Goal: Task Accomplishment & Management: Manage account settings

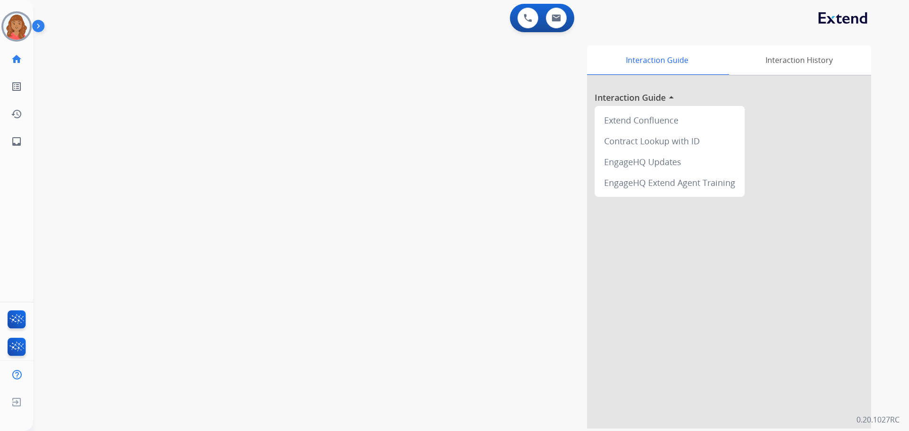
drag, startPoint x: 20, startPoint y: 24, endPoint x: 36, endPoint y: 32, distance: 17.4
click at [21, 25] on img at bounding box center [16, 26] width 27 height 27
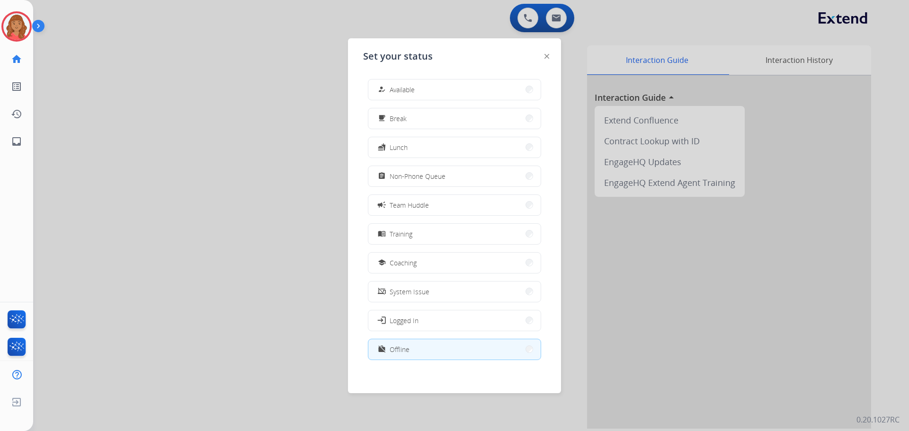
click at [433, 85] on button "how_to_reg Available" at bounding box center [454, 90] width 172 height 20
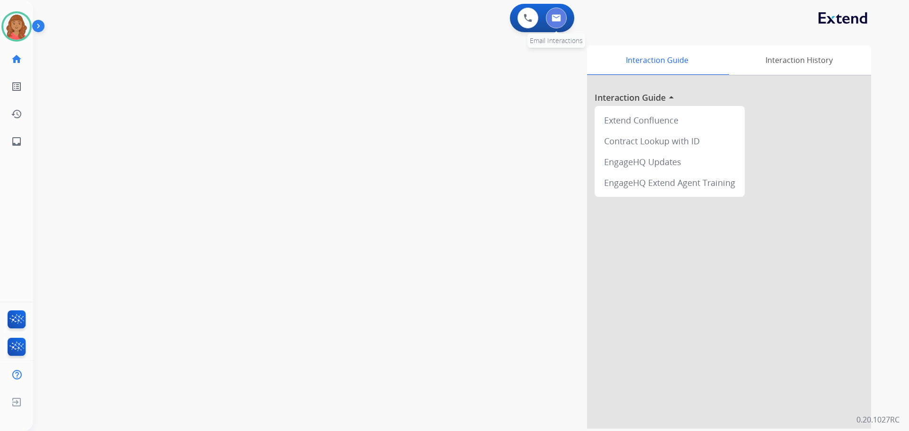
click at [511, 19] on button at bounding box center [556, 18] width 21 height 21
select select "**********"
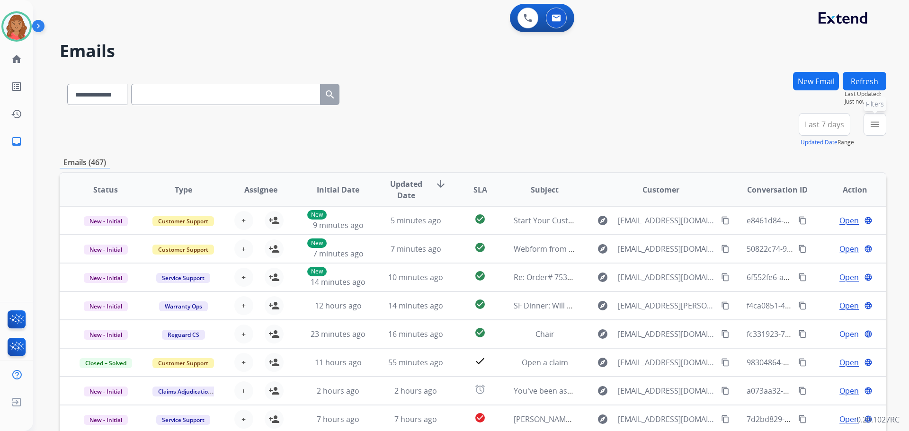
click at [511, 127] on button "menu Filters" at bounding box center [875, 124] width 23 height 23
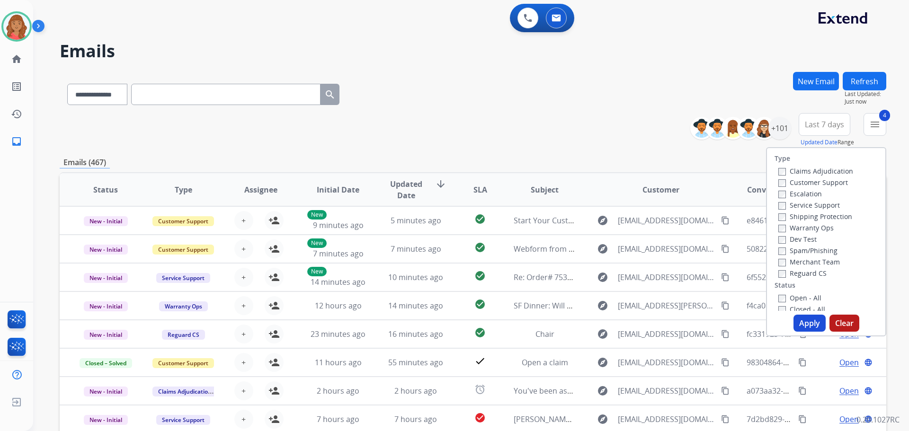
click at [511, 322] on button "Apply" at bounding box center [810, 323] width 32 height 17
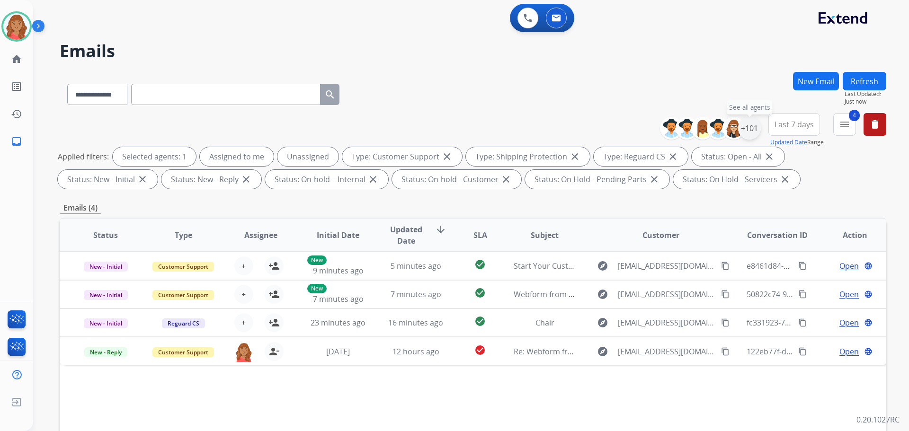
click at [511, 132] on div "+101" at bounding box center [749, 128] width 23 height 23
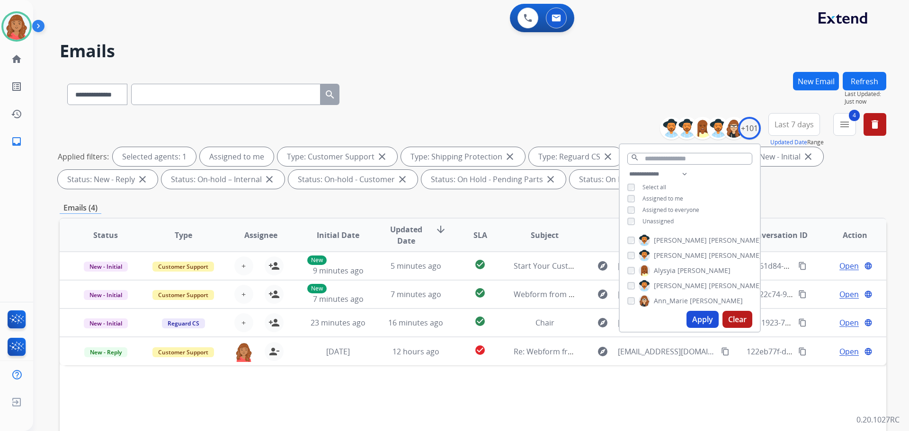
click at [511, 321] on button "Apply" at bounding box center [703, 319] width 32 height 17
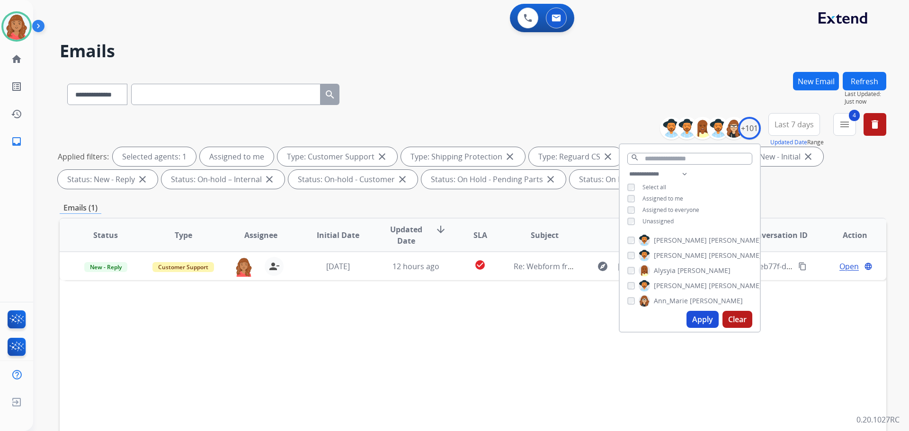
click at [387, 208] on div "Emails (1)" at bounding box center [473, 208] width 827 height 12
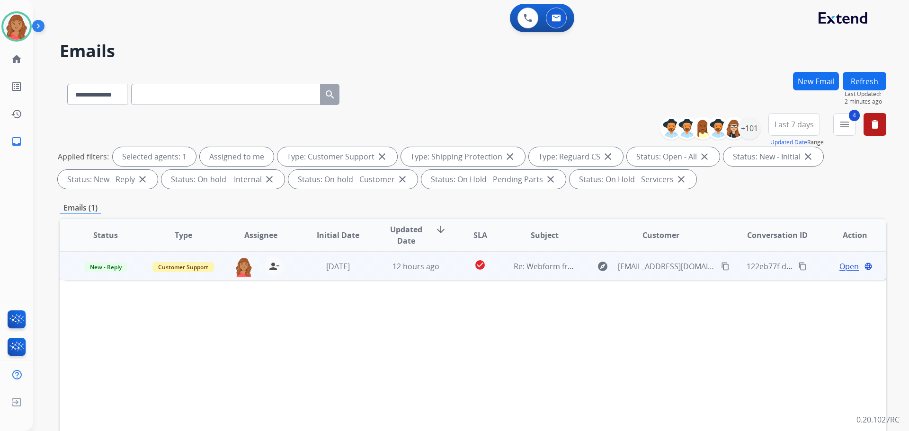
click at [363, 275] on td "[DATE]" at bounding box center [331, 266] width 78 height 28
click at [511, 263] on span "Open" at bounding box center [849, 265] width 19 height 11
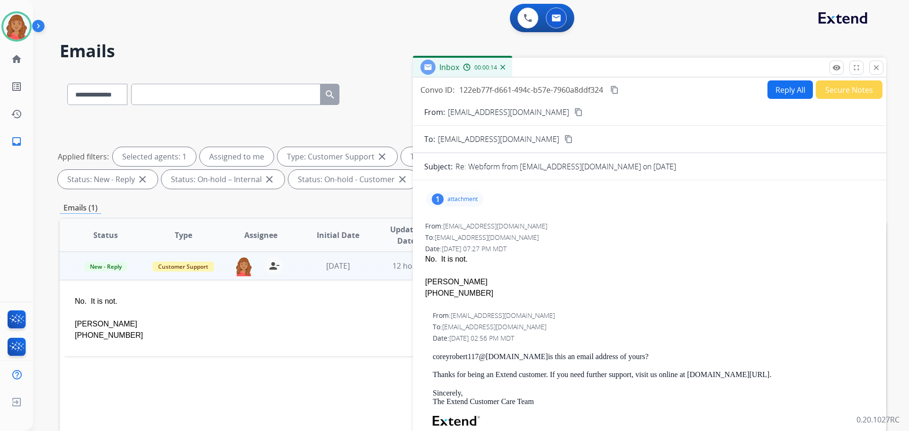
click at [447, 200] on div "1 attachment" at bounding box center [454, 199] width 57 height 15
click at [448, 228] on div at bounding box center [459, 225] width 47 height 33
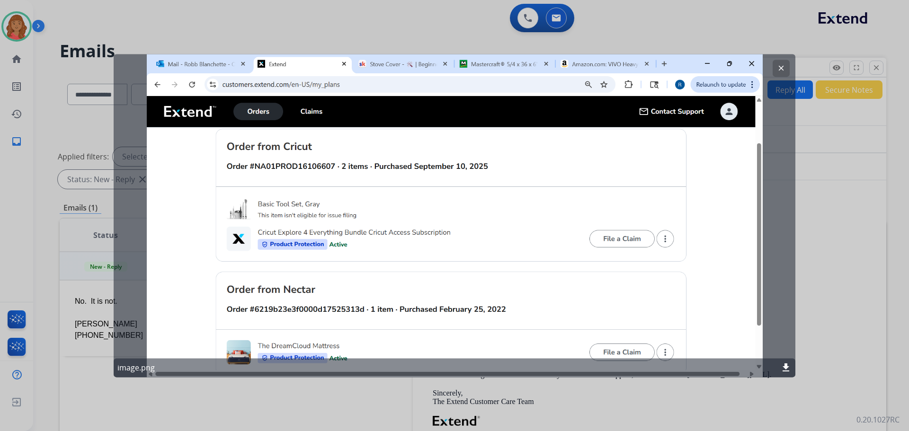
click at [511, 67] on mat-icon "clear" at bounding box center [781, 68] width 9 height 9
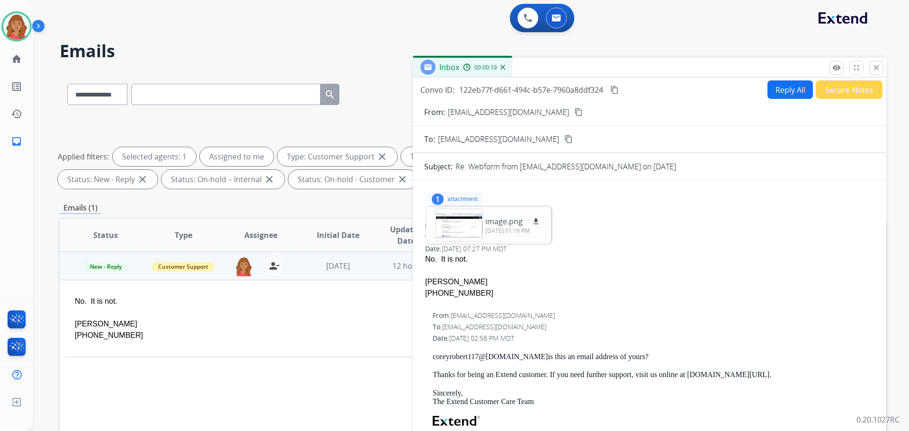
click at [511, 113] on mat-icon "content_copy" at bounding box center [578, 112] width 9 height 9
drag, startPoint x: 471, startPoint y: 295, endPoint x: 420, endPoint y: 292, distance: 51.7
copy div "[PHONE_NUMBER]"
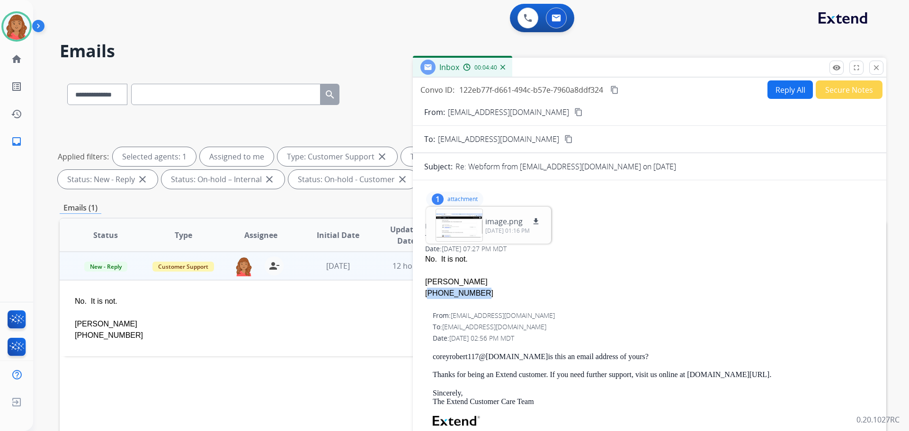
drag, startPoint x: 27, startPoint y: 231, endPoint x: 444, endPoint y: 293, distance: 421.3
copy div "[PHONE_NUMBER]"
click at [511, 90] on button "Reply All" at bounding box center [790, 90] width 45 height 18
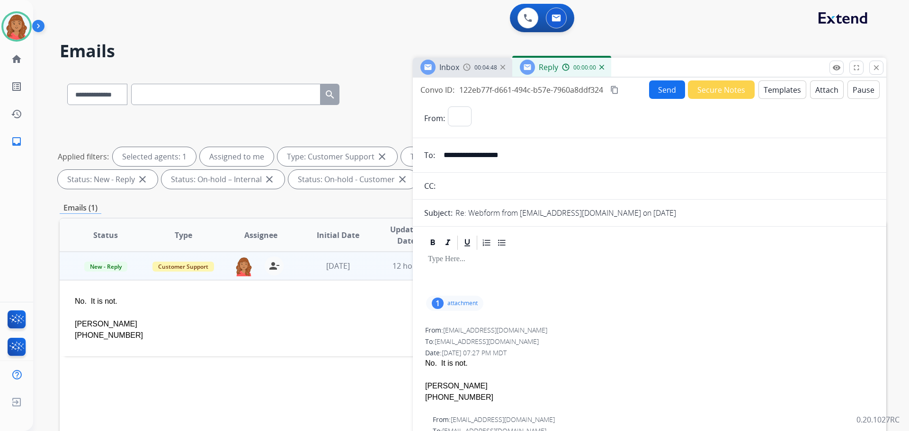
select select "**********"
click at [511, 90] on button "Templates" at bounding box center [783, 90] width 48 height 18
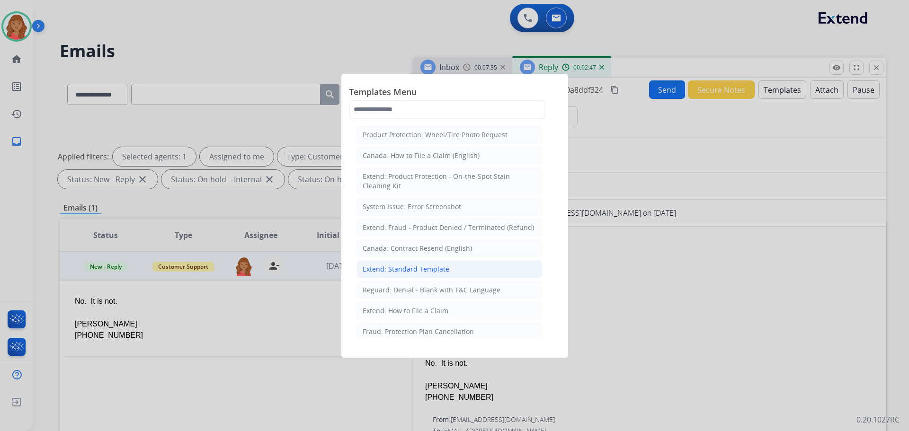
click at [398, 271] on div "Extend: Standard Template" at bounding box center [406, 269] width 87 height 9
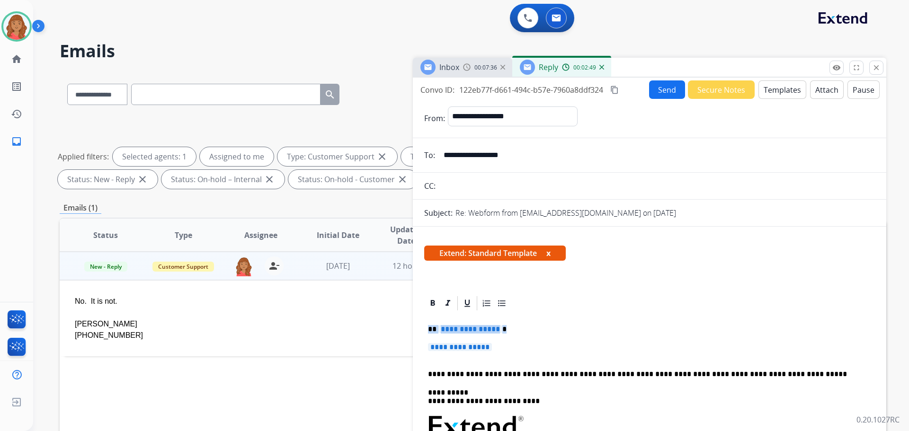
drag, startPoint x: 490, startPoint y: 350, endPoint x: 426, endPoint y: 328, distance: 67.9
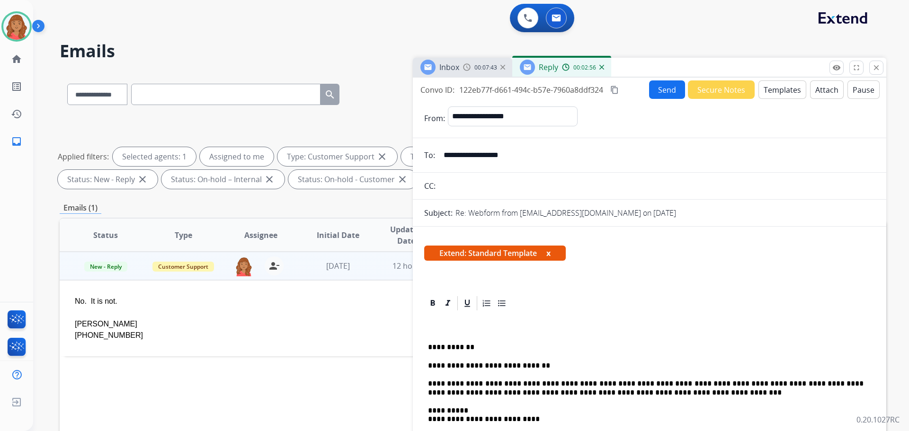
click at [511, 93] on mat-icon "content_copy" at bounding box center [614, 90] width 9 height 9
click at [511, 91] on button "Send" at bounding box center [667, 90] width 36 height 18
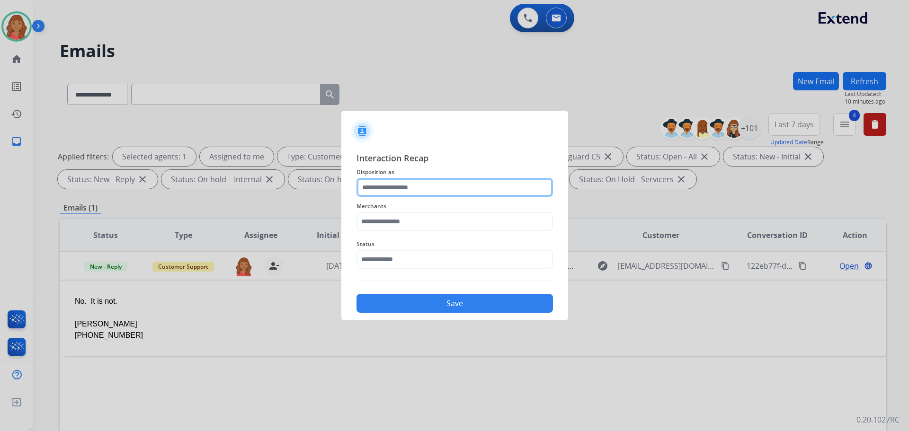
click at [404, 193] on input "text" at bounding box center [455, 187] width 197 height 19
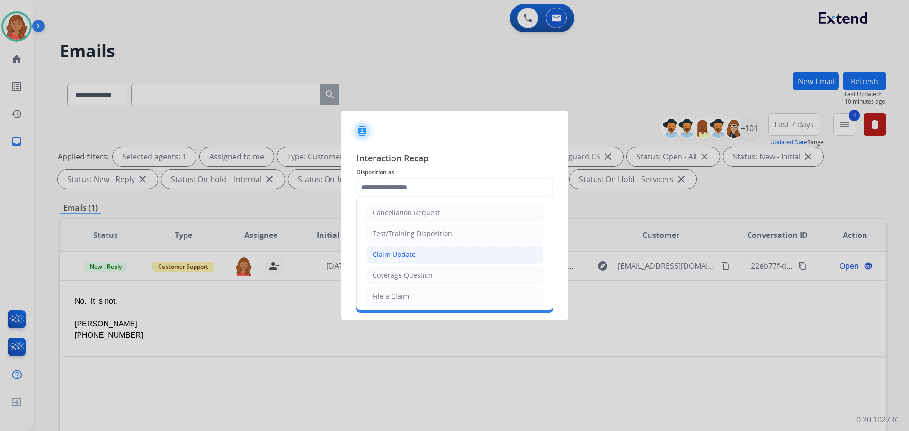
click at [393, 256] on div "Claim Update" at bounding box center [394, 254] width 43 height 9
type input "**********"
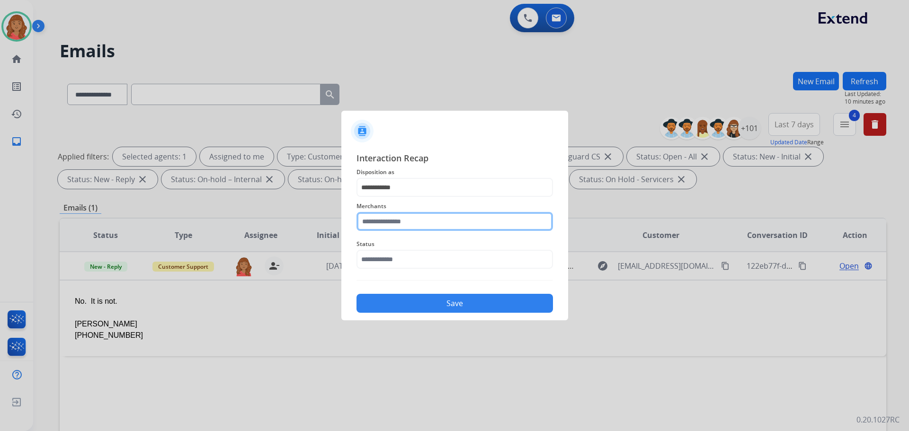
click at [386, 223] on input "text" at bounding box center [455, 221] width 197 height 19
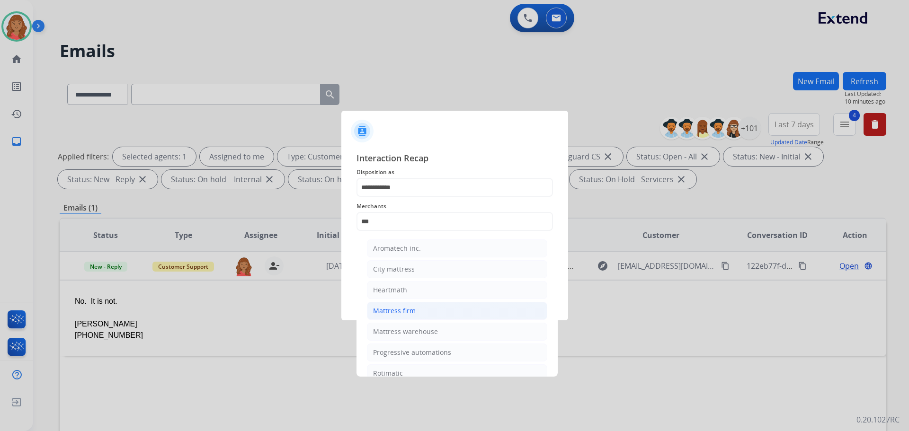
click at [390, 313] on div "Mattress firm" at bounding box center [394, 310] width 43 height 9
type input "**********"
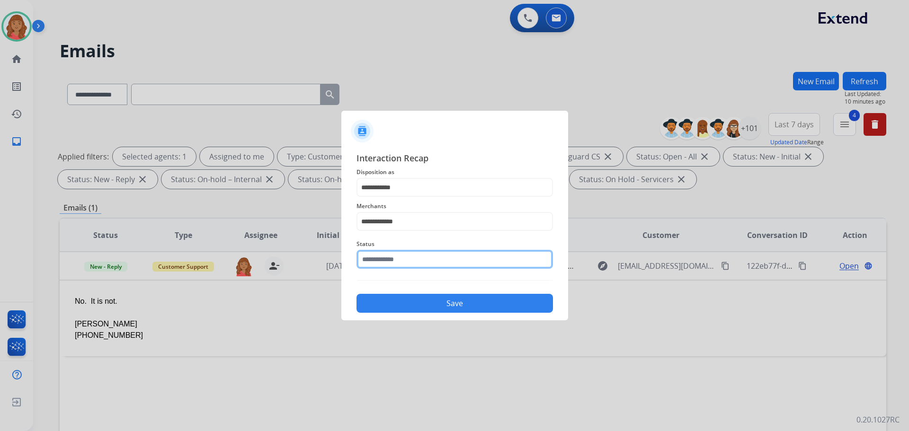
click at [378, 265] on input "text" at bounding box center [455, 259] width 197 height 19
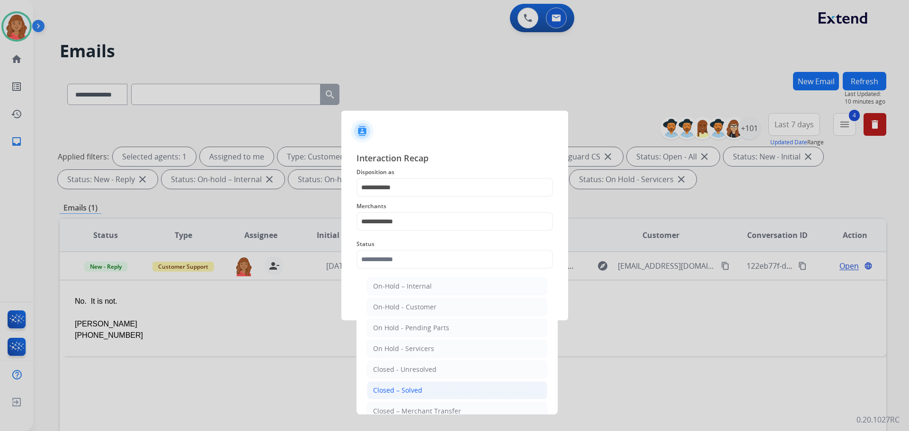
click at [395, 385] on li "Closed – Solved" at bounding box center [457, 391] width 180 height 18
type input "**********"
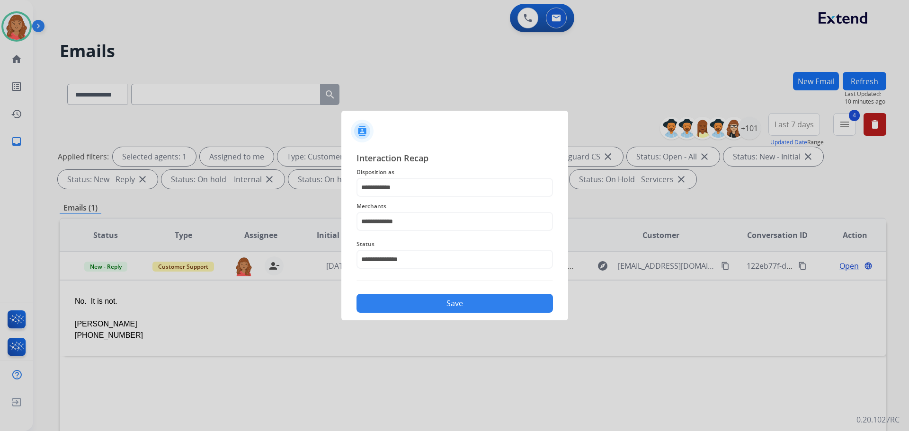
click at [407, 304] on button "Save" at bounding box center [455, 303] width 197 height 19
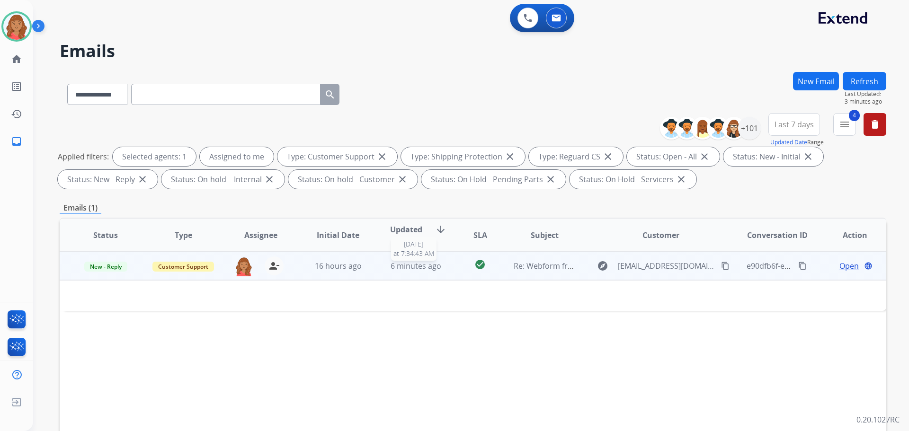
click at [393, 269] on span "6 minutes ago" at bounding box center [416, 266] width 51 height 10
click at [418, 265] on span "6 minutes ago" at bounding box center [416, 266] width 51 height 10
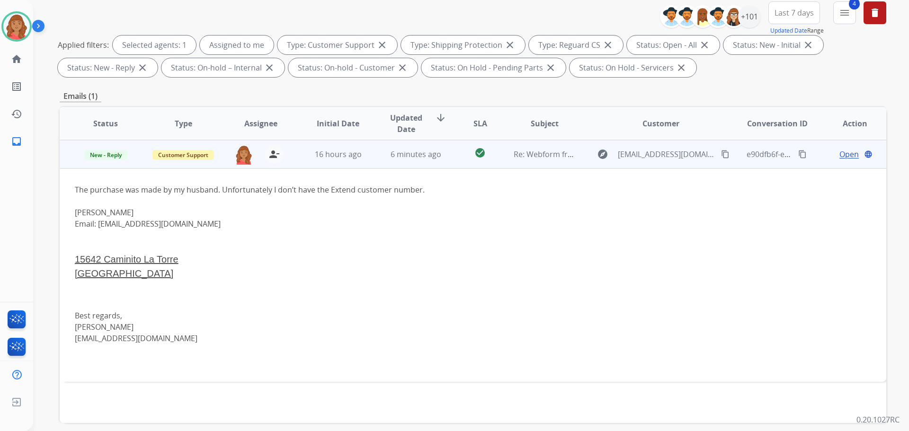
scroll to position [95, 0]
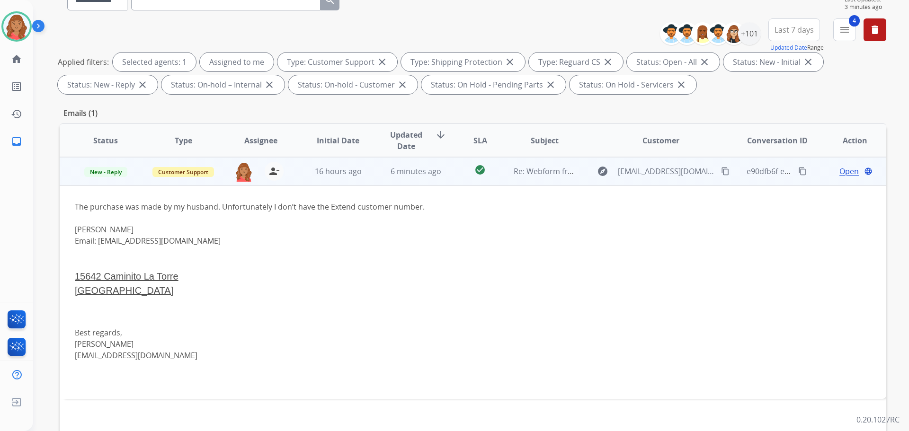
drag, startPoint x: 158, startPoint y: 239, endPoint x: 365, endPoint y: 209, distance: 208.7
click at [305, 220] on div "The purchase was made by my husband. Unfortunately I don’t have the Extend cust…" at bounding box center [396, 292] width 642 height 183
click at [511, 169] on span "Open" at bounding box center [849, 171] width 19 height 11
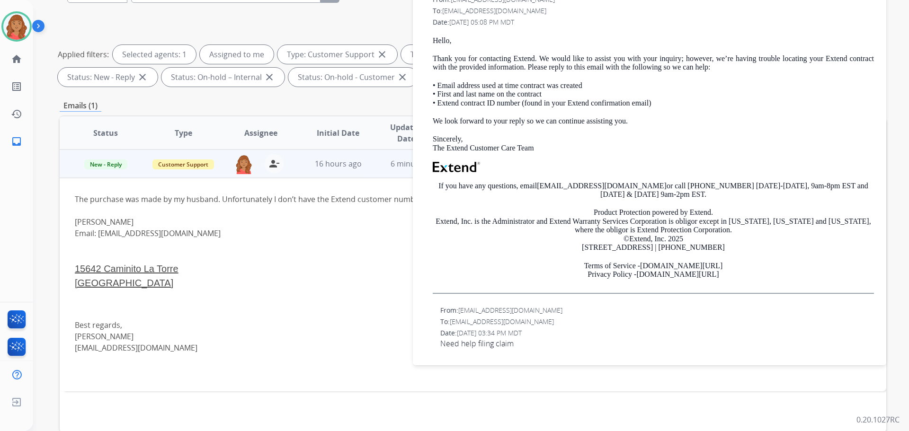
scroll to position [0, 0]
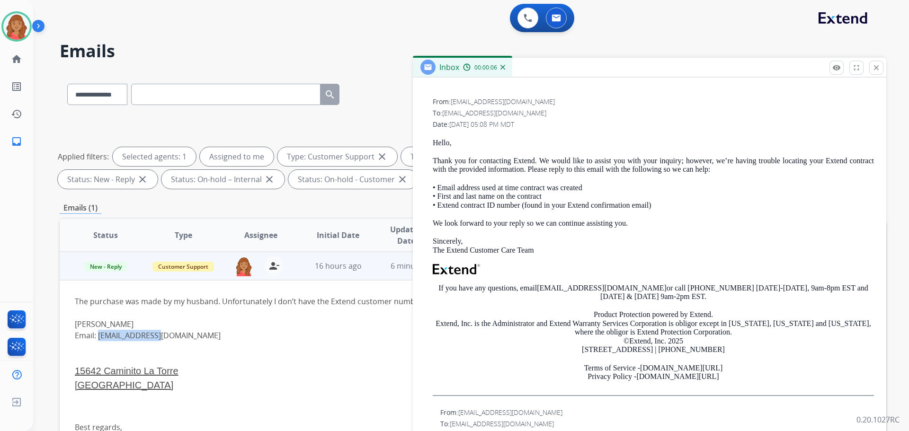
drag, startPoint x: 160, startPoint y: 337, endPoint x: 108, endPoint y: 337, distance: 51.6
click at [101, 338] on div "Email: [EMAIL_ADDRESS][DOMAIN_NAME] [STREET_ADDRESS] Best regards, [PERSON_NAME…" at bounding box center [396, 404] width 642 height 149
drag, startPoint x: 113, startPoint y: 334, endPoint x: 104, endPoint y: 336, distance: 9.7
click at [102, 336] on div "Email: [EMAIL_ADDRESS][DOMAIN_NAME] [STREET_ADDRESS] Best regards, [PERSON_NAME…" at bounding box center [396, 404] width 642 height 149
drag, startPoint x: 97, startPoint y: 336, endPoint x: 166, endPoint y: 335, distance: 68.7
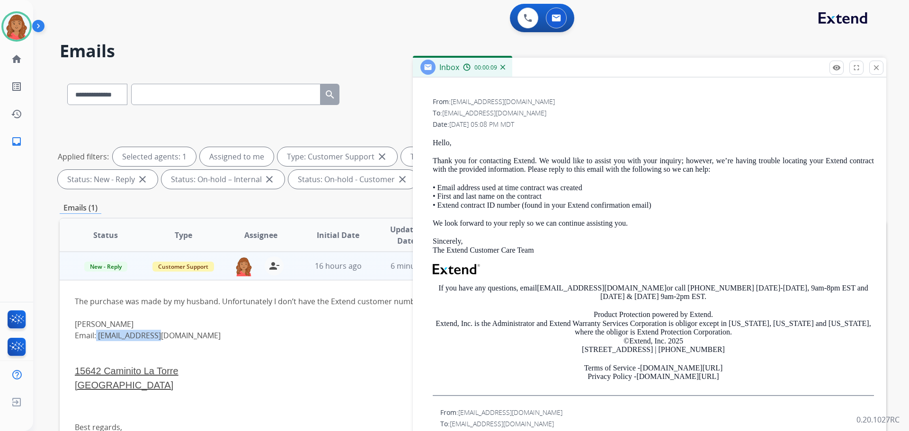
click at [166, 335] on div "Email: [EMAIL_ADDRESS][DOMAIN_NAME] [STREET_ADDRESS] Best regards, [PERSON_NAME…" at bounding box center [396, 404] width 642 height 149
copy div "[EMAIL_ADDRESS][DOMAIN_NAME]"
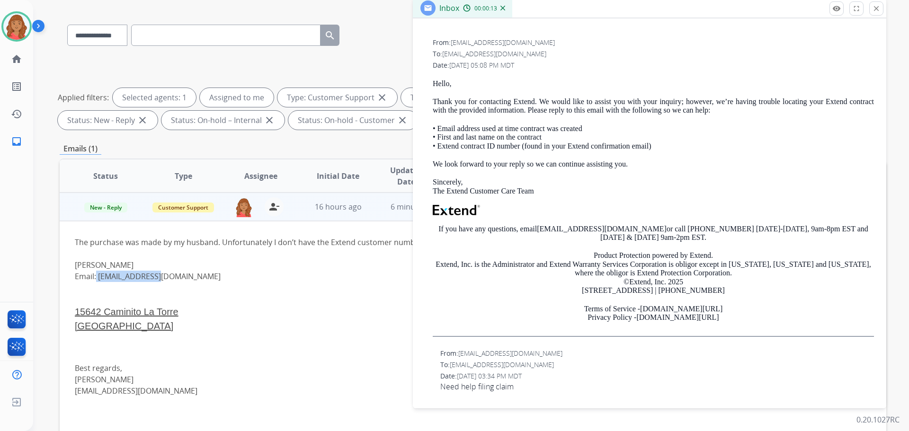
scroll to position [58, 0]
click at [110, 279] on div "Email: [EMAIL_ADDRESS][DOMAIN_NAME] [STREET_ADDRESS] Best regards, [PERSON_NAME…" at bounding box center [396, 346] width 642 height 149
drag, startPoint x: 159, startPoint y: 280, endPoint x: 99, endPoint y: 279, distance: 59.2
click at [99, 279] on div "Email: [EMAIL_ADDRESS][DOMAIN_NAME] [STREET_ADDRESS] Best regards, [PERSON_NAME…" at bounding box center [396, 346] width 642 height 149
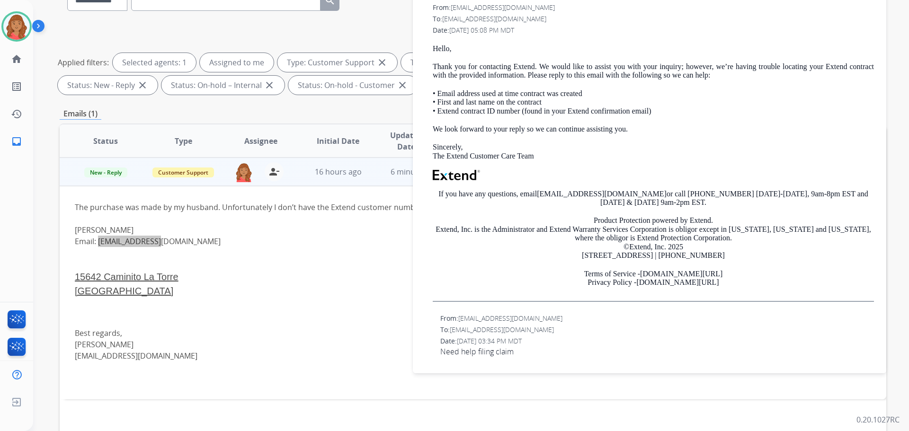
scroll to position [153, 0]
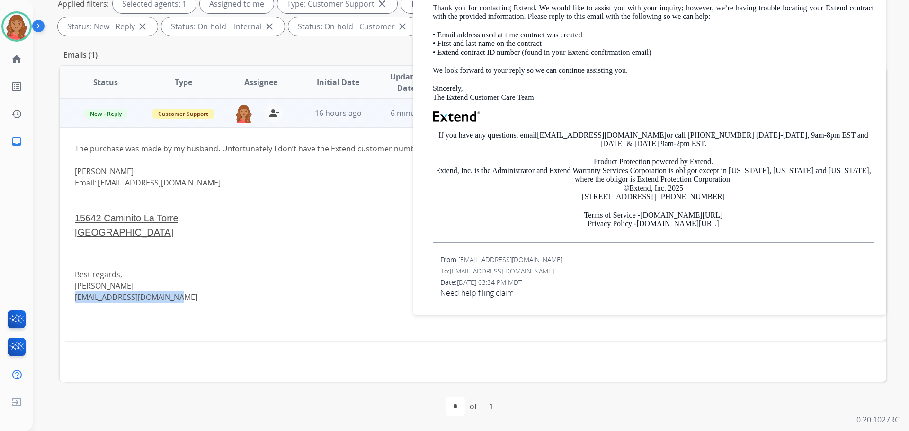
drag, startPoint x: 133, startPoint y: 297, endPoint x: 72, endPoint y: 301, distance: 61.7
click at [72, 301] on td "The purchase was made by my husband. Unfortunately I don’t have the Extend cust…" at bounding box center [396, 234] width 672 height 214
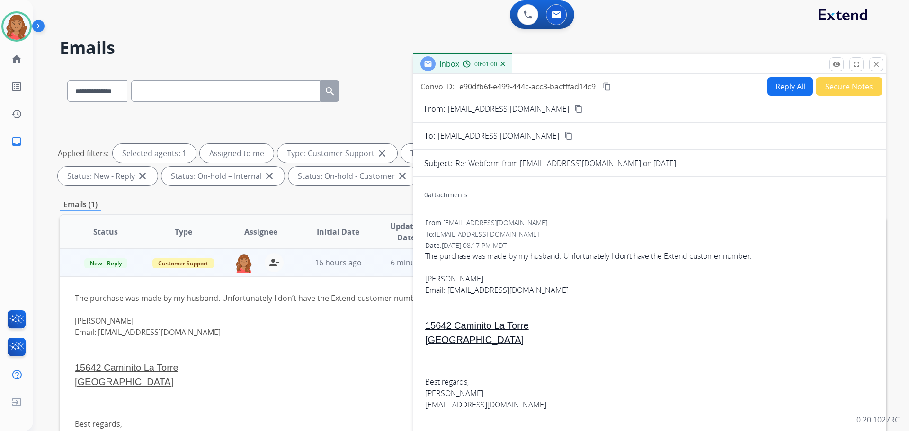
scroll to position [0, 0]
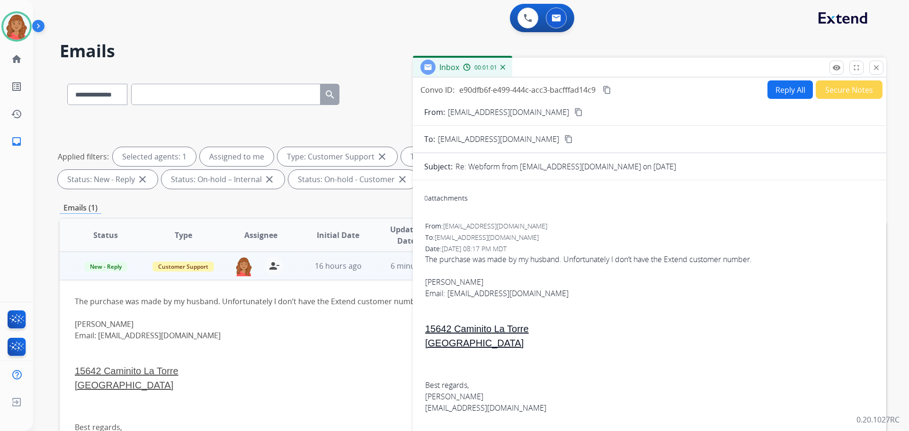
click at [511, 95] on button "Reply All" at bounding box center [790, 90] width 45 height 18
select select "**********"
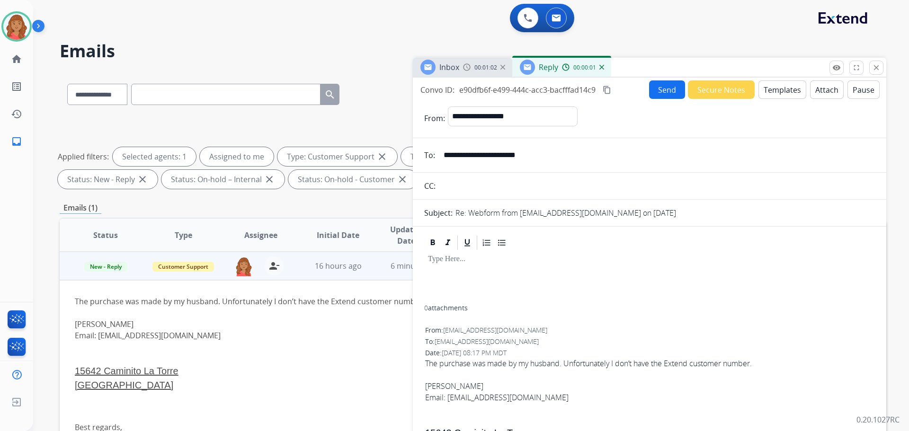
click at [511, 90] on button "Templates" at bounding box center [783, 90] width 48 height 18
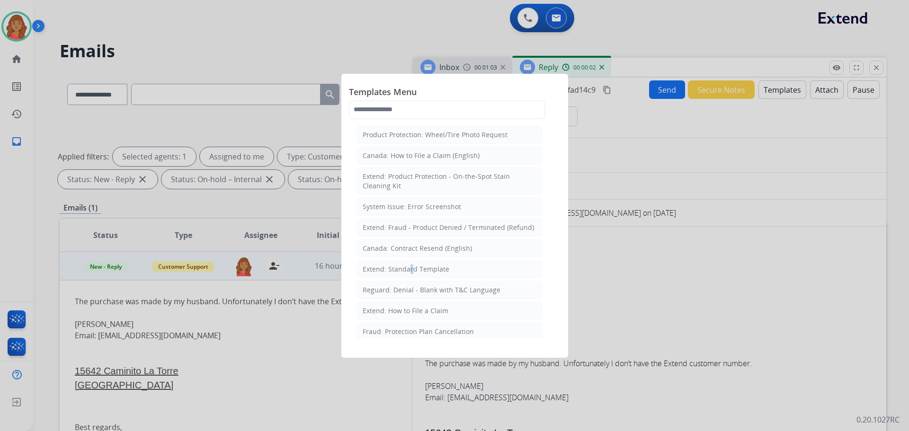
drag, startPoint x: 407, startPoint y: 269, endPoint x: 413, endPoint y: 272, distance: 6.4
click at [407, 269] on div "Extend: Standard Template" at bounding box center [406, 269] width 87 height 9
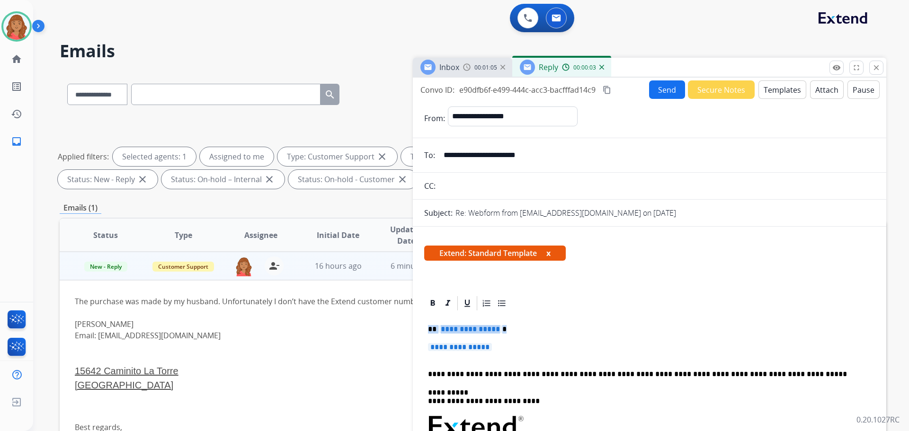
drag, startPoint x: 500, startPoint y: 345, endPoint x: 409, endPoint y: 317, distance: 95.1
click at [409, 317] on div "**********" at bounding box center [473, 328] width 827 height 512
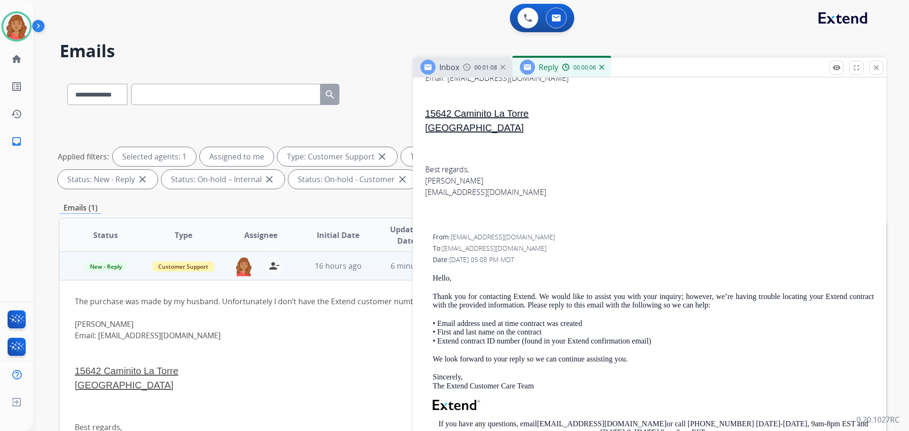
scroll to position [616, 0]
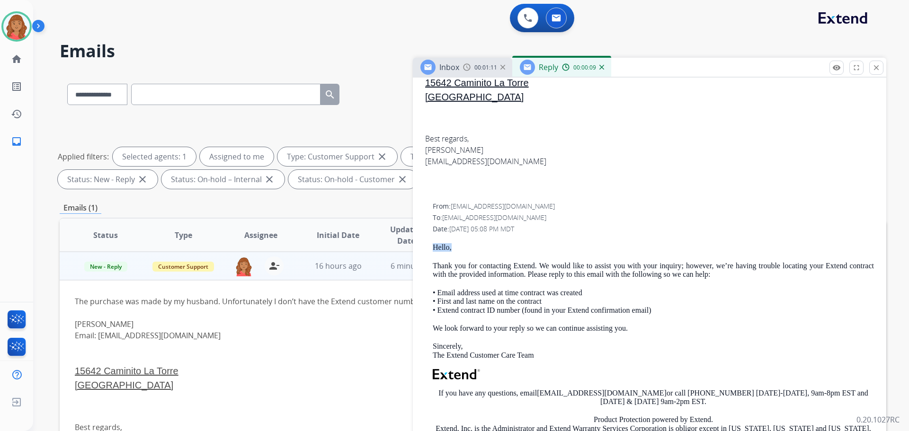
drag, startPoint x: 451, startPoint y: 250, endPoint x: 430, endPoint y: 250, distance: 21.8
click at [415, 250] on div "**********" at bounding box center [650, 122] width 474 height 886
copy p "Hello,"
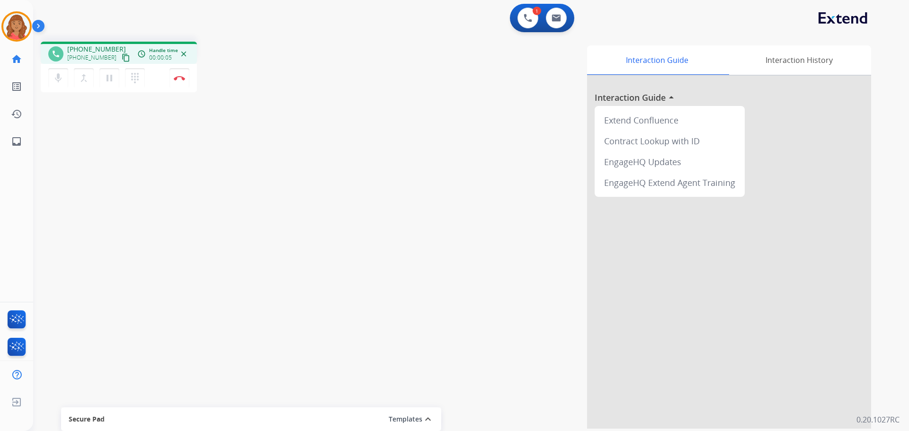
drag, startPoint x: 115, startPoint y: 57, endPoint x: 35, endPoint y: 57, distance: 79.6
click at [122, 57] on mat-icon "content_copy" at bounding box center [126, 58] width 9 height 9
drag, startPoint x: 556, startPoint y: 27, endPoint x: 565, endPoint y: 28, distance: 9.0
click at [511, 29] on div "1 Voice Interactions 0 Email Interactions" at bounding box center [542, 18] width 64 height 28
click at [511, 16] on button at bounding box center [556, 18] width 21 height 21
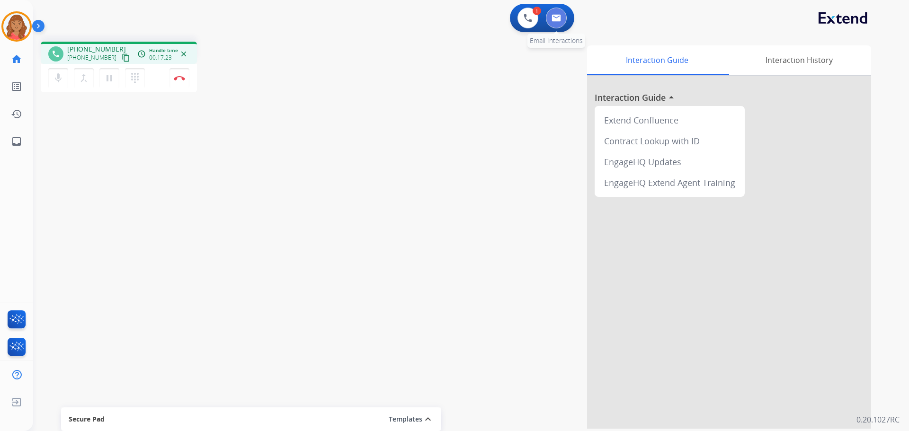
select select "**********"
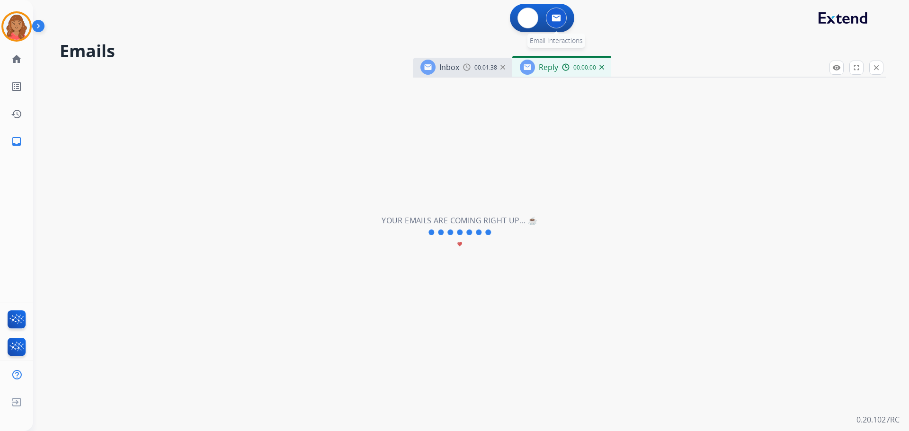
select select "**********"
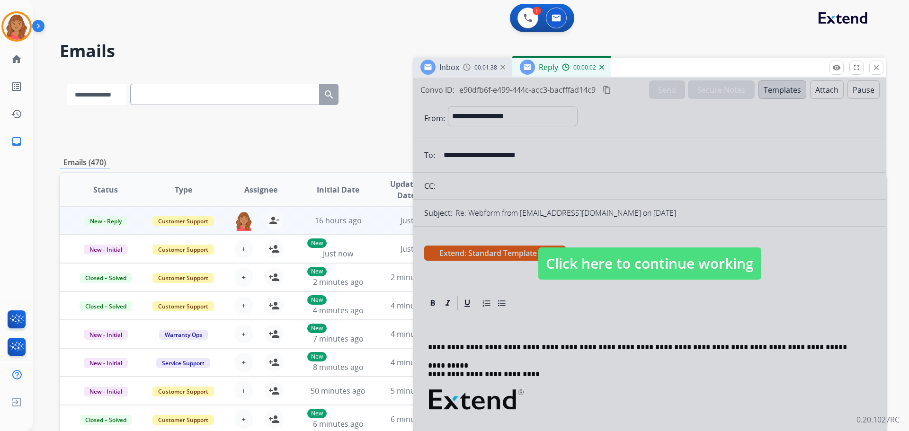
drag, startPoint x: 90, startPoint y: 94, endPoint x: 95, endPoint y: 101, distance: 8.7
click at [90, 94] on select "**********" at bounding box center [96, 94] width 59 height 21
select select "**********"
click at [67, 84] on select "**********" at bounding box center [96, 94] width 59 height 21
drag, startPoint x: 871, startPoint y: 65, endPoint x: 730, endPoint y: 67, distance: 141.1
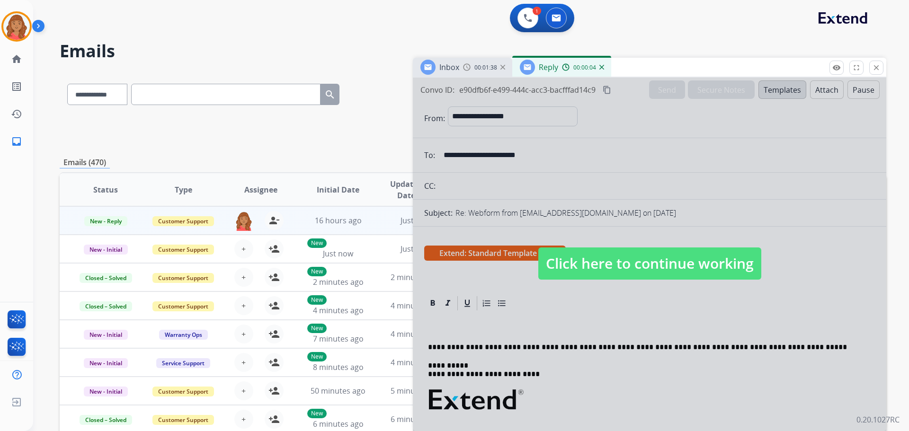
click at [511, 65] on button "close Close" at bounding box center [877, 68] width 14 height 14
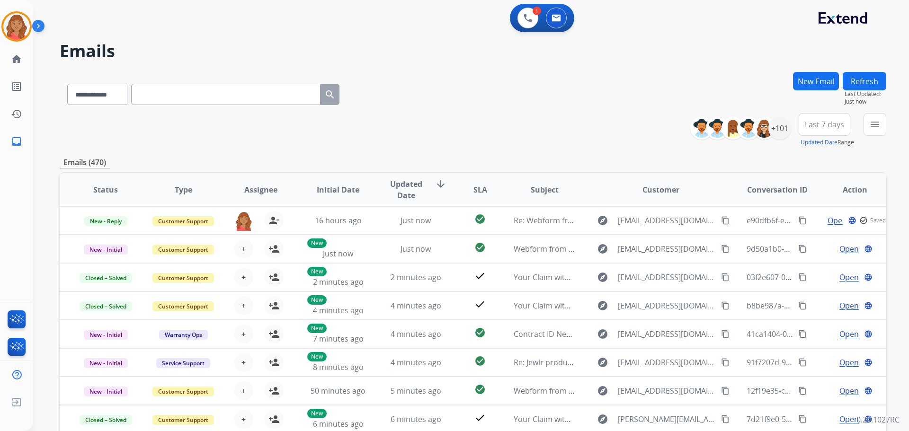
paste input "**********"
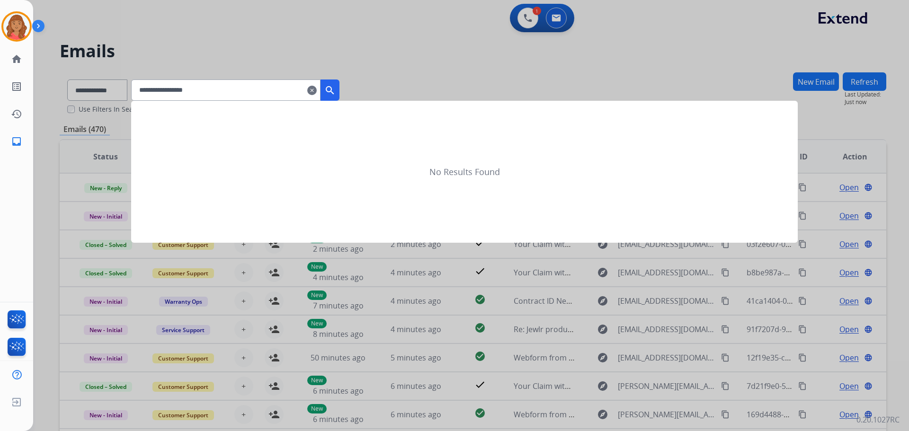
type input "**********"
click at [336, 87] on mat-icon "search" at bounding box center [329, 90] width 11 height 11
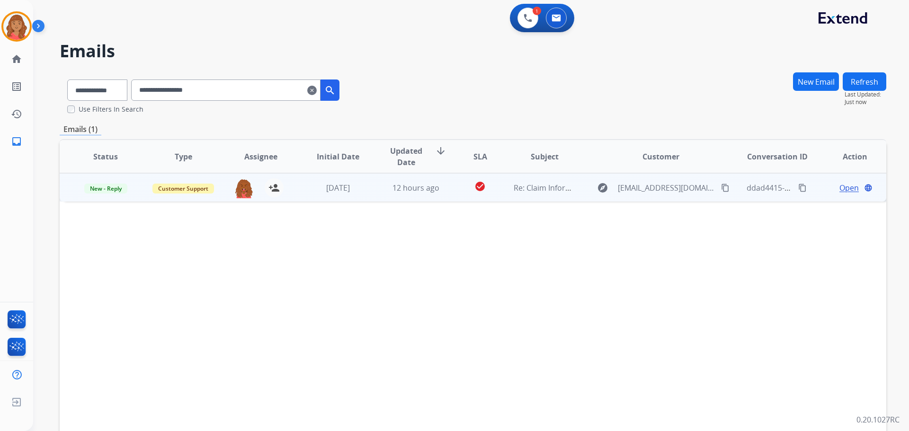
click at [454, 192] on td "check_circle" at bounding box center [473, 187] width 52 height 28
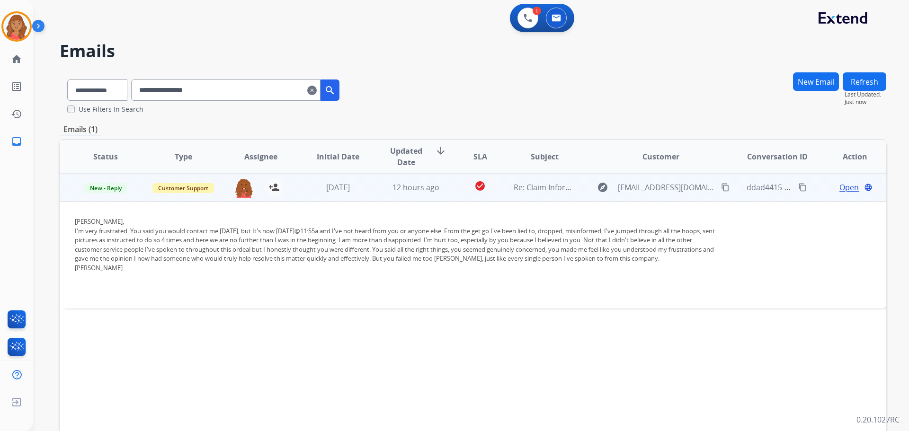
click at [511, 186] on div "Open language" at bounding box center [855, 187] width 62 height 11
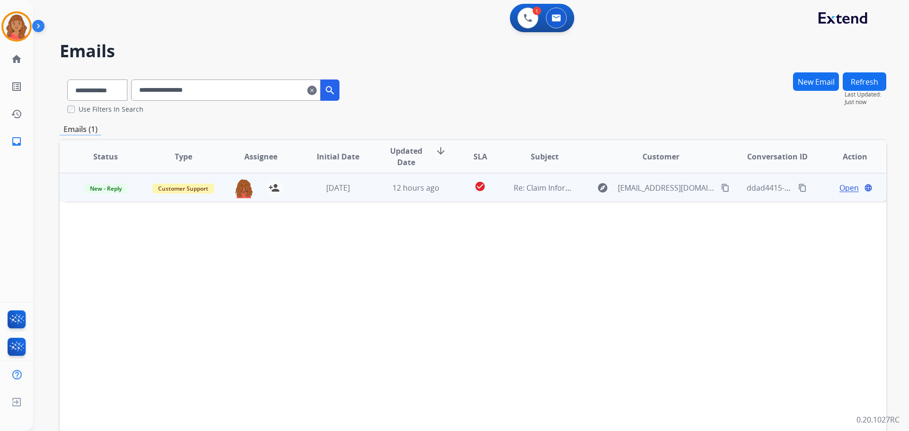
click at [511, 188] on span "Open" at bounding box center [849, 187] width 19 height 11
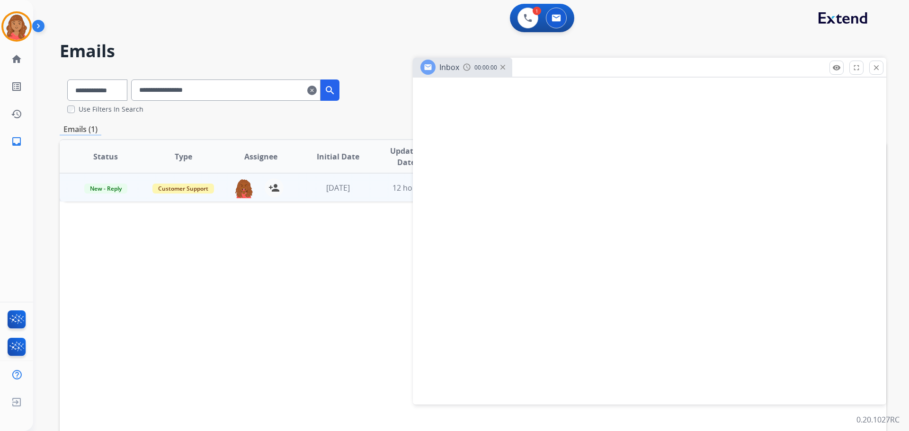
select select "**********"
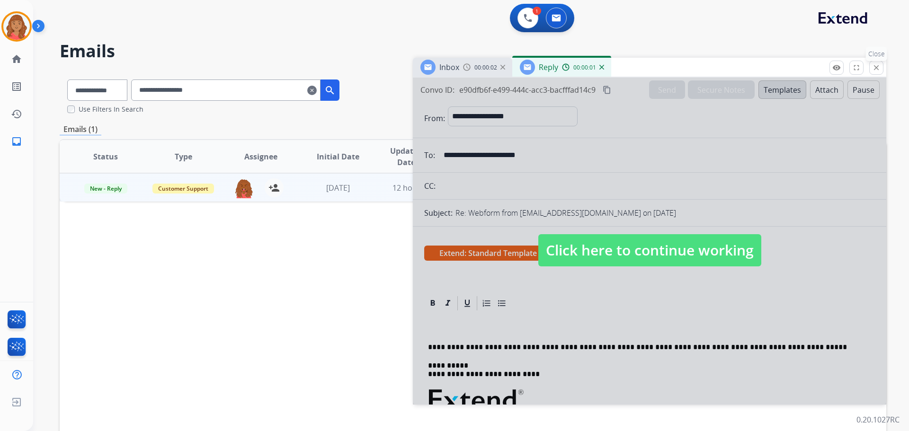
click at [511, 71] on mat-icon "close" at bounding box center [876, 67] width 9 height 9
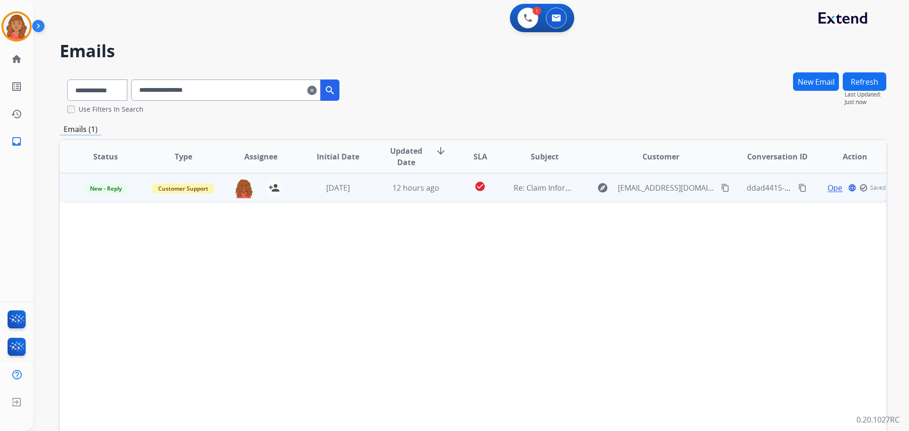
click at [511, 184] on span "Open" at bounding box center [837, 187] width 19 height 11
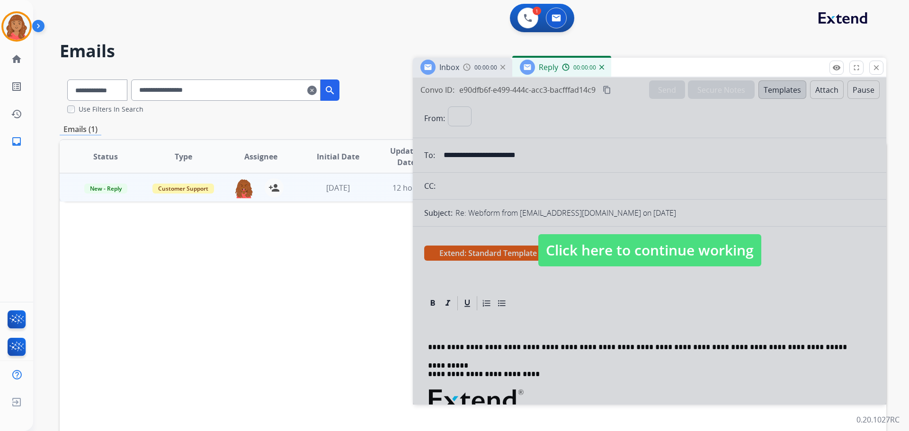
select select "**********"
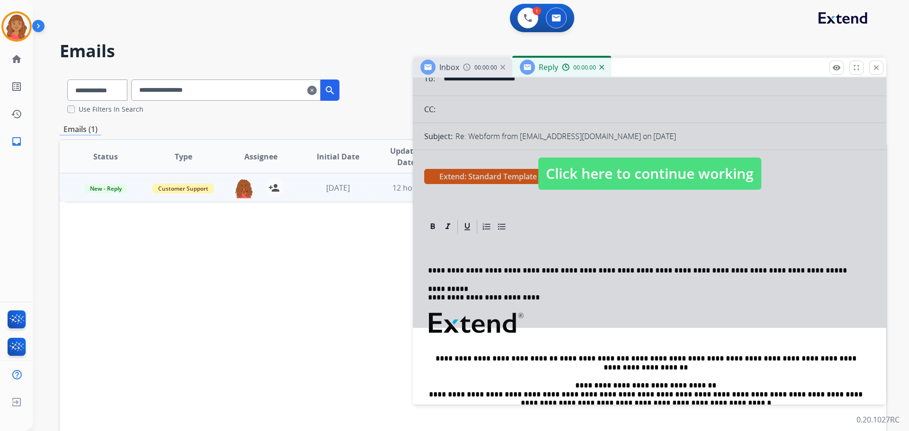
scroll to position [95, 0]
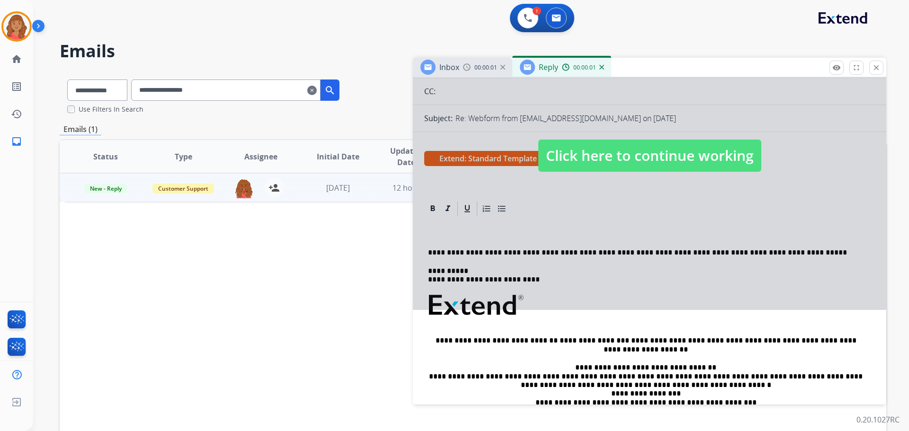
click at [511, 162] on span "Click here to continue working" at bounding box center [650, 156] width 223 height 32
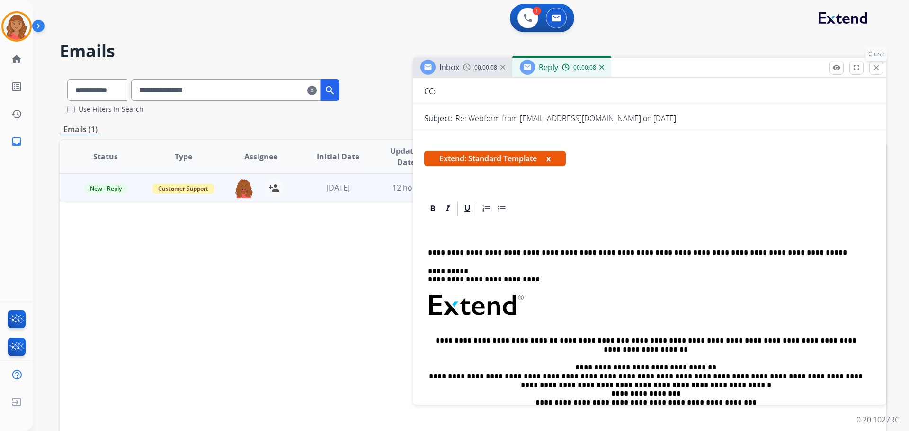
click at [511, 69] on mat-icon "close" at bounding box center [876, 67] width 9 height 9
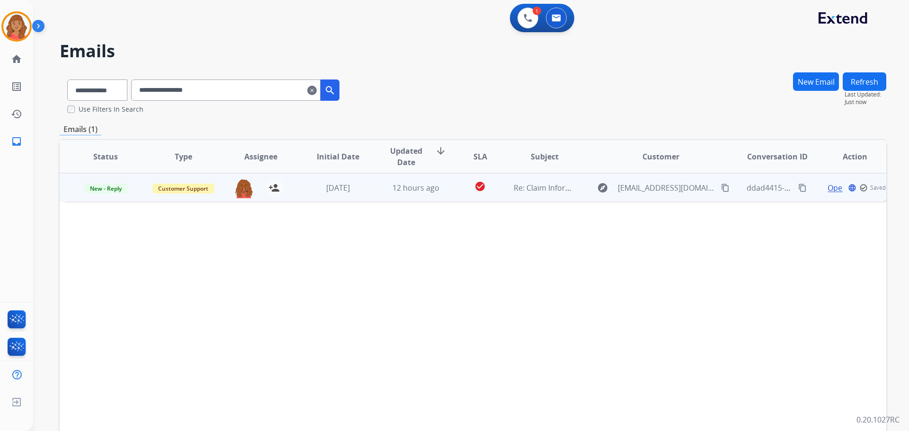
click at [511, 191] on span "Open" at bounding box center [837, 187] width 19 height 11
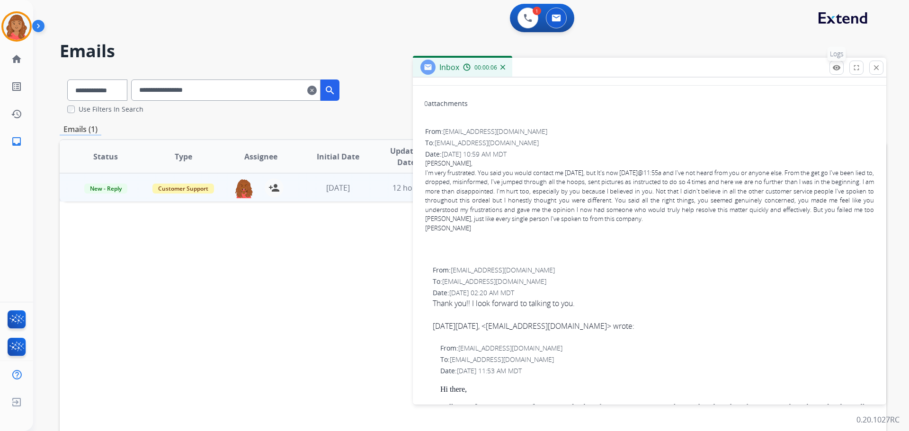
click at [511, 66] on mat-icon "remove_red_eye" at bounding box center [837, 67] width 9 height 9
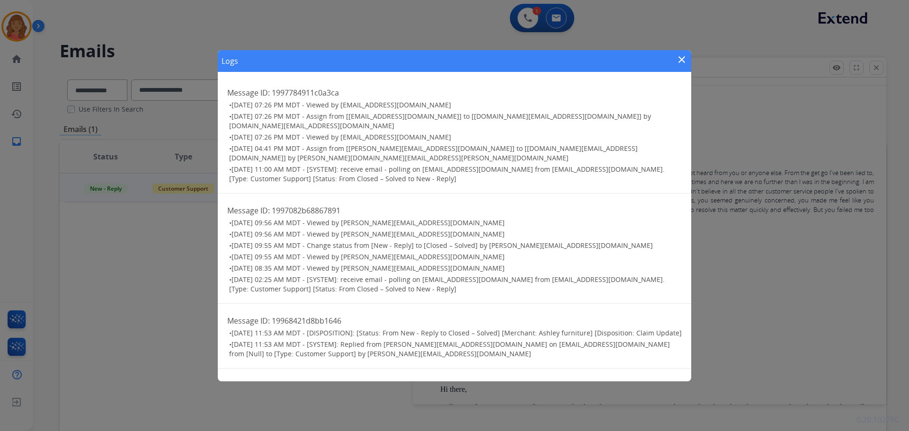
click at [511, 54] on mat-icon "close" at bounding box center [681, 59] width 11 height 11
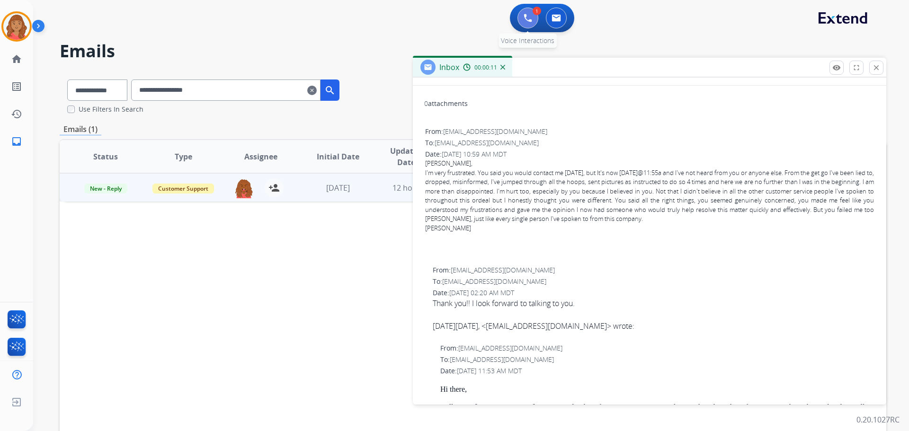
click at [511, 18] on button at bounding box center [528, 18] width 21 height 21
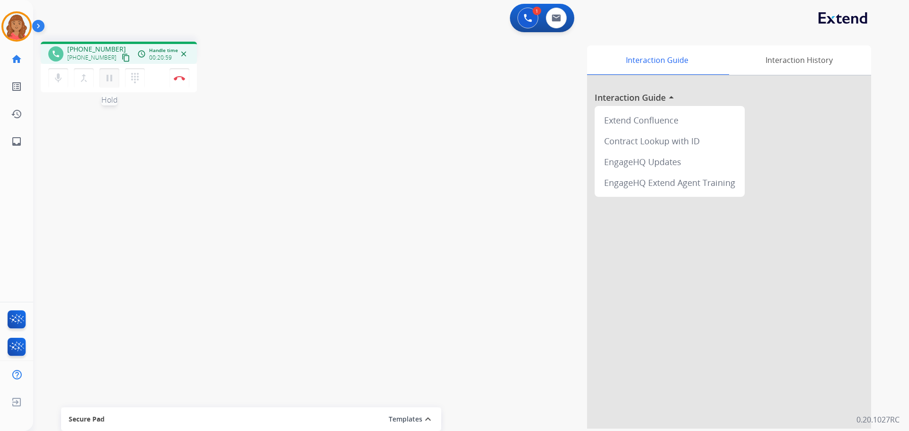
click at [109, 79] on mat-icon "pause" at bounding box center [109, 77] width 11 height 11
click at [137, 77] on mat-icon "dialpad" at bounding box center [134, 77] width 11 height 11
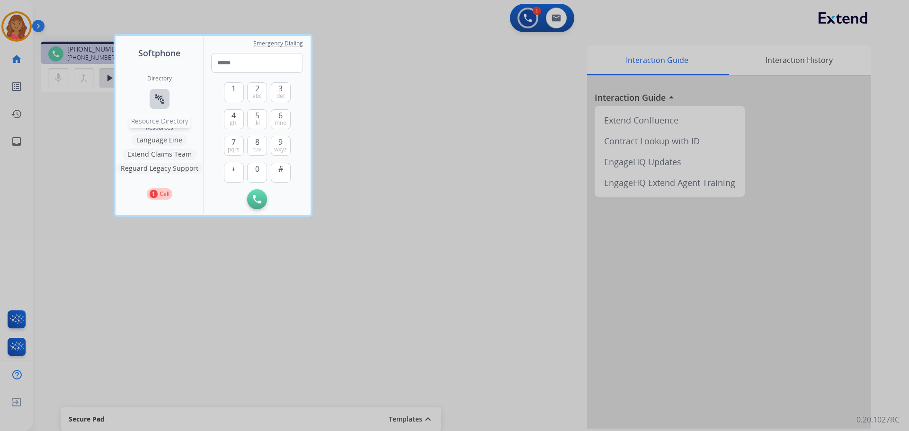
click at [162, 100] on mat-icon "connect_without_contact" at bounding box center [159, 98] width 11 height 11
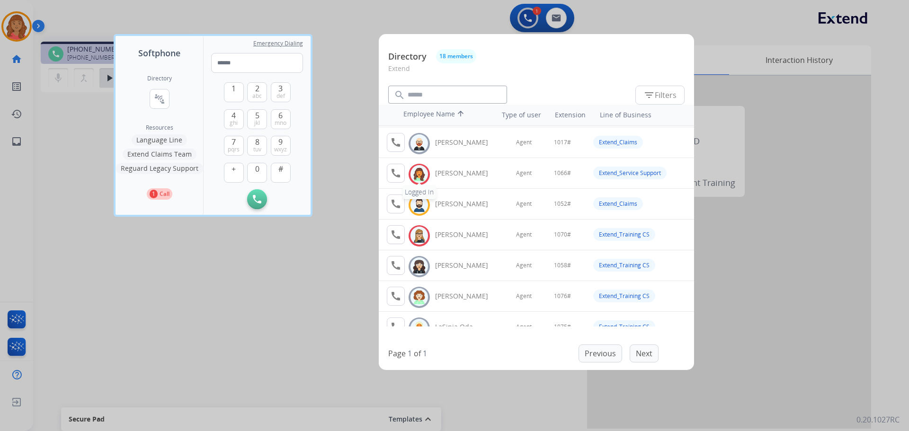
scroll to position [95, 0]
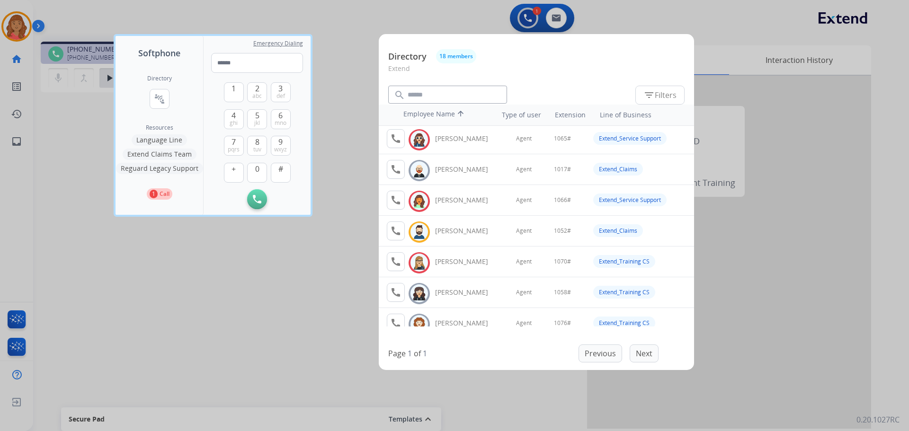
click at [186, 153] on button "Extend Claims Team" at bounding box center [160, 154] width 74 height 11
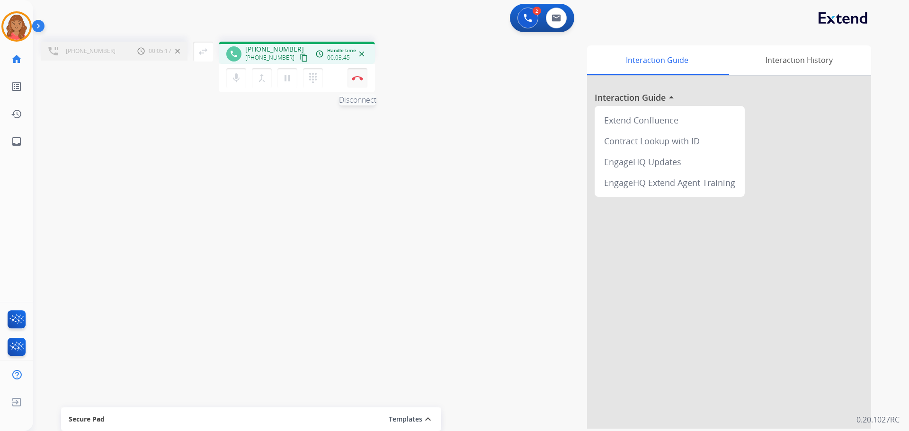
click at [358, 83] on button "Disconnect" at bounding box center [358, 78] width 20 height 20
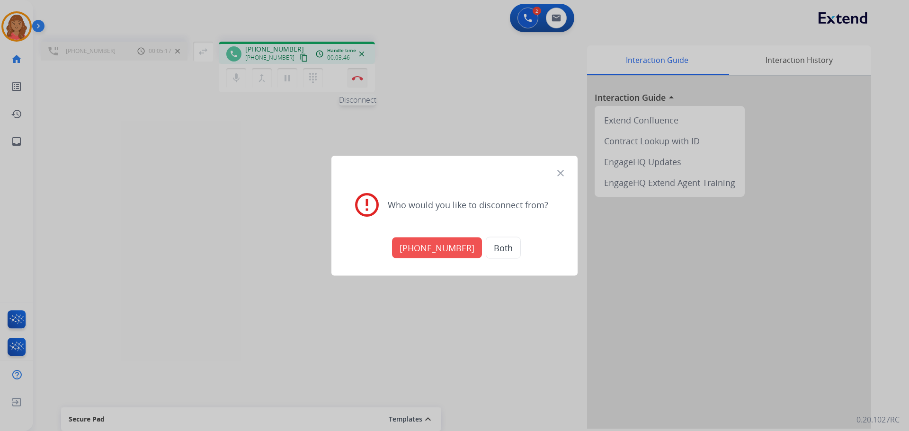
click at [358, 83] on div at bounding box center [454, 215] width 909 height 431
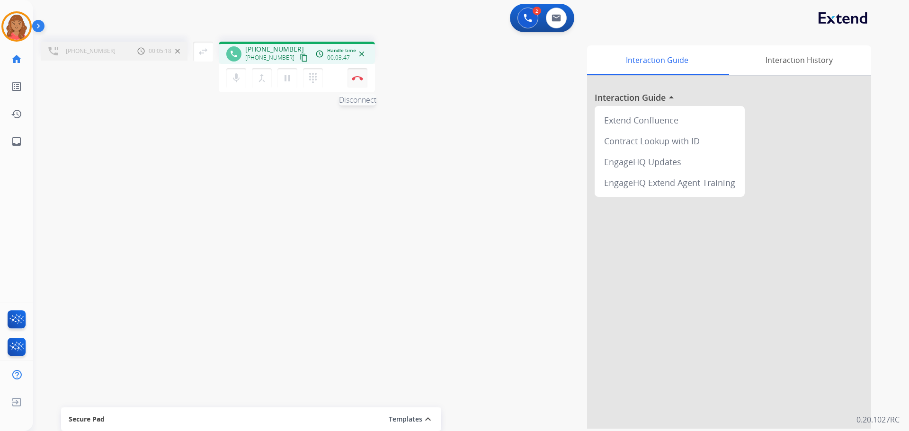
click at [354, 85] on button "Disconnect" at bounding box center [358, 78] width 20 height 20
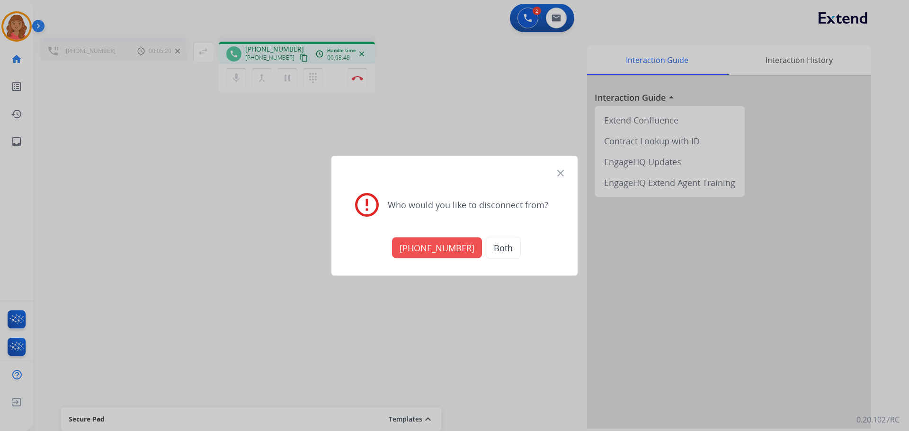
click at [443, 245] on button "[PHONE_NUMBER]" at bounding box center [437, 247] width 90 height 21
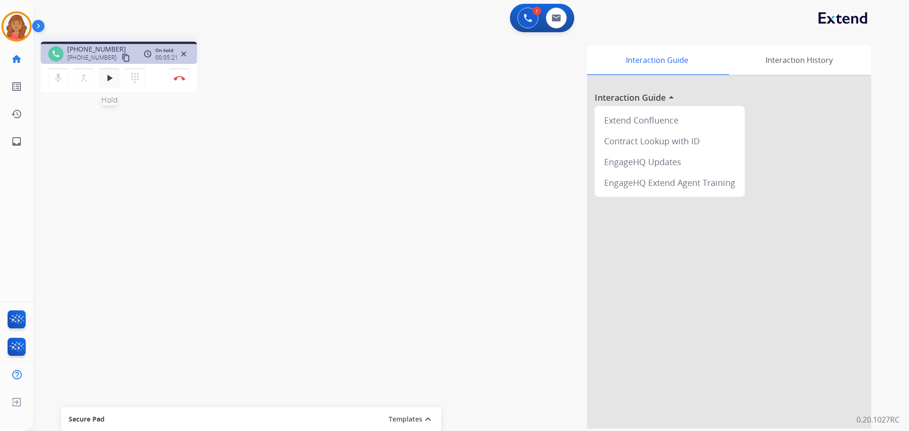
click at [111, 79] on mat-icon "play_arrow" at bounding box center [109, 77] width 11 height 11
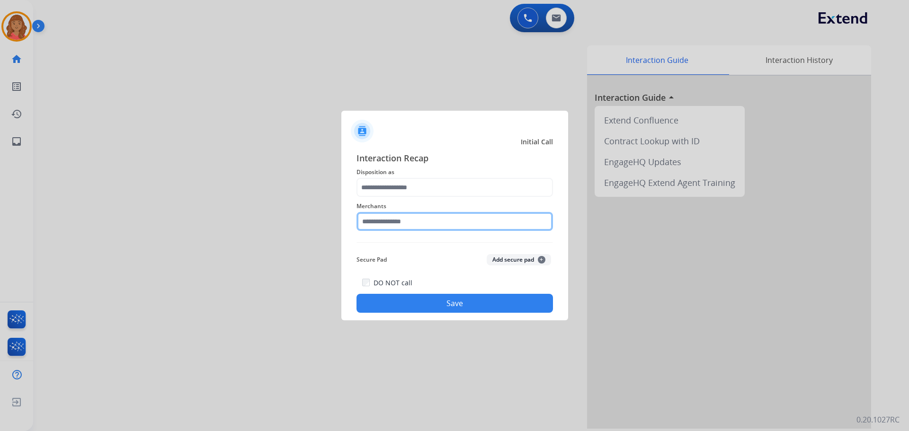
click at [450, 216] on input "text" at bounding box center [455, 221] width 197 height 19
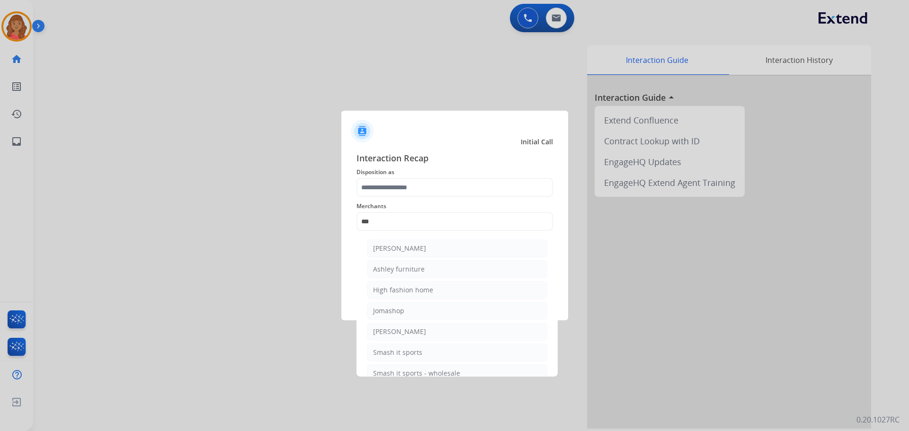
click at [423, 270] on li "Ashley furniture" at bounding box center [457, 269] width 180 height 18
type input "**********"
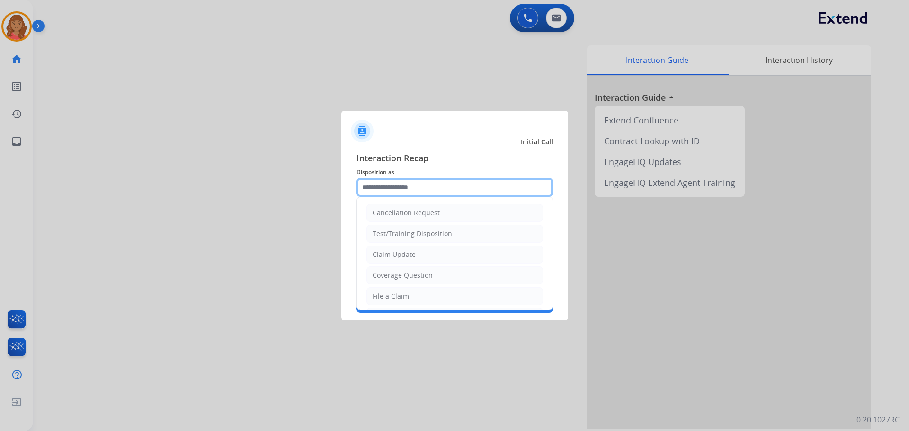
click at [422, 186] on input "text" at bounding box center [455, 187] width 197 height 19
click at [409, 259] on div "Claim Update" at bounding box center [394, 254] width 43 height 9
type input "**********"
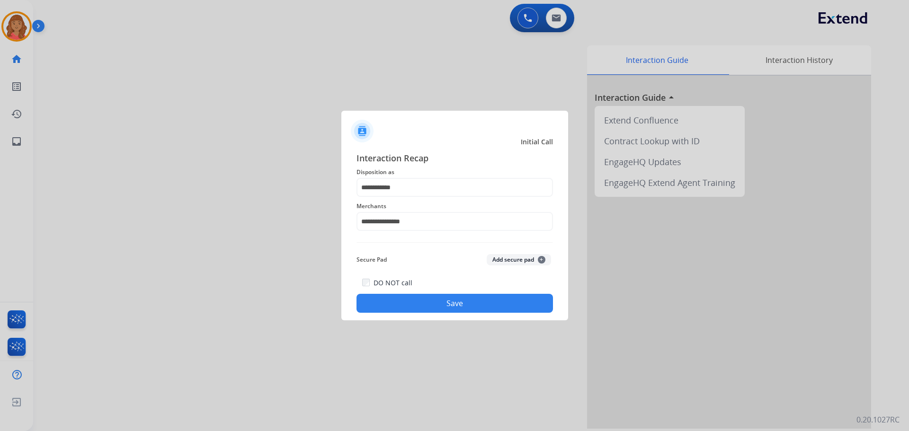
click at [426, 299] on button "Save" at bounding box center [455, 303] width 197 height 19
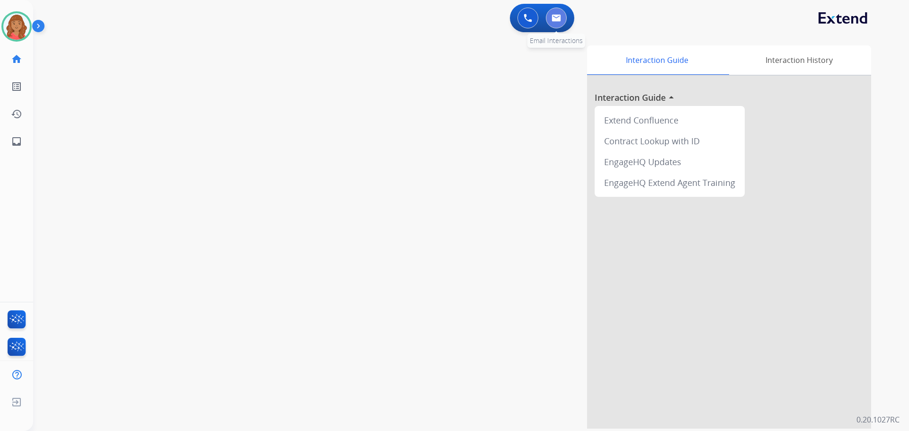
click at [511, 14] on img at bounding box center [556, 18] width 9 height 8
select select "**********"
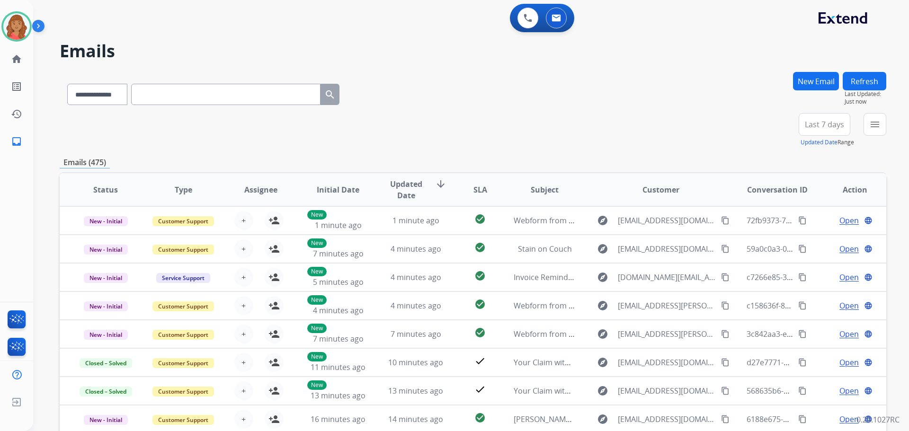
click at [511, 81] on button "New Email" at bounding box center [816, 81] width 46 height 18
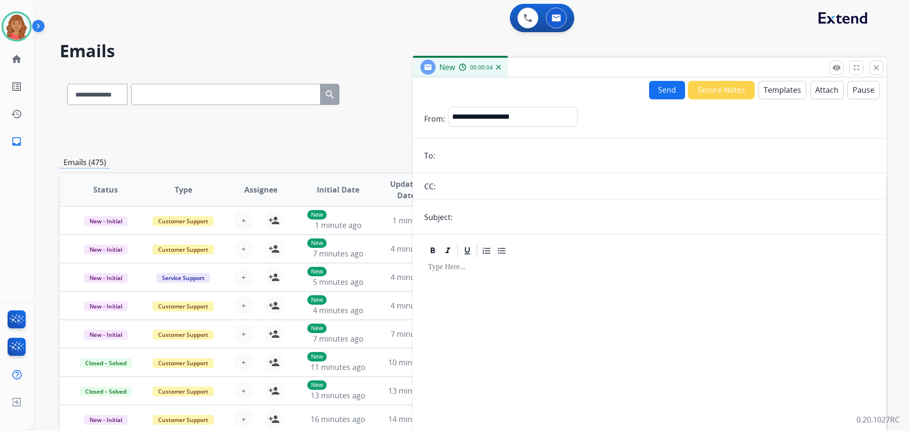
paste input "**********"
type input "**********"
click at [485, 113] on select "**********" at bounding box center [512, 116] width 129 height 19
select select "**********"
click at [448, 107] on select "**********" at bounding box center [512, 116] width 129 height 19
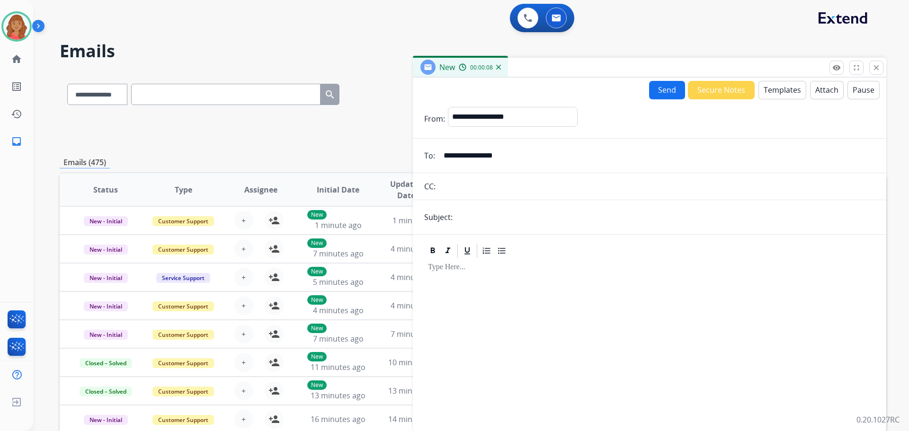
click at [477, 217] on input "text" at bounding box center [666, 217] width 420 height 19
type input "**********"
click at [511, 95] on button "Templates" at bounding box center [783, 90] width 48 height 18
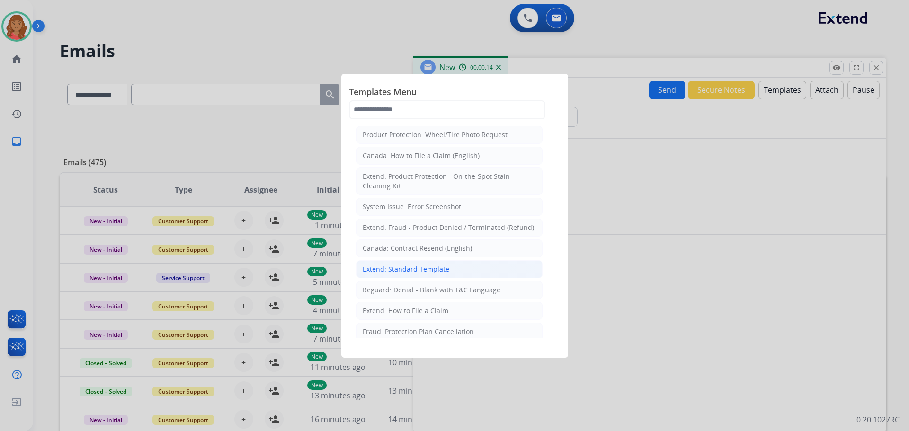
click at [402, 269] on div "Extend: Standard Template" at bounding box center [406, 269] width 87 height 9
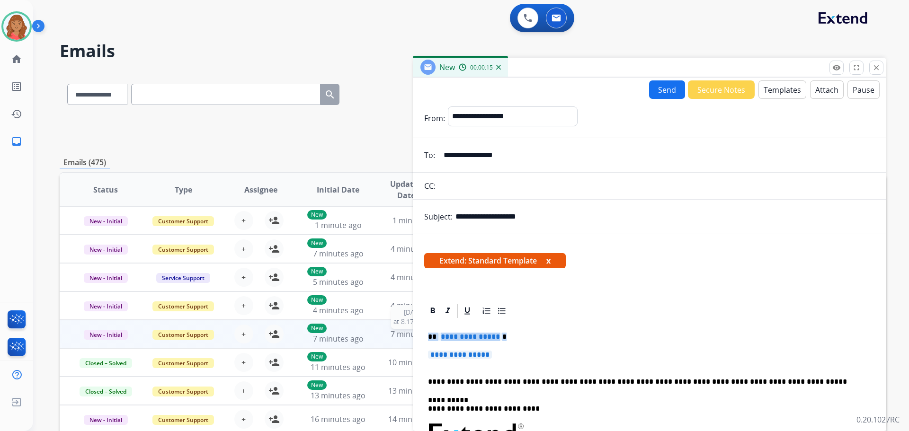
drag, startPoint x: 471, startPoint y: 352, endPoint x: 405, endPoint y: 331, distance: 69.2
click at [405, 331] on div "**********" at bounding box center [473, 305] width 827 height 467
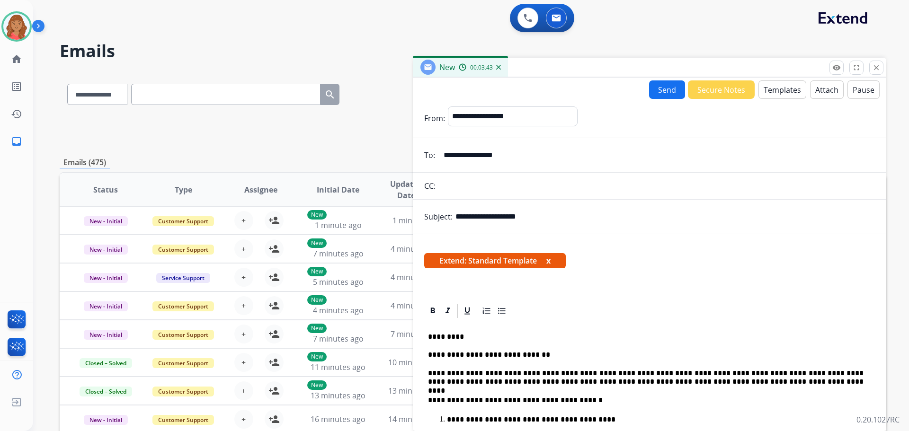
click at [511, 272] on div "Extend: Standard Template x" at bounding box center [649, 264] width 451 height 23
click at [511, 89] on button "Send" at bounding box center [667, 90] width 36 height 18
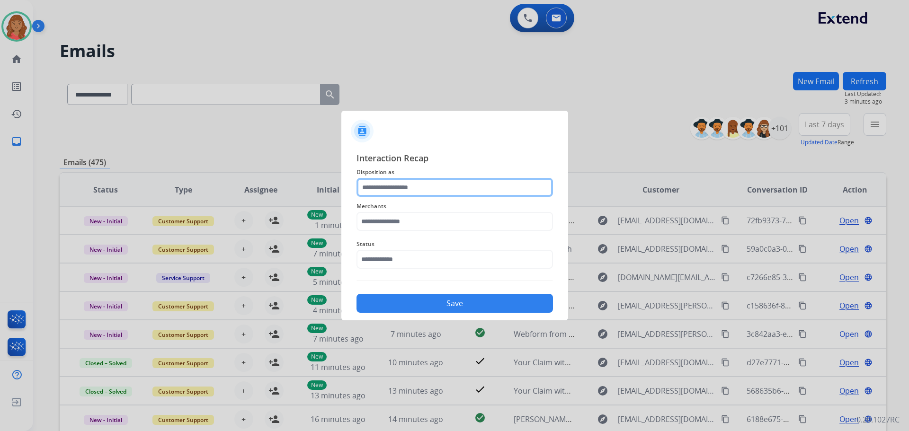
click at [419, 189] on input "text" at bounding box center [455, 187] width 197 height 19
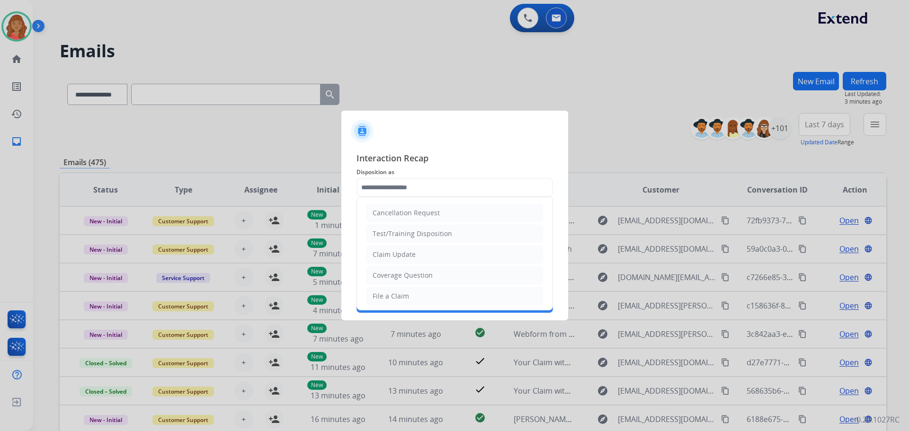
drag, startPoint x: 402, startPoint y: 251, endPoint x: 404, endPoint y: 246, distance: 5.3
click at [404, 251] on div "Claim Update" at bounding box center [394, 254] width 43 height 9
type input "**********"
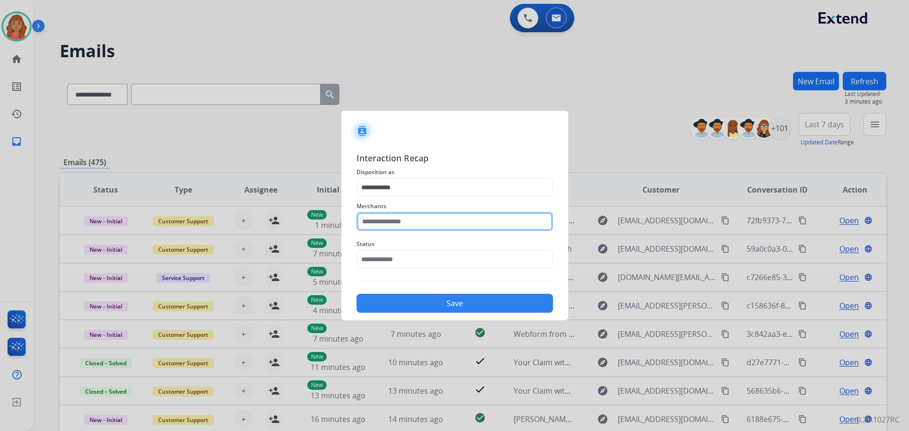
click at [401, 220] on input "text" at bounding box center [455, 221] width 197 height 19
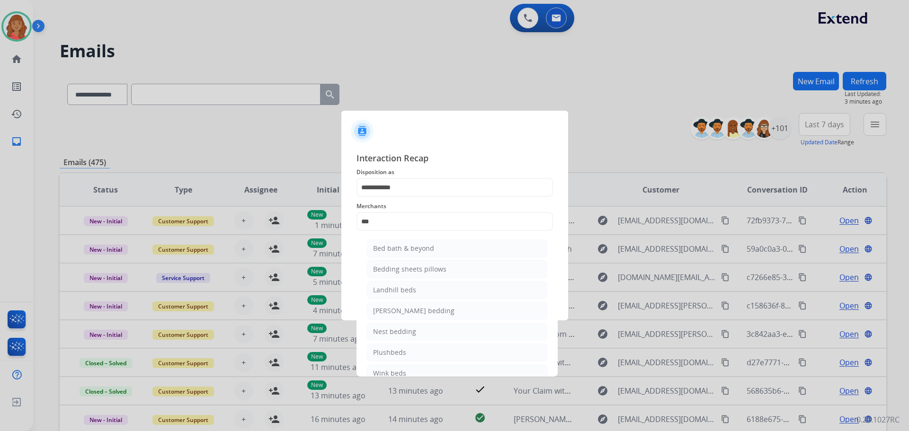
click at [399, 246] on div "Bed bath & beyond" at bounding box center [403, 248] width 61 height 9
type input "**********"
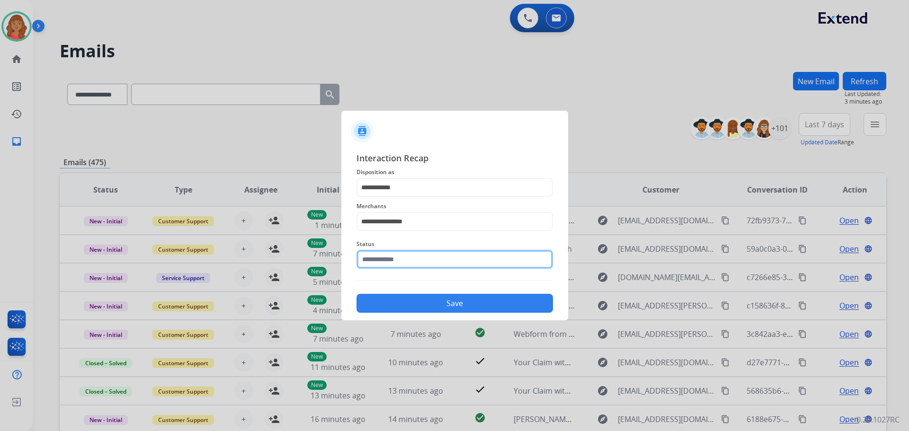
click at [398, 266] on input "text" at bounding box center [455, 259] width 197 height 19
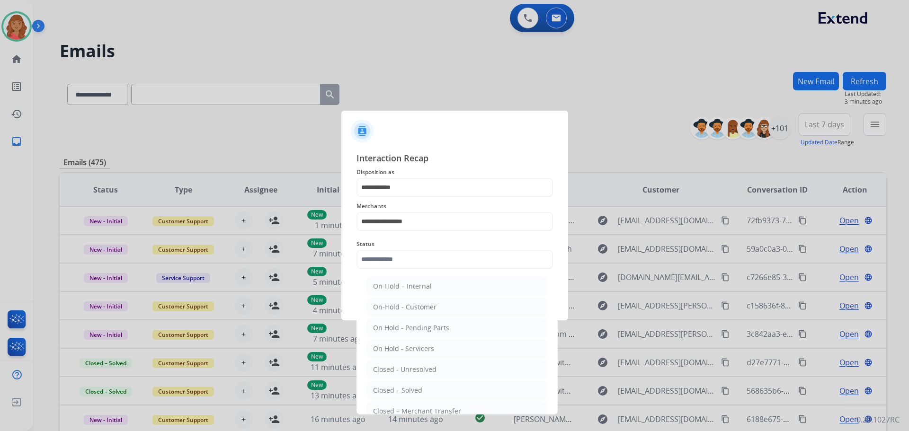
click at [397, 391] on div "Closed – Solved" at bounding box center [397, 390] width 49 height 9
type input "**********"
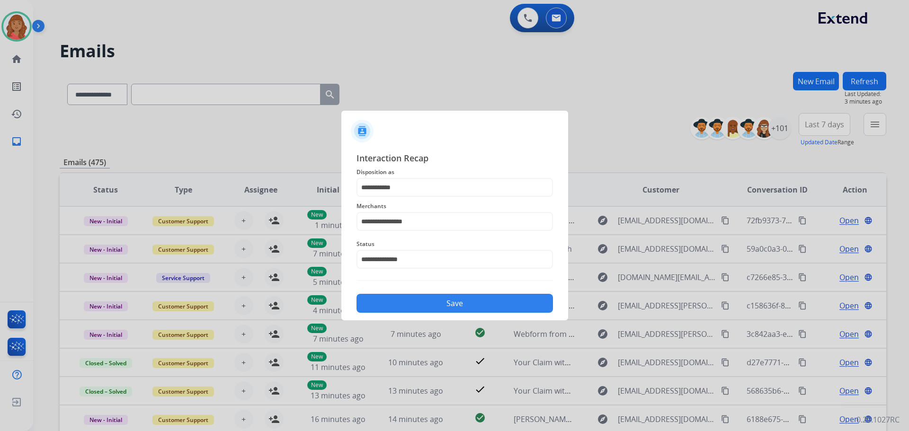
click at [409, 287] on div "**********" at bounding box center [455, 233] width 197 height 162
click at [413, 305] on button "Save" at bounding box center [455, 303] width 197 height 19
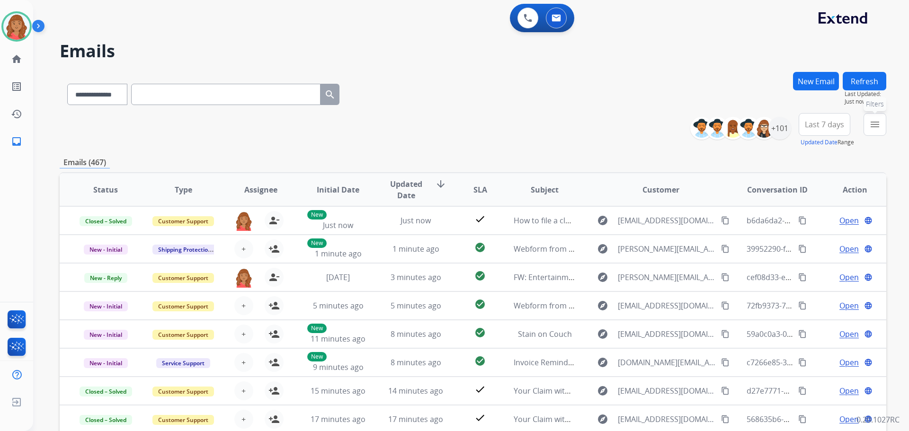
click at [511, 127] on mat-icon "menu" at bounding box center [875, 124] width 11 height 11
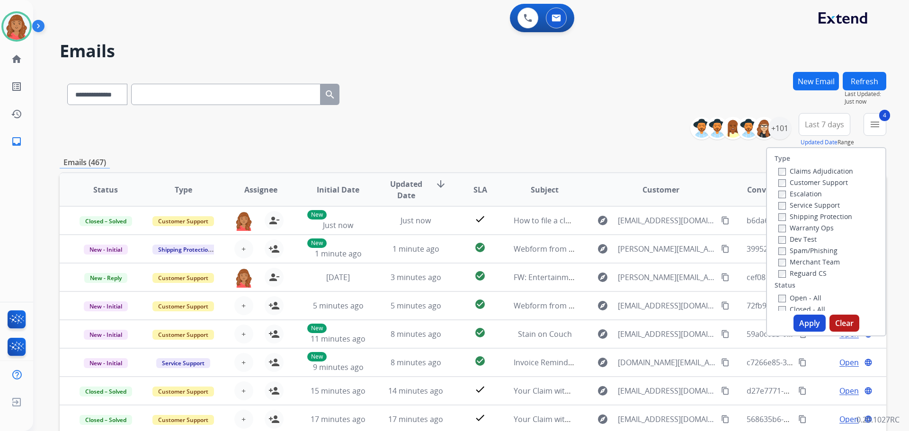
click at [511, 322] on button "Apply" at bounding box center [810, 323] width 32 height 17
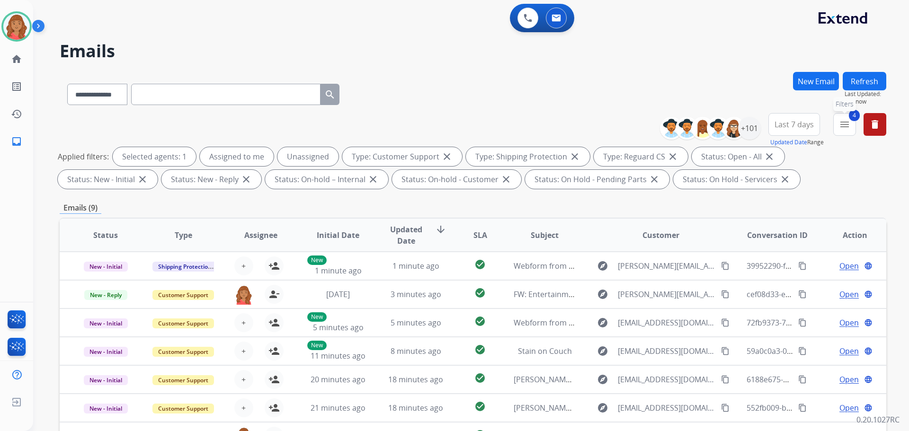
click at [511, 128] on mat-icon "menu" at bounding box center [844, 124] width 11 height 11
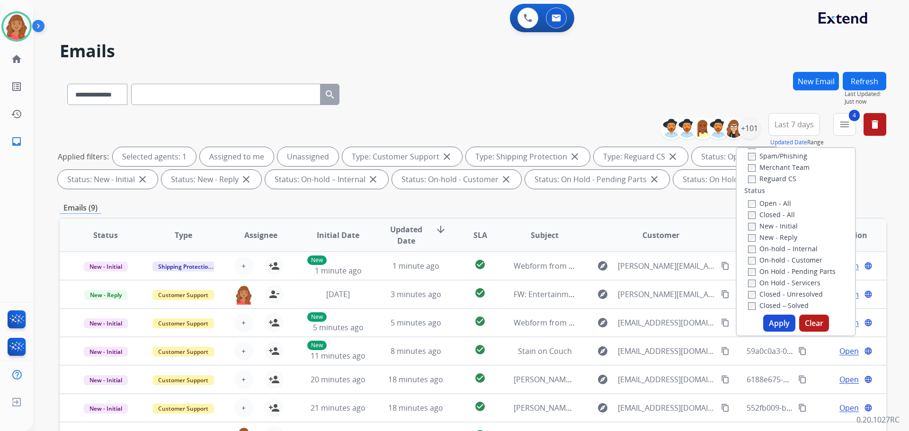
click at [511, 322] on button "Apply" at bounding box center [779, 323] width 32 height 17
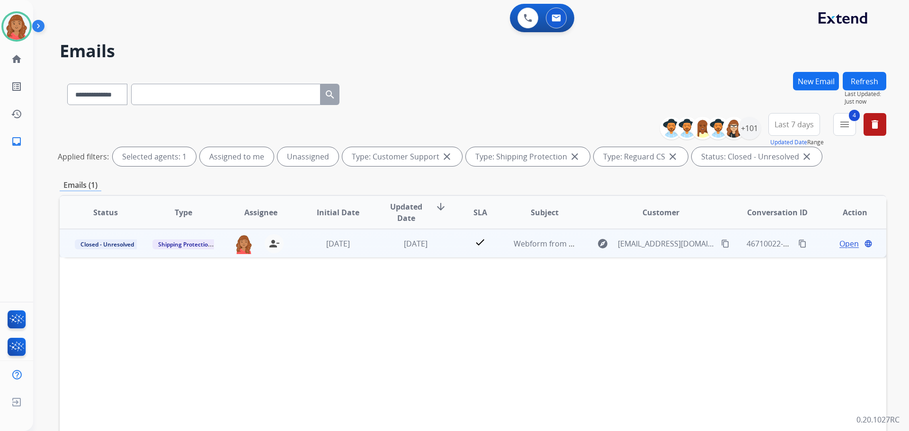
click at [458, 241] on td "check" at bounding box center [473, 243] width 52 height 28
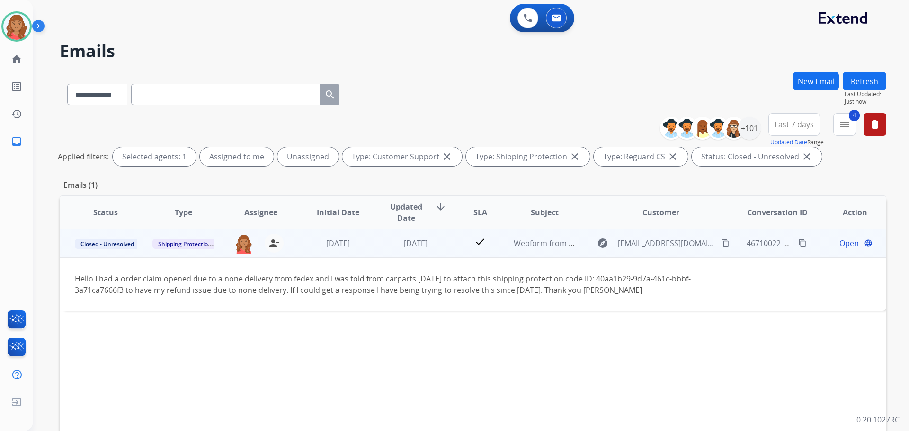
click at [458, 241] on td "check" at bounding box center [473, 243] width 52 height 28
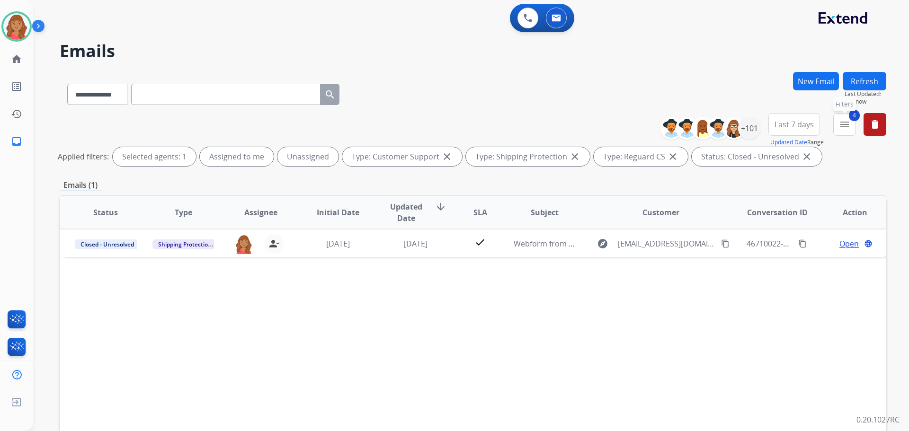
click at [511, 134] on button "4 menu Filters" at bounding box center [845, 124] width 23 height 23
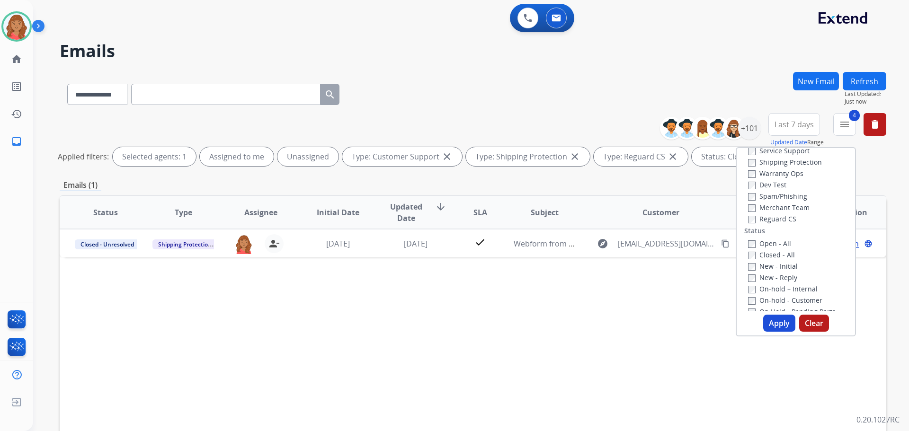
scroll to position [95, 0]
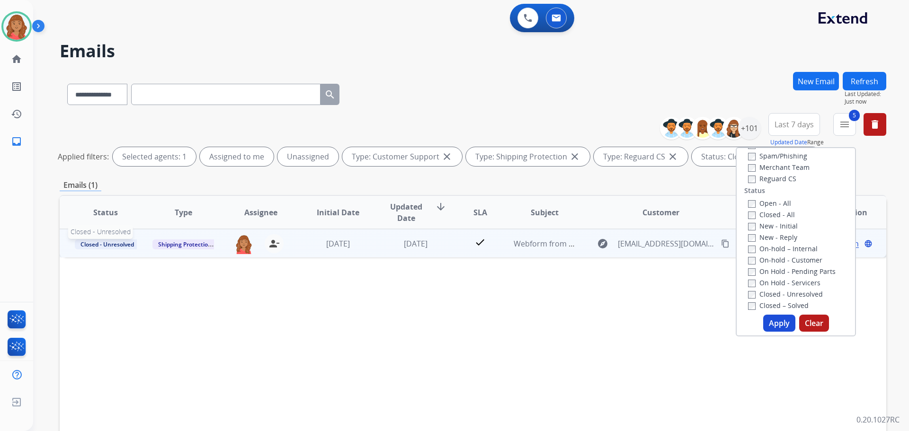
click at [112, 244] on span "Closed - Unresolved" at bounding box center [107, 245] width 65 height 10
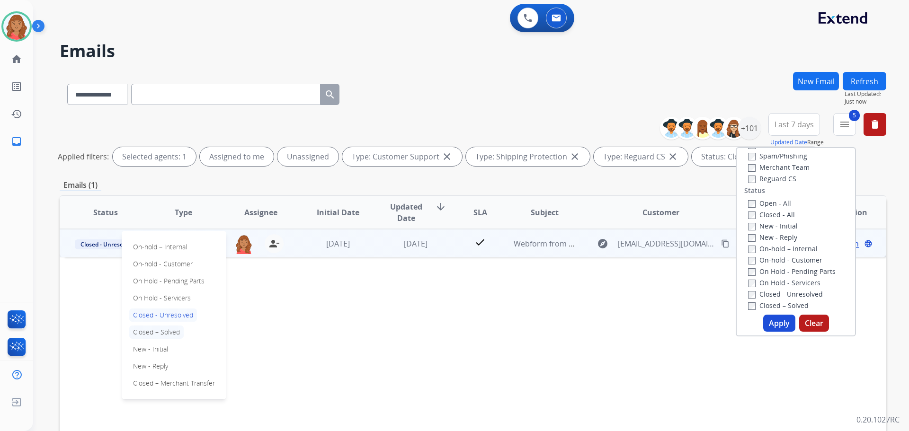
click at [166, 331] on p "Closed – Solved" at bounding box center [156, 332] width 54 height 13
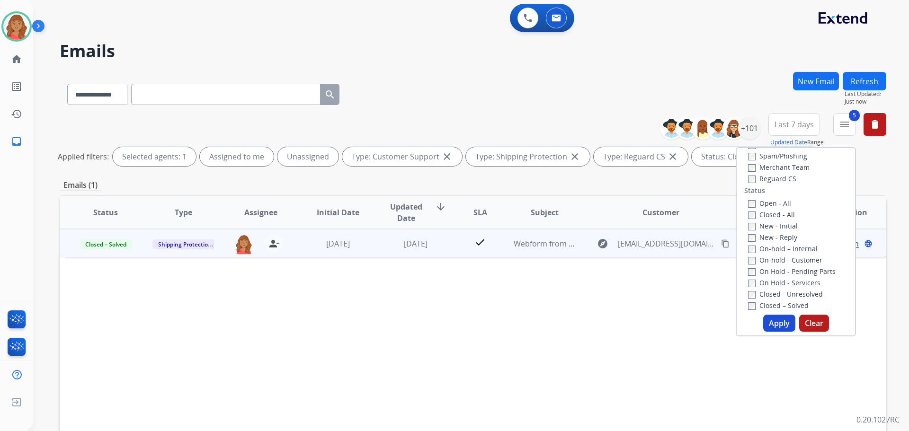
click at [511, 326] on button "Apply" at bounding box center [779, 323] width 32 height 17
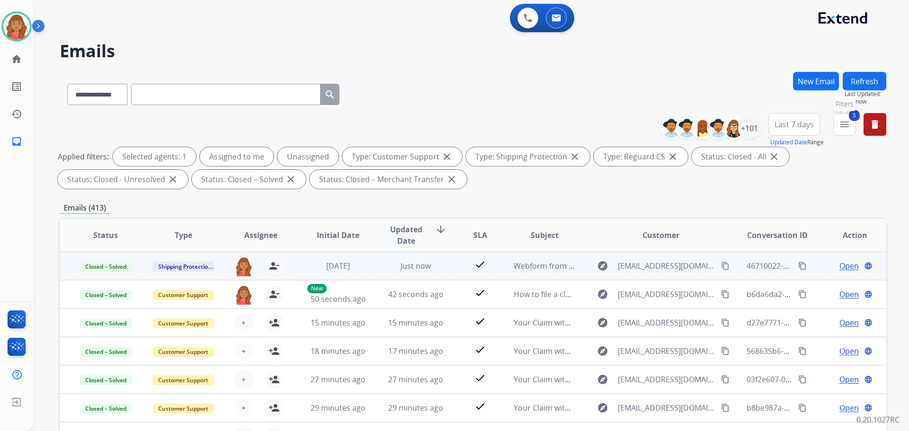
click at [511, 128] on mat-icon "menu" at bounding box center [844, 124] width 11 height 11
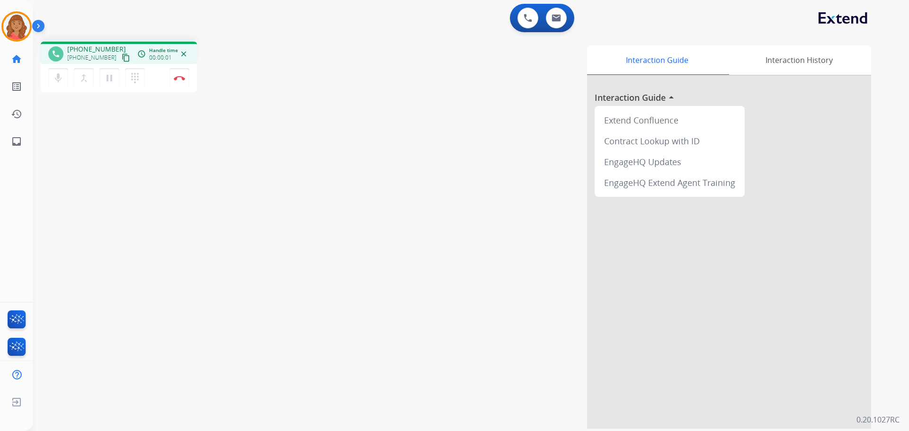
click at [122, 57] on mat-icon "content_copy" at bounding box center [126, 58] width 9 height 9
drag, startPoint x: 118, startPoint y: 58, endPoint x: 113, endPoint y: 59, distance: 4.8
click at [122, 58] on mat-icon "content_copy" at bounding box center [126, 58] width 9 height 9
click at [178, 77] on img at bounding box center [179, 78] width 11 height 5
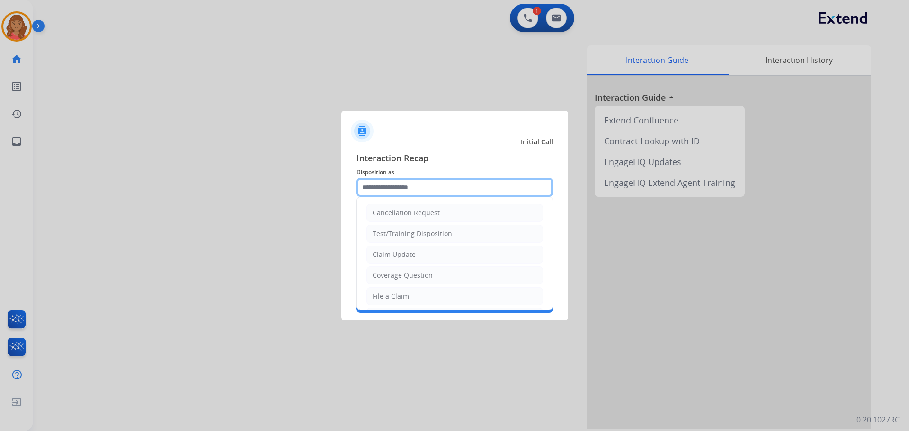
click at [417, 190] on input "text" at bounding box center [455, 187] width 197 height 19
type input "*"
drag, startPoint x: 395, startPoint y: 253, endPoint x: 393, endPoint y: 242, distance: 11.1
click at [395, 253] on div "Claim Update" at bounding box center [394, 254] width 43 height 9
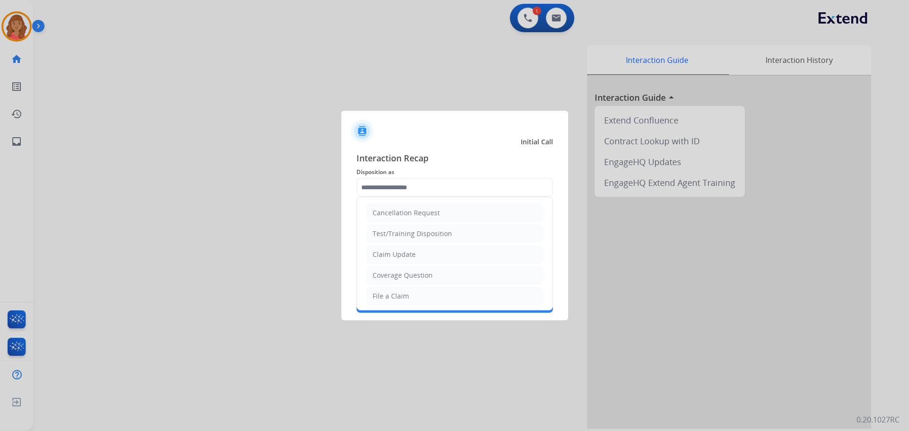
type input "**********"
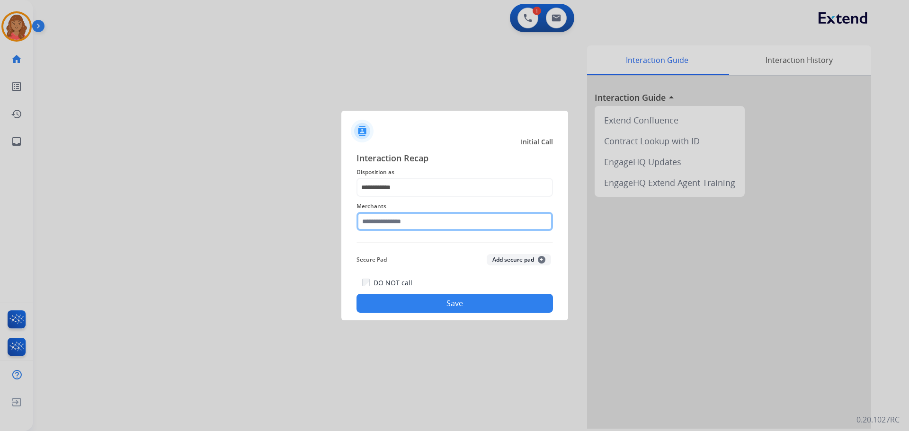
click at [389, 225] on input "text" at bounding box center [455, 221] width 197 height 19
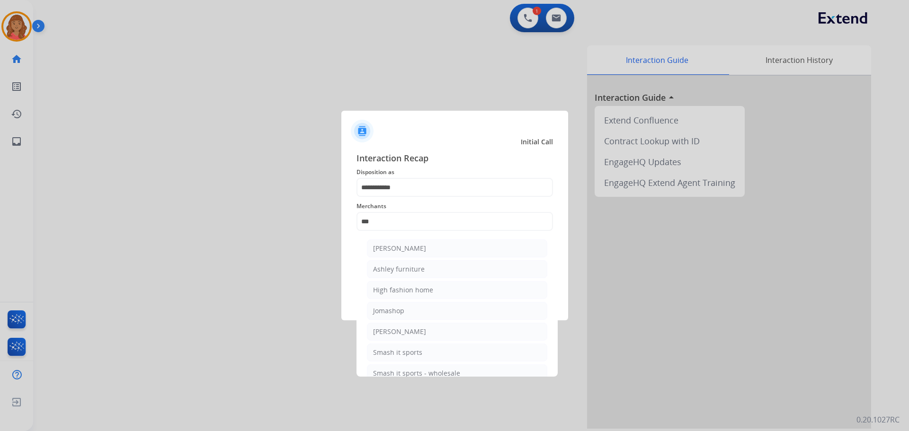
click at [388, 269] on div "Ashley furniture" at bounding box center [399, 269] width 52 height 9
type input "**********"
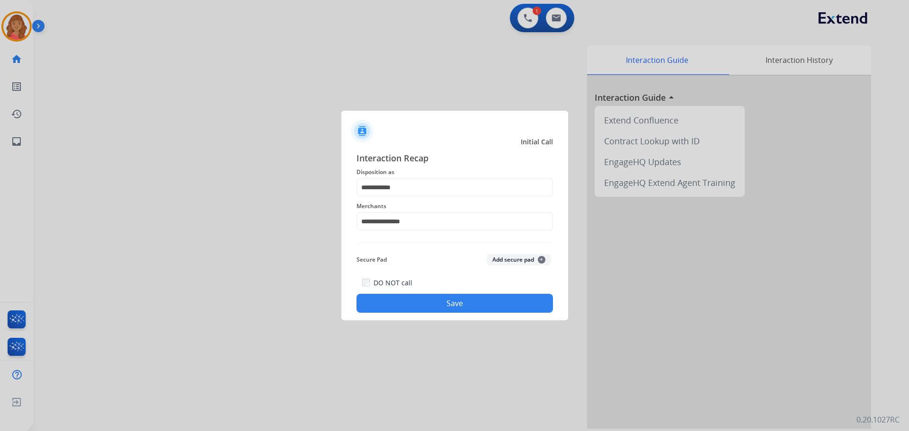
click at [412, 301] on button "Save" at bounding box center [455, 303] width 197 height 19
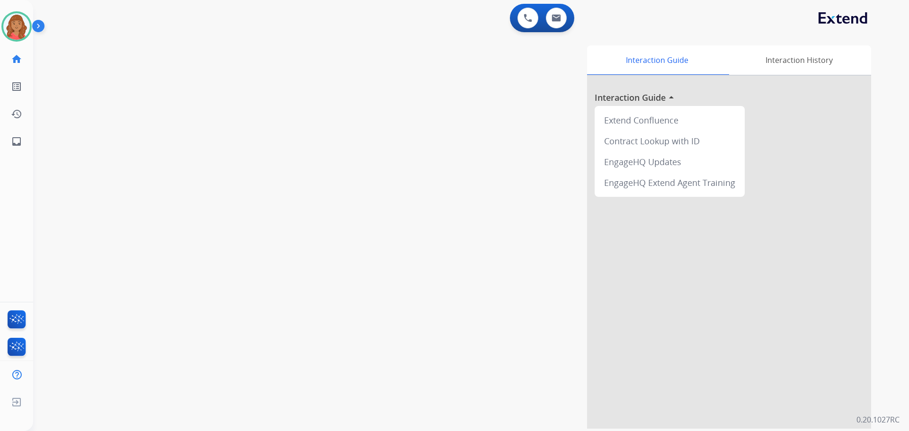
click at [16, 29] on img at bounding box center [16, 26] width 27 height 27
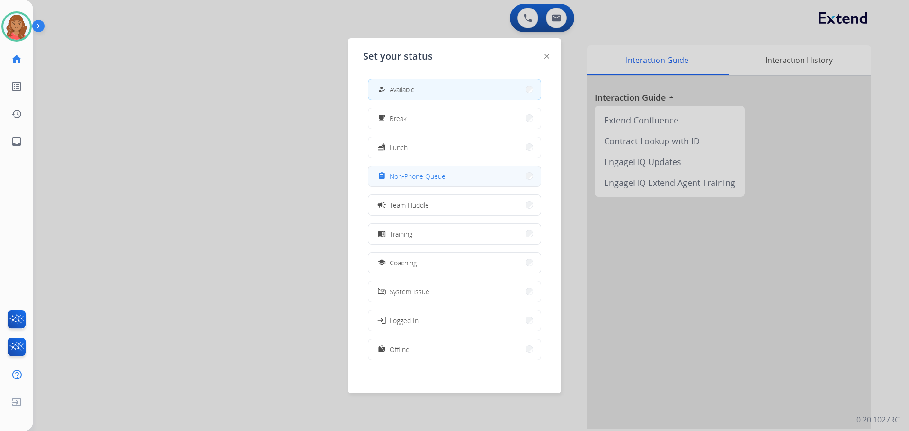
click at [398, 172] on span "Non-Phone Queue" at bounding box center [418, 176] width 56 height 10
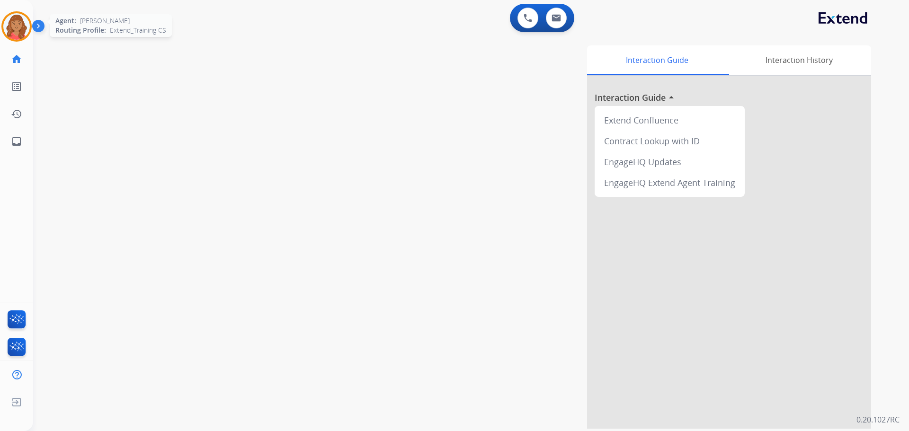
click at [19, 25] on img at bounding box center [16, 26] width 27 height 27
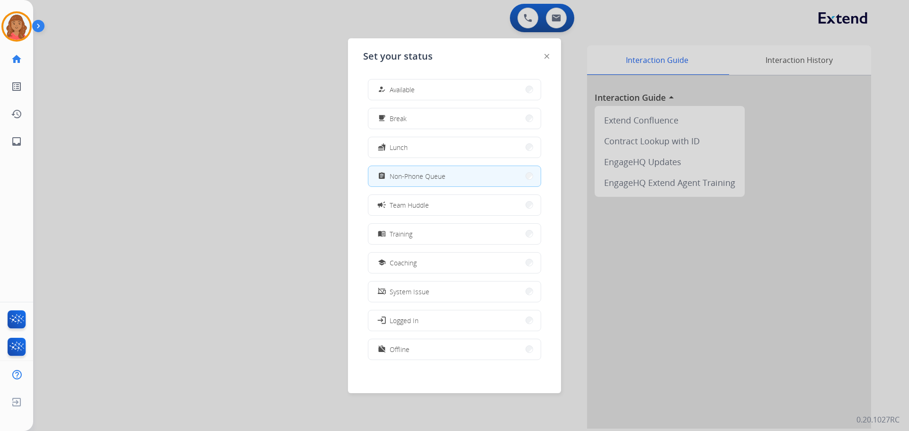
click at [398, 83] on button "how_to_reg Available" at bounding box center [454, 90] width 172 height 20
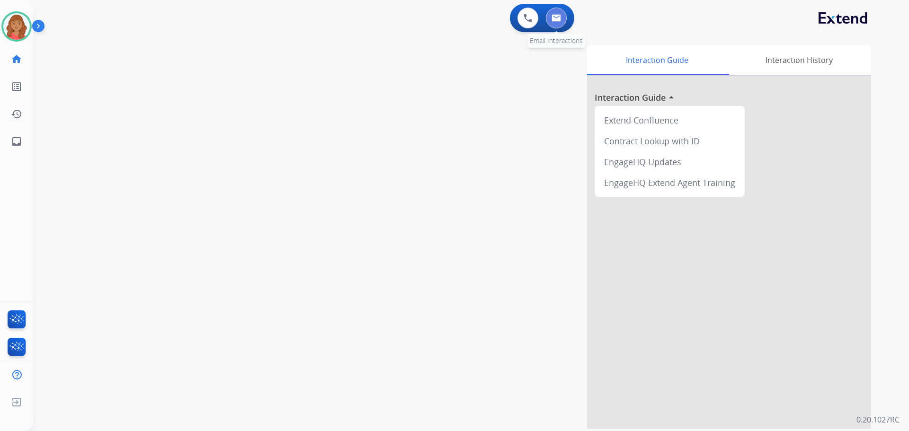
click at [511, 14] on img at bounding box center [556, 18] width 9 height 8
select select "**********"
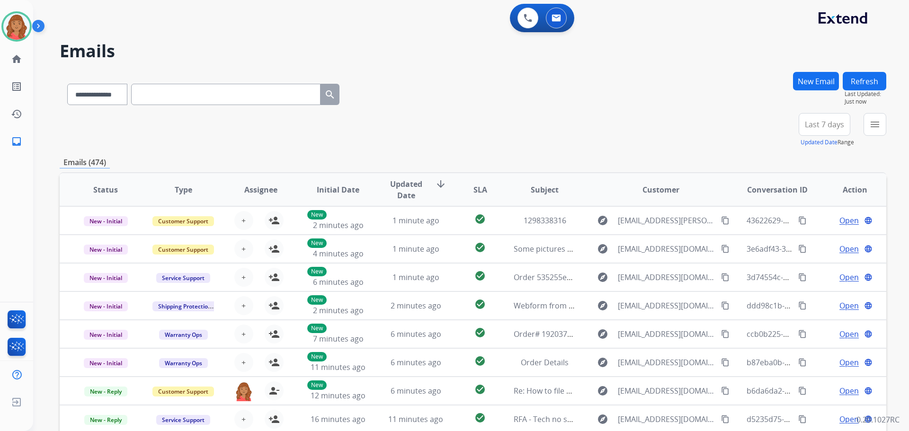
click at [511, 86] on button "New Email" at bounding box center [816, 81] width 46 height 18
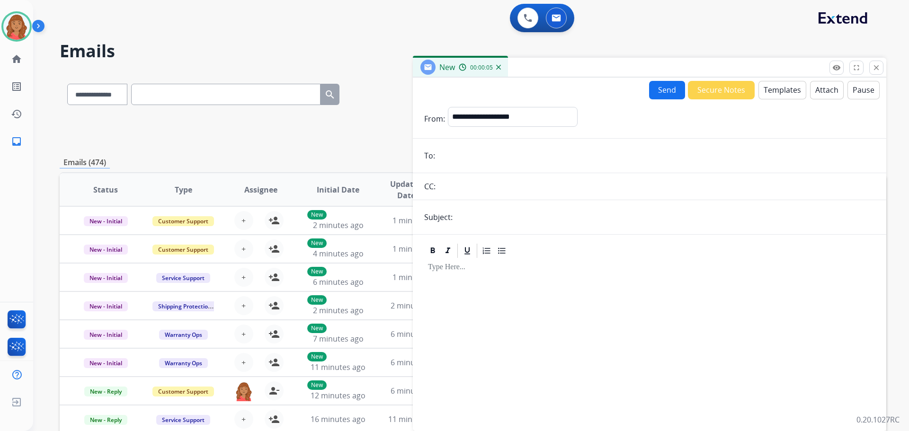
paste input "**********"
type input "**********"
click at [493, 119] on select "**********" at bounding box center [512, 116] width 129 height 19
select select "**********"
click at [448, 107] on select "**********" at bounding box center [512, 116] width 129 height 19
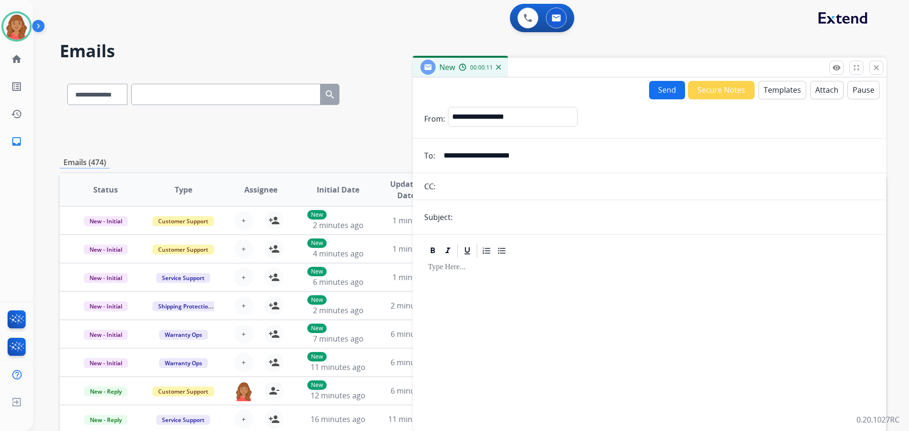
click at [511, 96] on button "Templates" at bounding box center [783, 90] width 48 height 18
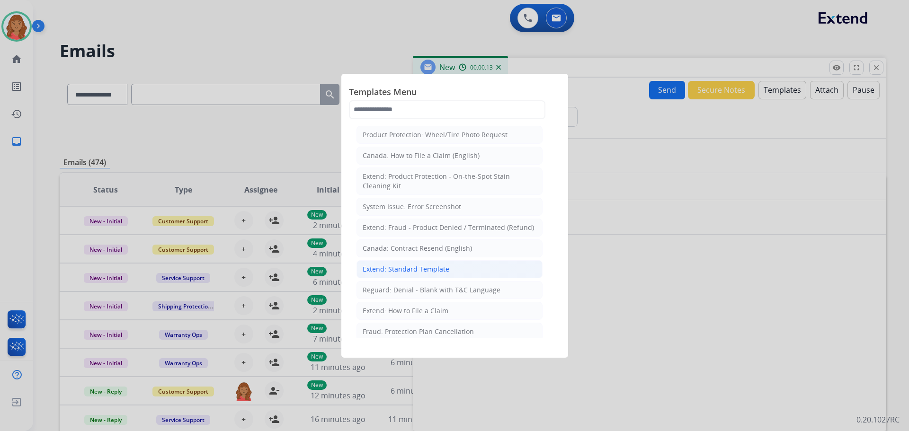
click at [425, 270] on div "Extend: Standard Template" at bounding box center [406, 269] width 87 height 9
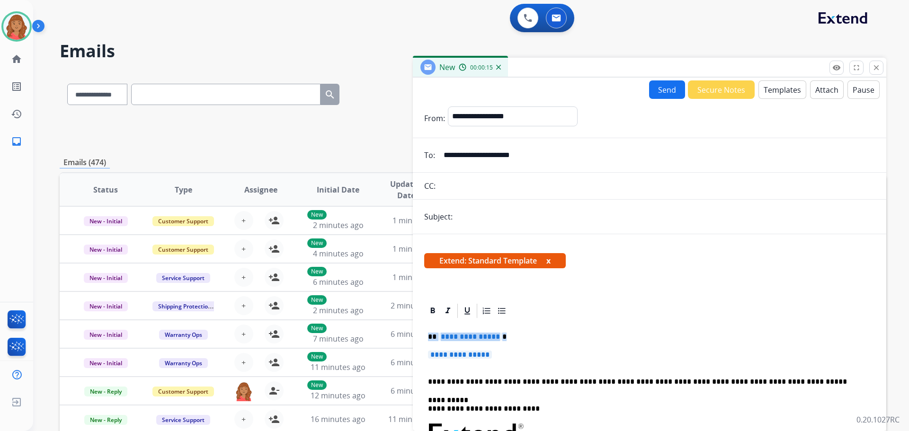
drag, startPoint x: 492, startPoint y: 352, endPoint x: 422, endPoint y: 335, distance: 71.7
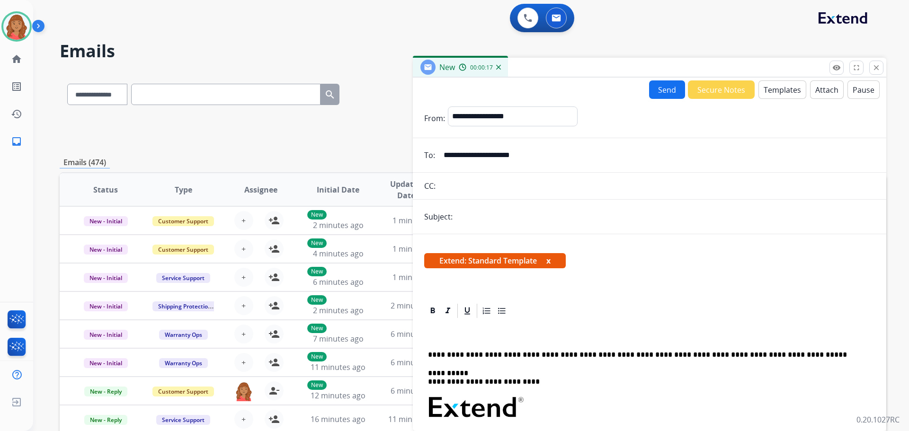
click at [473, 220] on input "text" at bounding box center [666, 216] width 420 height 19
type input "**********"
drag, startPoint x: 737, startPoint y: 274, endPoint x: 738, endPoint y: 279, distance: 5.2
click at [511, 278] on div "Extend: Standard Template x" at bounding box center [650, 264] width 474 height 45
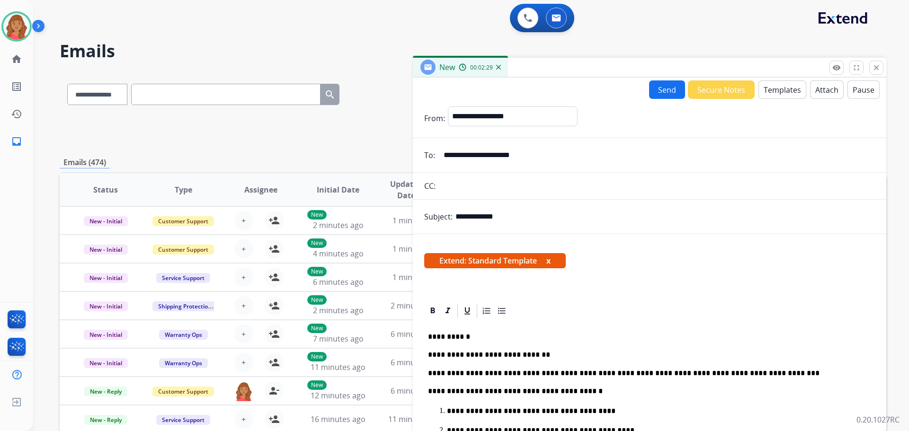
click at [511, 91] on button "Send" at bounding box center [667, 90] width 36 height 18
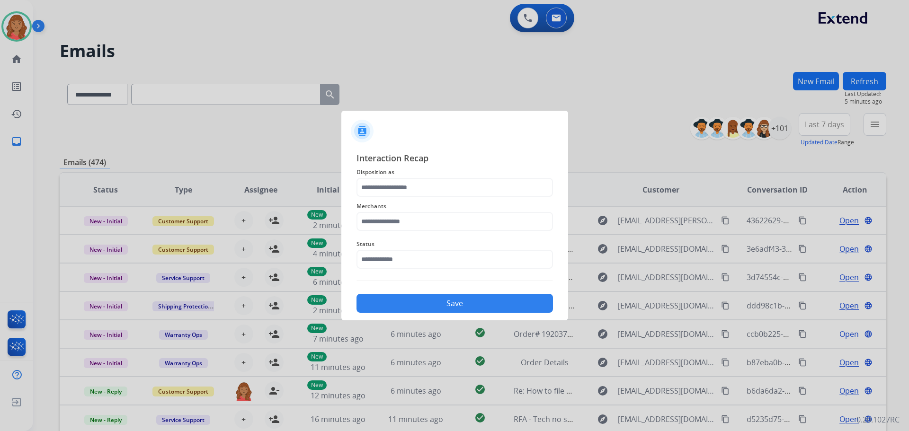
click at [511, 157] on div at bounding box center [454, 215] width 909 height 431
drag, startPoint x: 429, startPoint y: 184, endPoint x: 416, endPoint y: 197, distance: 17.4
click at [428, 184] on input "text" at bounding box center [455, 187] width 197 height 19
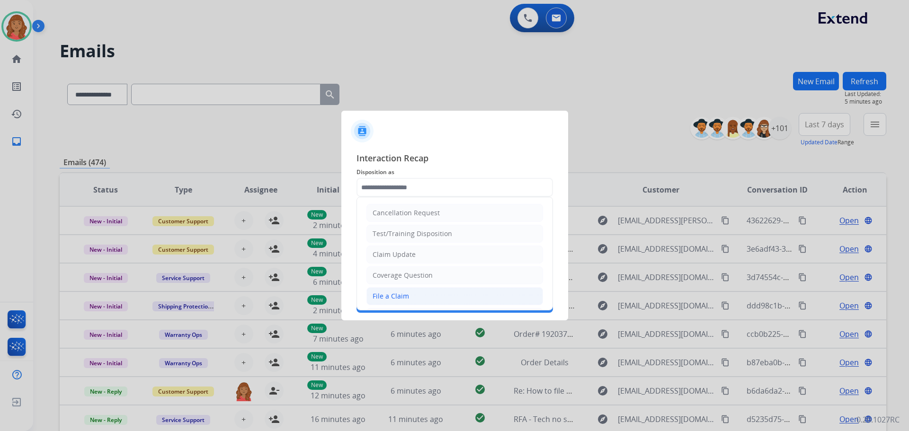
drag, startPoint x: 396, startPoint y: 294, endPoint x: 395, endPoint y: 284, distance: 10.5
click at [396, 290] on li "File a Claim" at bounding box center [455, 296] width 177 height 18
type input "**********"
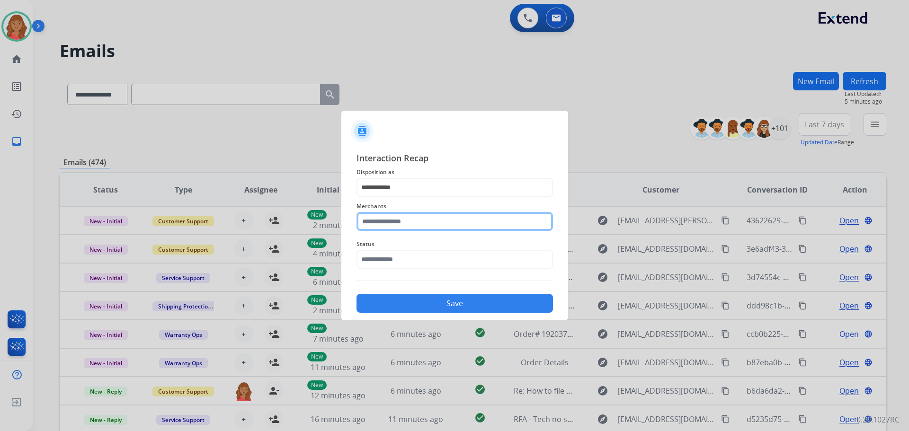
click at [388, 226] on input "text" at bounding box center [455, 221] width 197 height 19
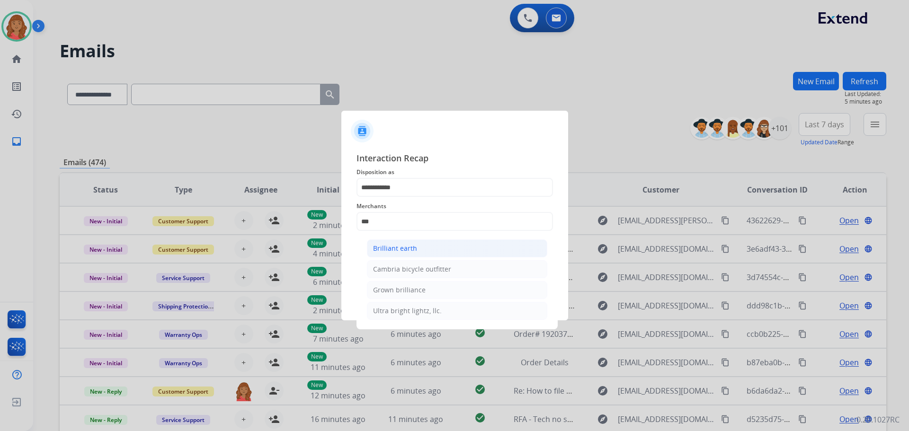
click at [392, 247] on div "Brilliant earth" at bounding box center [395, 248] width 44 height 9
type input "**********"
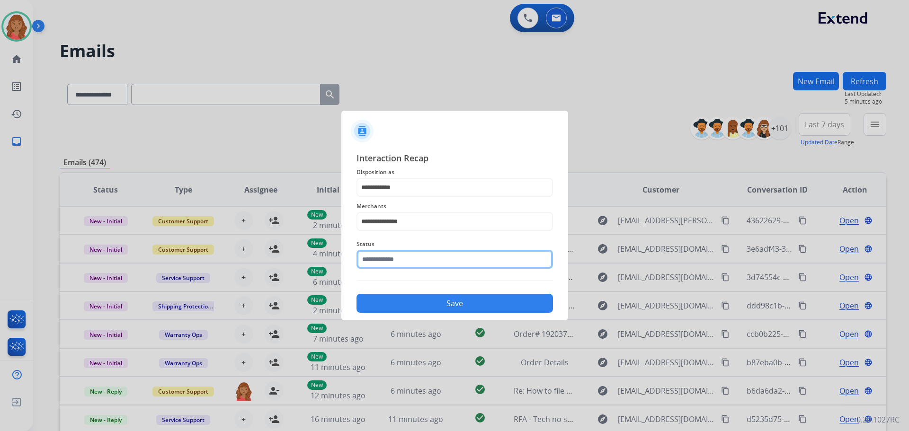
click at [391, 265] on input "text" at bounding box center [455, 259] width 197 height 19
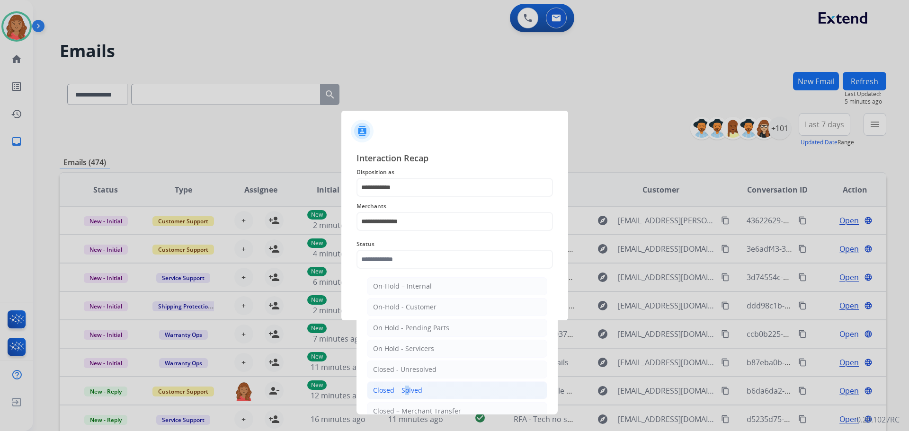
click at [403, 388] on div "Closed – Solved" at bounding box center [397, 390] width 49 height 9
type input "**********"
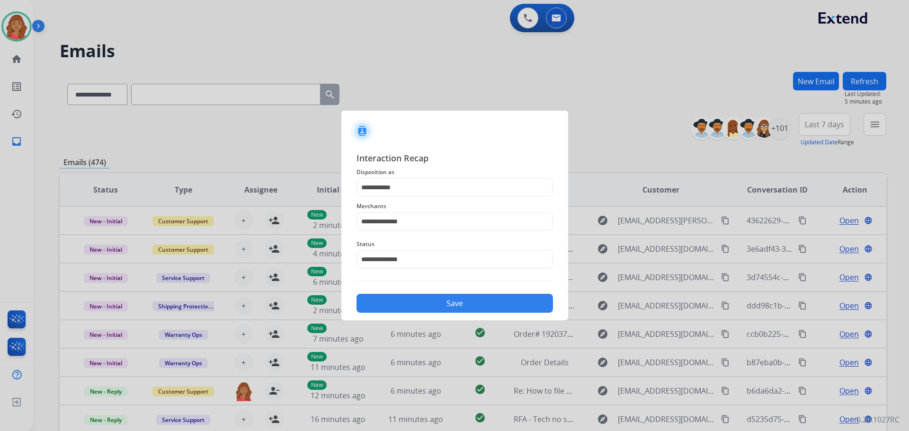
click at [403, 298] on button "Save" at bounding box center [455, 303] width 197 height 19
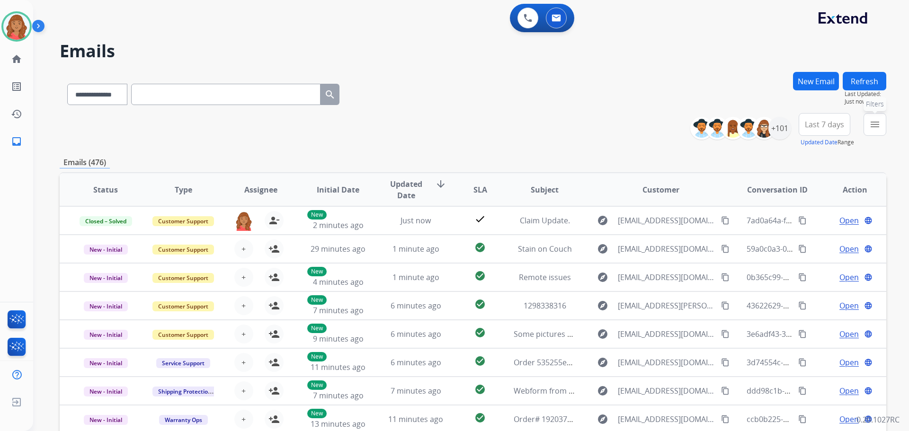
click at [511, 121] on mat-icon "menu" at bounding box center [875, 124] width 11 height 11
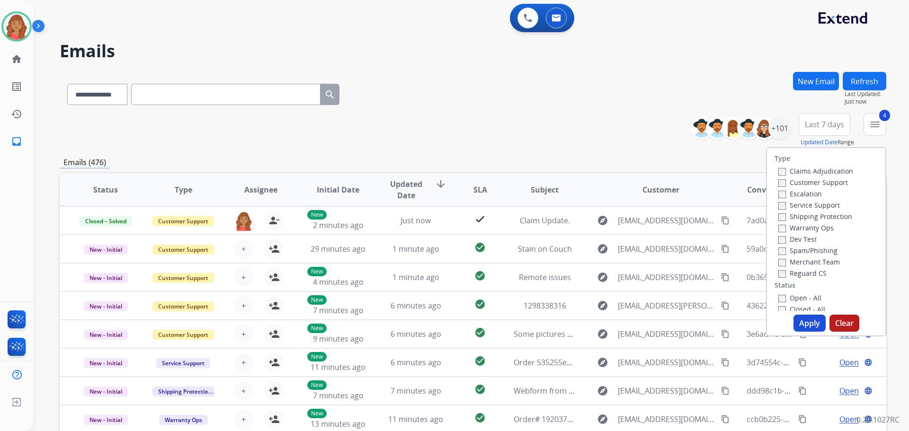
click at [511, 328] on button "Apply" at bounding box center [810, 323] width 32 height 17
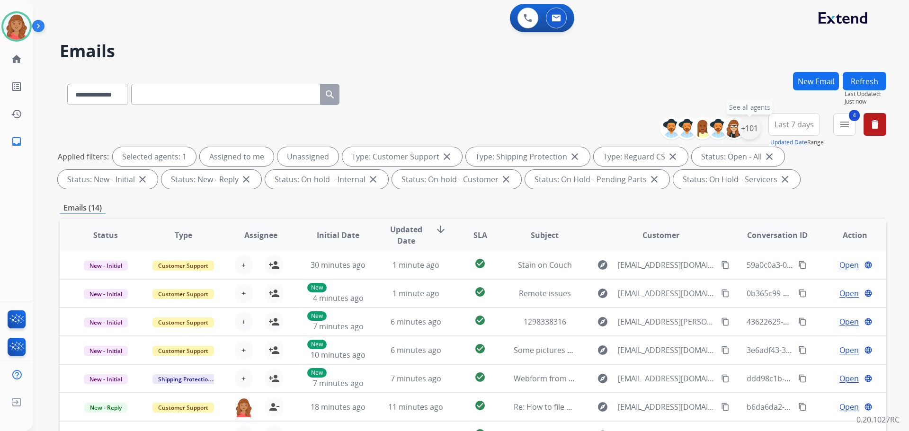
click at [511, 136] on div "+101" at bounding box center [749, 128] width 23 height 23
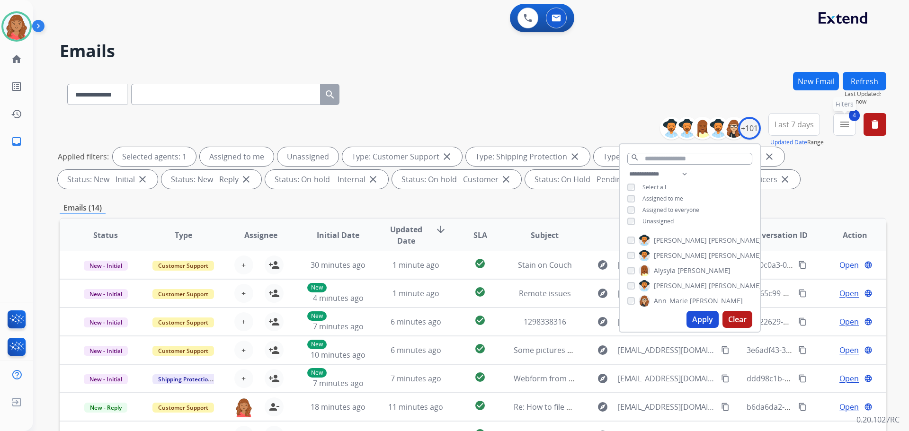
click at [511, 132] on button "4 menu Filters" at bounding box center [845, 124] width 23 height 23
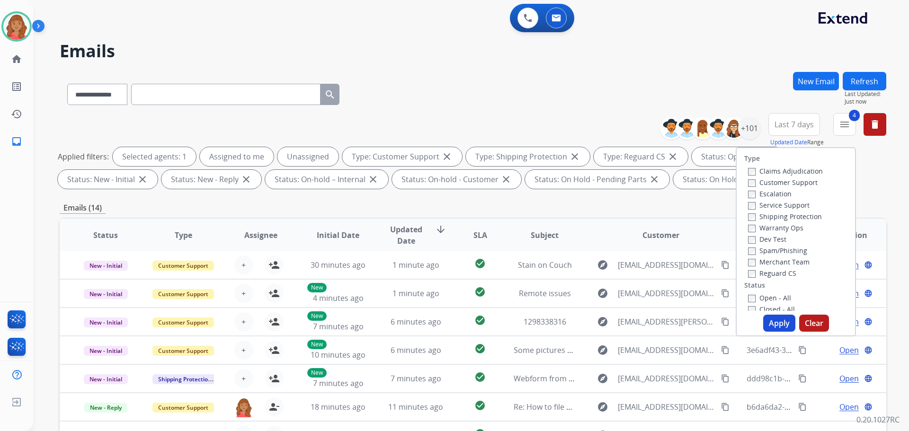
click at [511, 328] on button "Apply" at bounding box center [779, 323] width 32 height 17
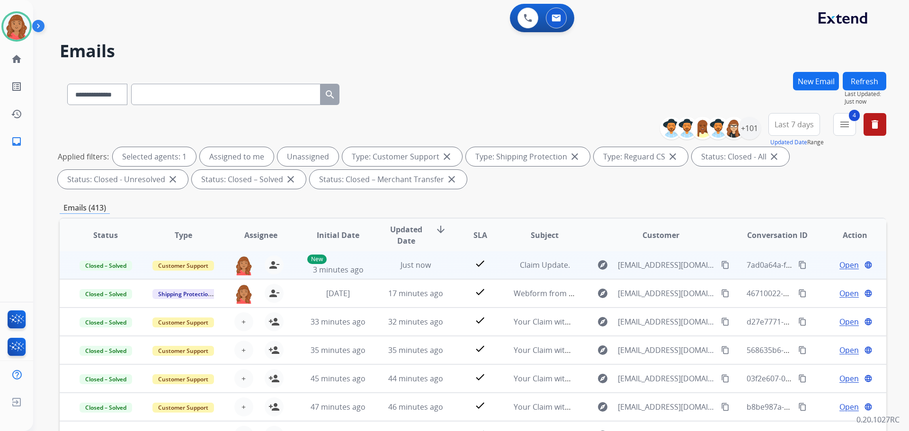
click at [511, 265] on mat-icon "content_copy" at bounding box center [803, 265] width 9 height 9
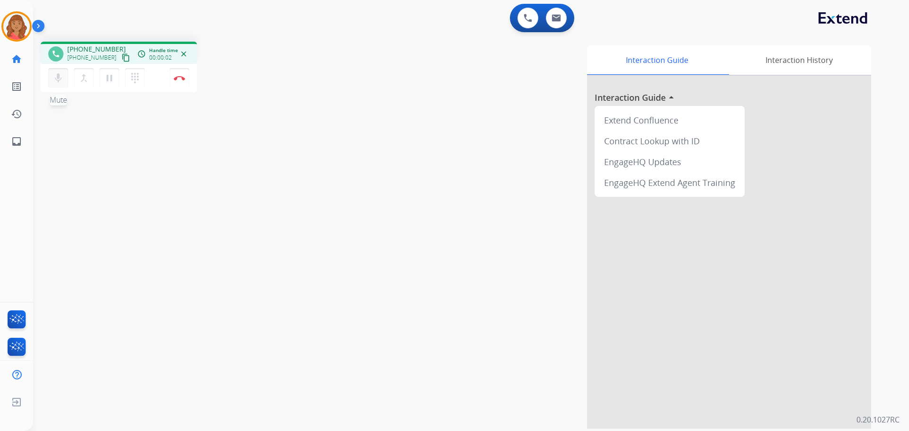
drag, startPoint x: 115, startPoint y: 54, endPoint x: 57, endPoint y: 70, distance: 59.4
click at [122, 54] on mat-icon "content_copy" at bounding box center [126, 58] width 9 height 9
click at [122, 59] on mat-icon "content_copy" at bounding box center [126, 58] width 9 height 9
click at [136, 79] on mat-icon "dialpad" at bounding box center [134, 77] width 11 height 11
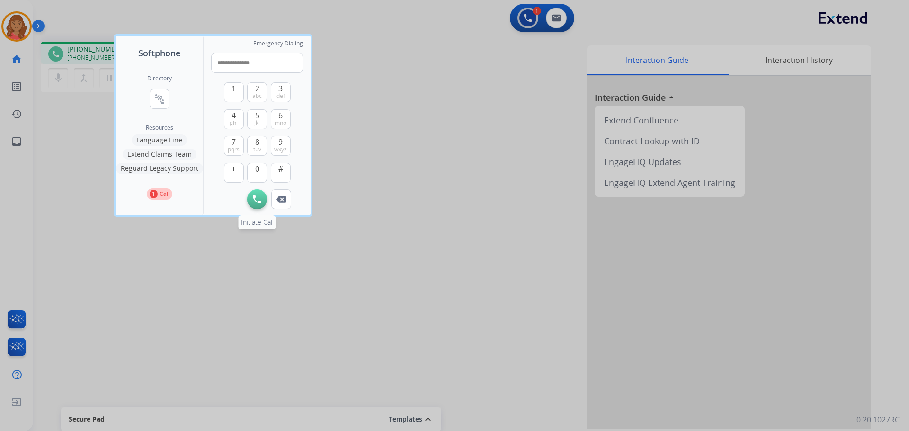
type input "**********"
click at [254, 200] on button "Initiate Call" at bounding box center [257, 199] width 20 height 20
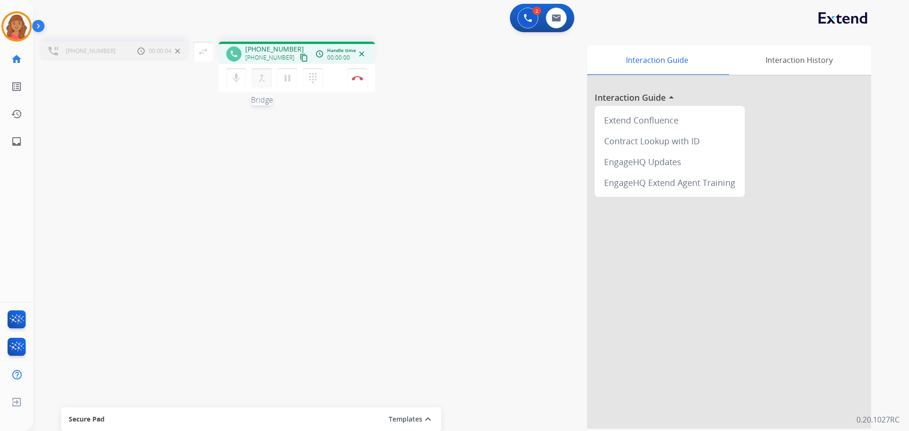
click at [268, 79] on button "merge_type Bridge" at bounding box center [262, 78] width 20 height 20
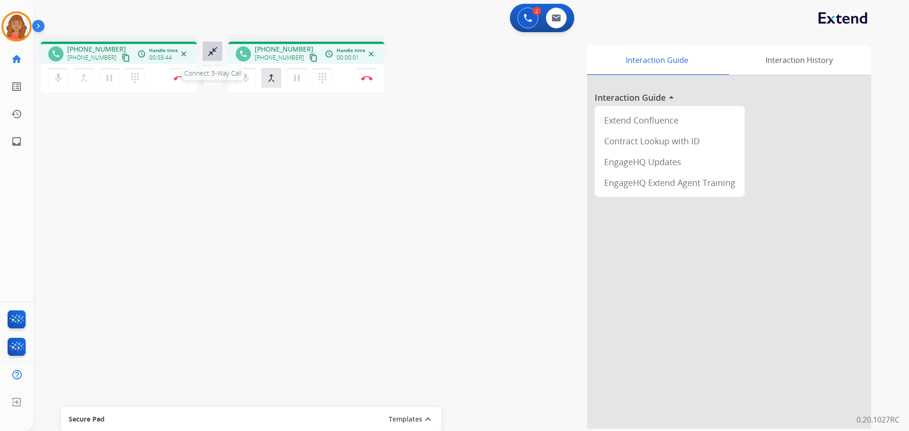
click at [213, 53] on mat-icon "close_fullscreen" at bounding box center [212, 51] width 11 height 11
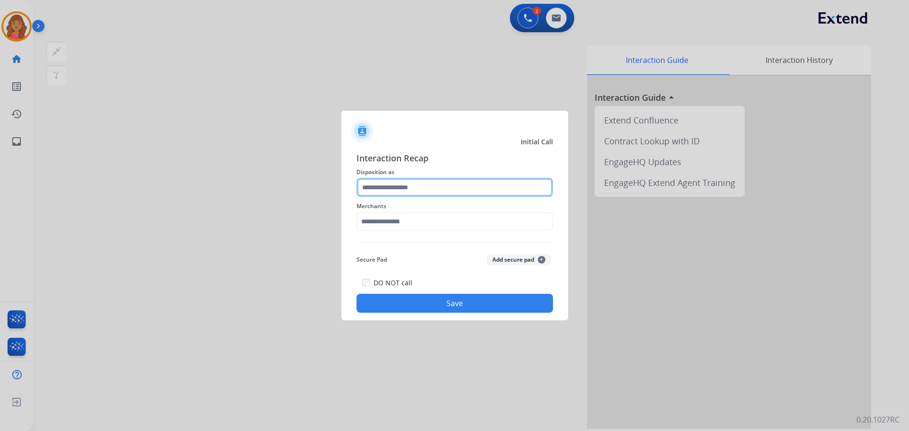
click at [404, 191] on input "text" at bounding box center [455, 187] width 197 height 19
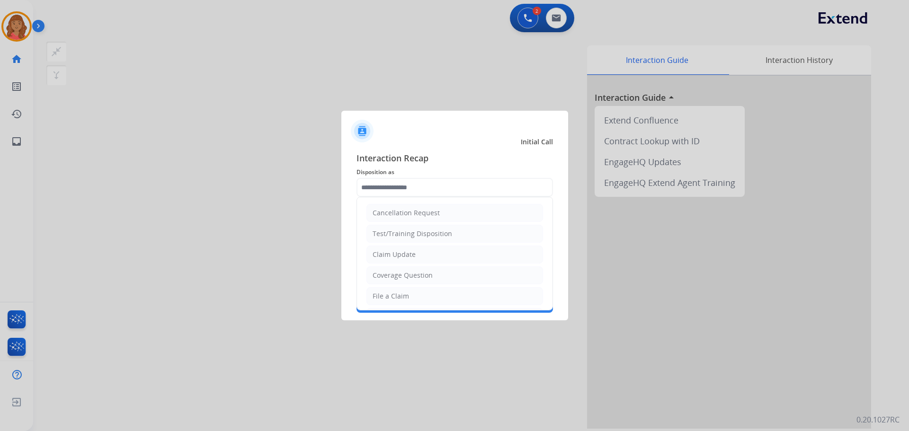
drag, startPoint x: 402, startPoint y: 255, endPoint x: 396, endPoint y: 248, distance: 9.5
click at [402, 254] on div "Claim Update" at bounding box center [394, 254] width 43 height 9
type input "**********"
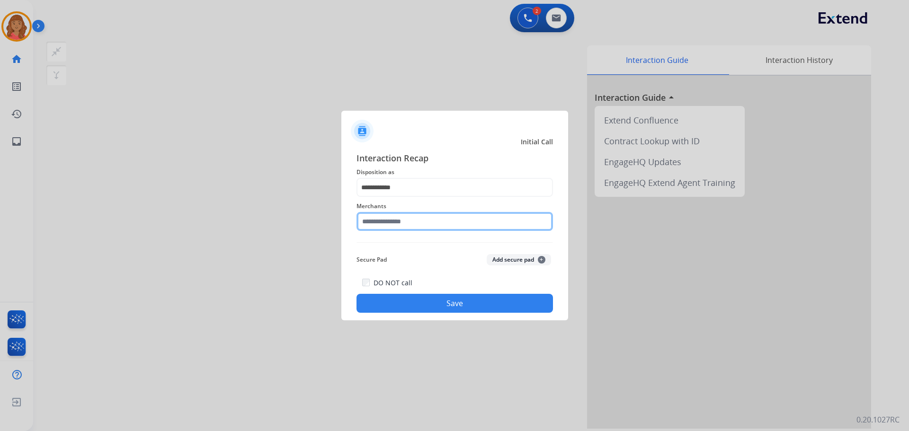
click at [385, 227] on input "text" at bounding box center [455, 221] width 197 height 19
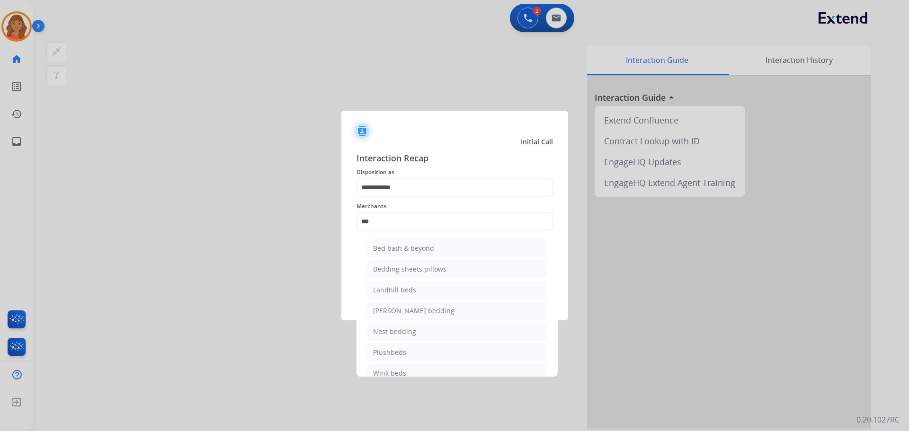
click at [389, 247] on div "Bed bath & beyond" at bounding box center [403, 248] width 61 height 9
type input "**********"
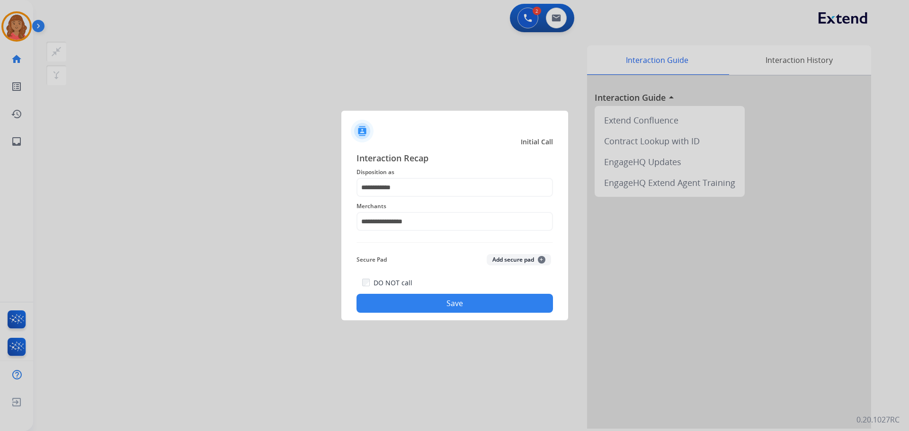
click at [418, 308] on button "Save" at bounding box center [455, 303] width 197 height 19
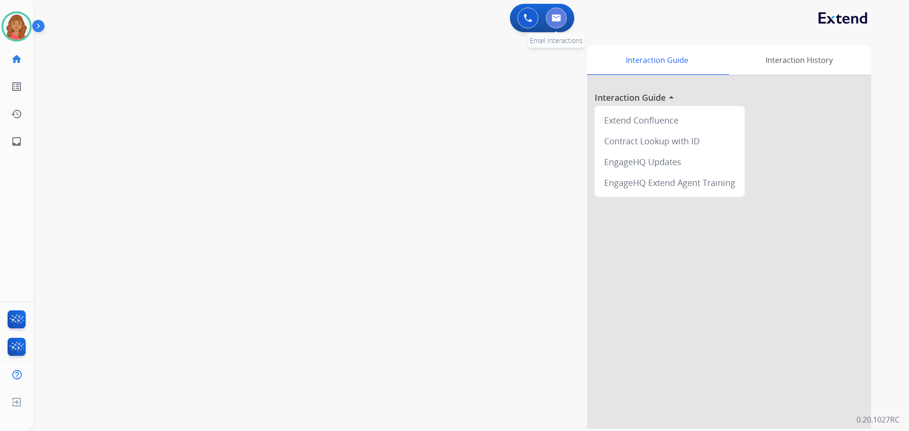
click at [511, 24] on button at bounding box center [556, 18] width 21 height 21
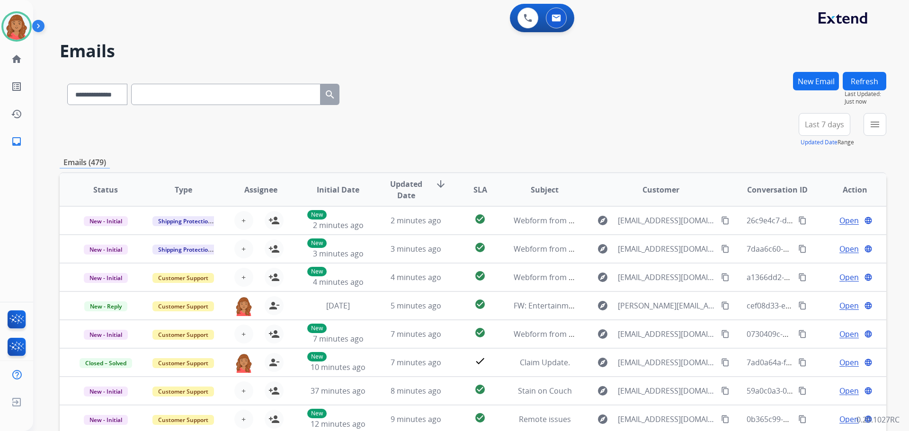
paste input "**********"
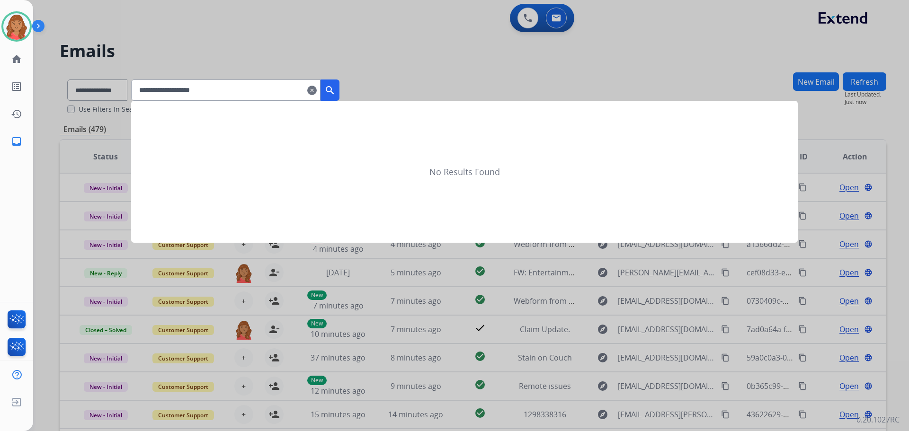
type input "**********"
click at [336, 88] on mat-icon "search" at bounding box center [329, 90] width 11 height 11
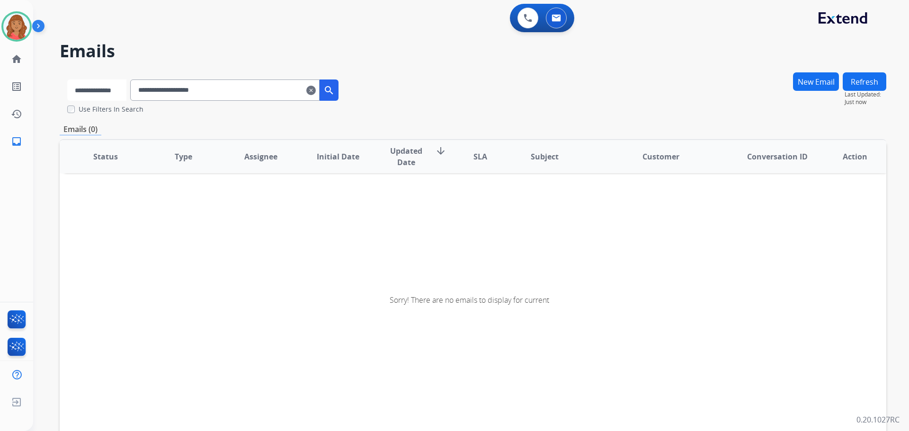
click at [119, 92] on select "**********" at bounding box center [96, 90] width 59 height 21
select select "**********"
click at [67, 80] on select "**********" at bounding box center [96, 90] width 59 height 21
click at [336, 90] on mat-icon "search" at bounding box center [329, 90] width 11 height 11
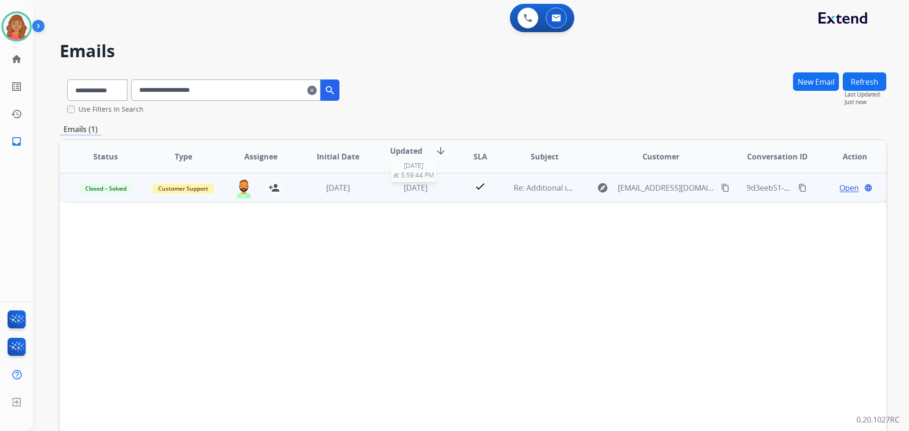
click at [396, 193] on div "[DATE]" at bounding box center [416, 187] width 62 height 11
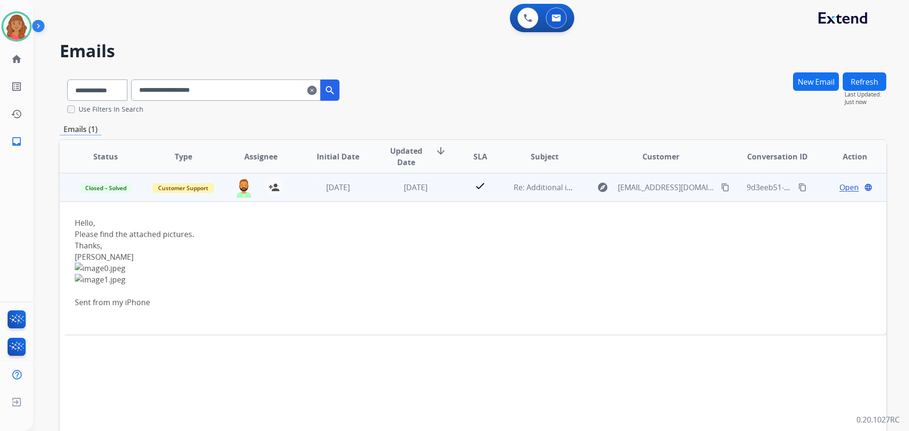
click at [511, 185] on span "Open" at bounding box center [849, 187] width 19 height 11
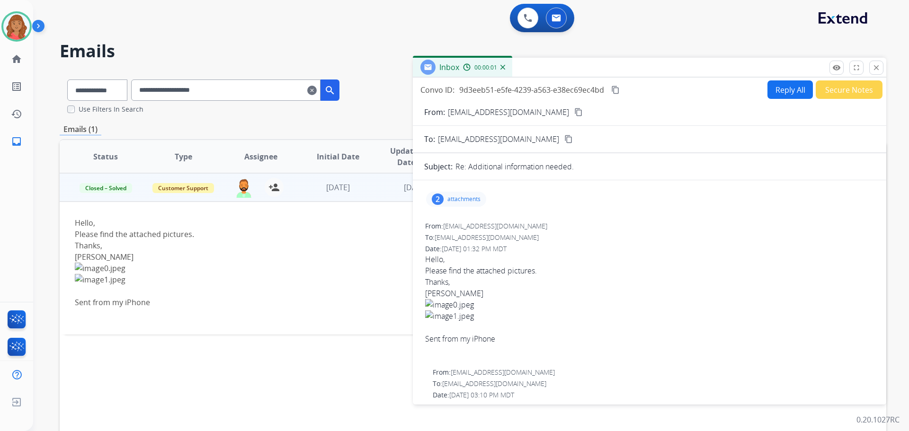
click at [459, 205] on div "2 attachments" at bounding box center [456, 199] width 60 height 15
click at [460, 254] on div at bounding box center [459, 260] width 47 height 33
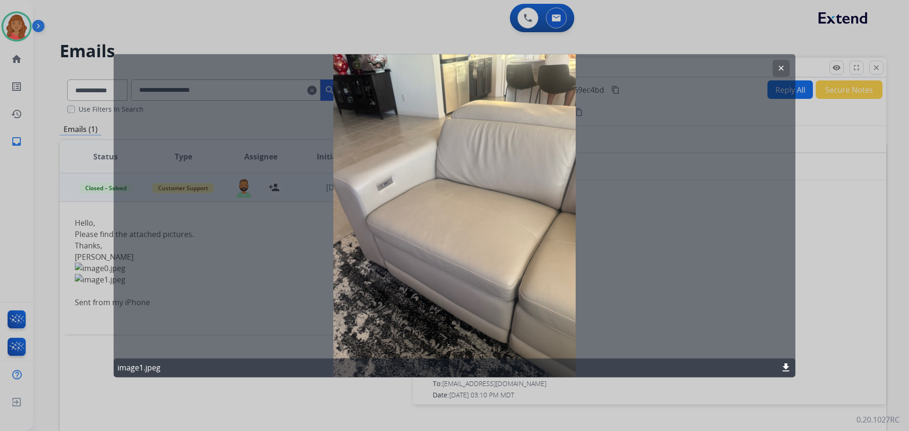
click at [511, 70] on mat-icon "clear" at bounding box center [781, 68] width 9 height 9
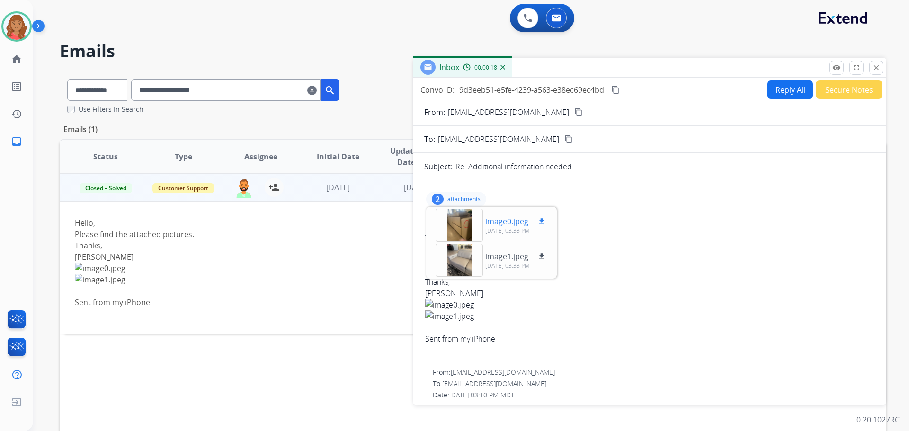
click at [466, 225] on div at bounding box center [459, 225] width 47 height 33
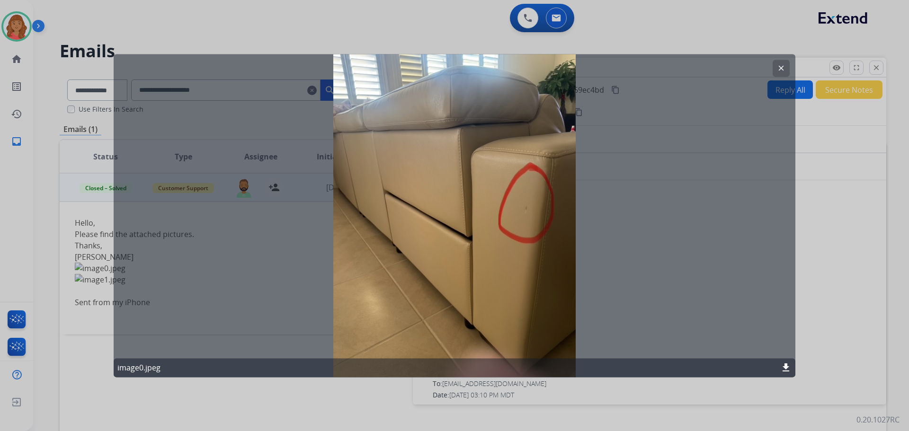
drag, startPoint x: 789, startPoint y: 369, endPoint x: 685, endPoint y: 370, distance: 103.3
click at [511, 369] on mat-icon "download" at bounding box center [786, 367] width 11 height 11
click at [511, 68] on button "clear" at bounding box center [781, 68] width 17 height 17
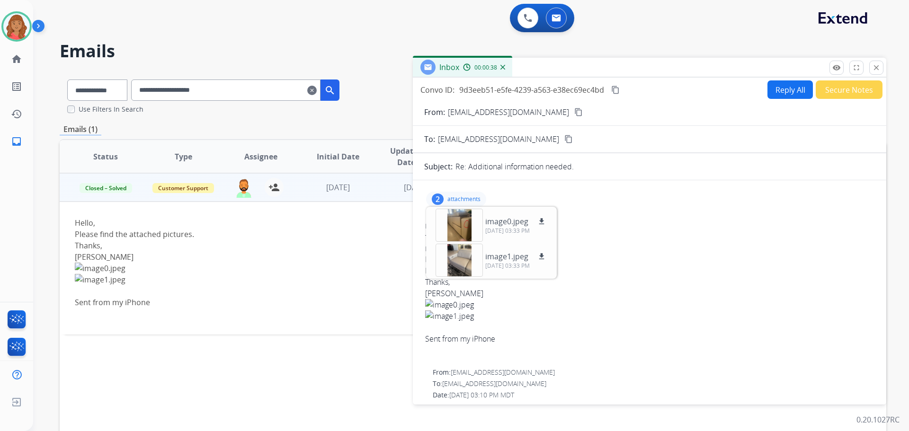
click at [356, 270] on img at bounding box center [396, 268] width 642 height 11
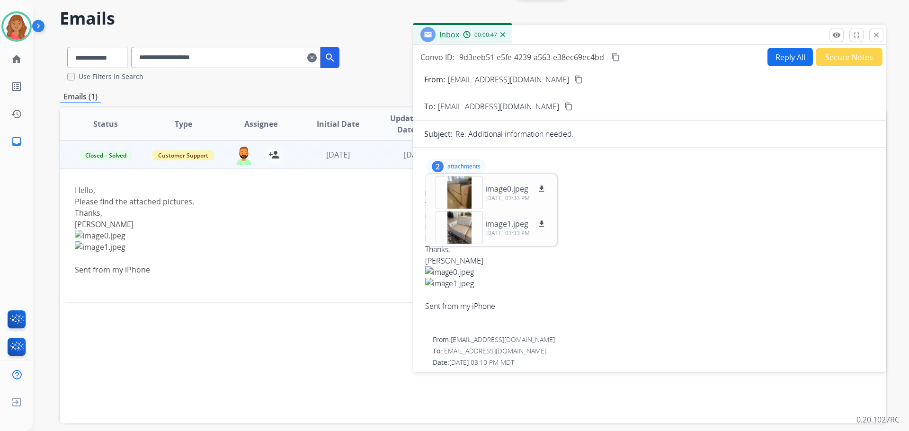
scroll to position [74, 0]
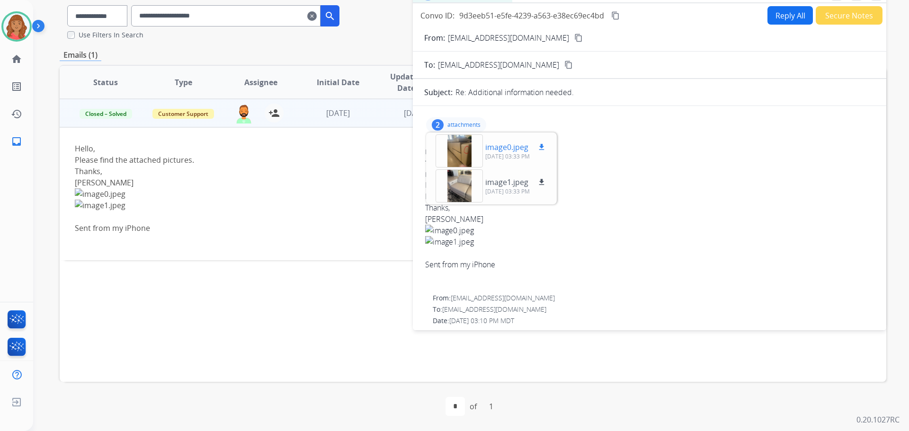
drag, startPoint x: 541, startPoint y: 148, endPoint x: 542, endPoint y: 160, distance: 11.9
click at [511, 148] on mat-icon "download" at bounding box center [542, 147] width 9 height 9
click at [511, 186] on mat-icon "download" at bounding box center [542, 182] width 9 height 9
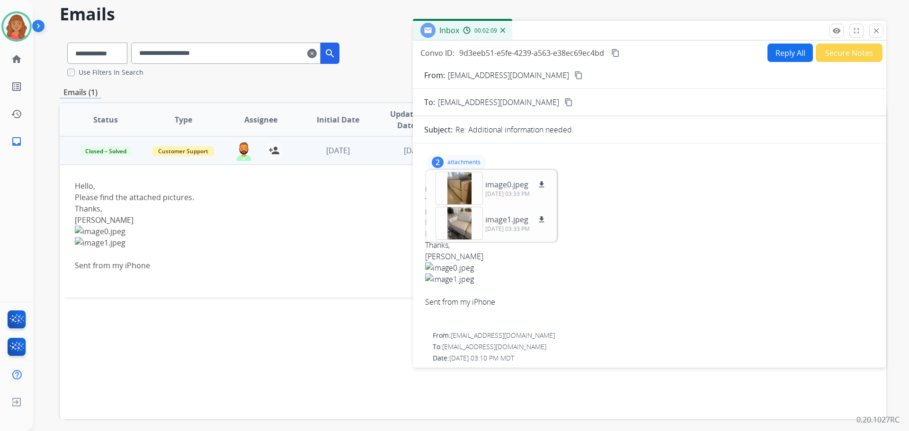
scroll to position [0, 0]
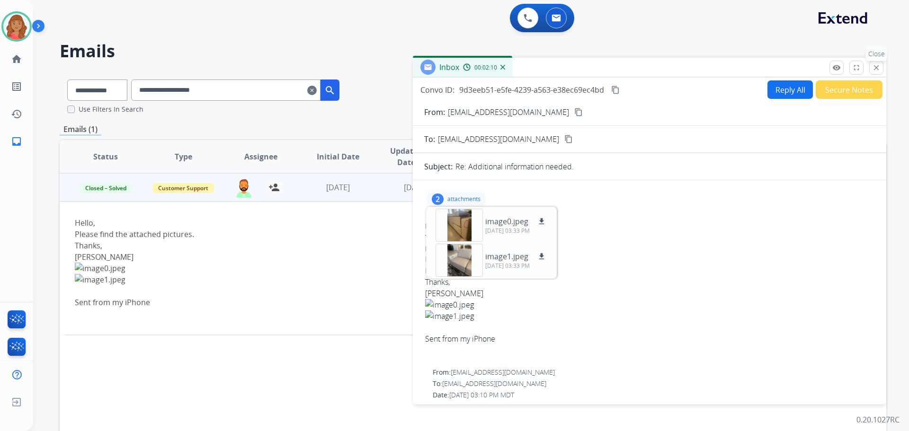
click at [511, 68] on mat-icon "close" at bounding box center [876, 67] width 9 height 9
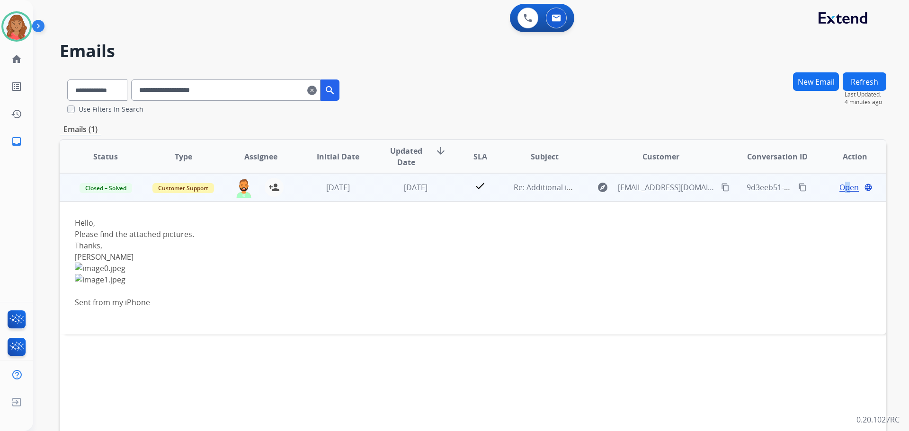
click at [511, 185] on span "Open" at bounding box center [849, 187] width 19 height 11
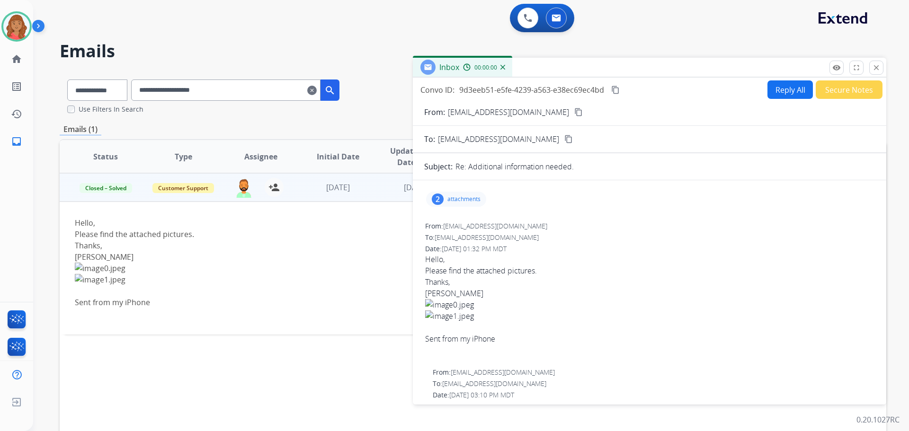
click at [456, 198] on p "attachments" at bounding box center [464, 200] width 33 height 8
click at [511, 257] on mat-icon "download" at bounding box center [542, 256] width 9 height 9
click at [511, 259] on mat-icon "download" at bounding box center [542, 256] width 9 height 9
click at [511, 256] on mat-icon "download" at bounding box center [542, 256] width 9 height 9
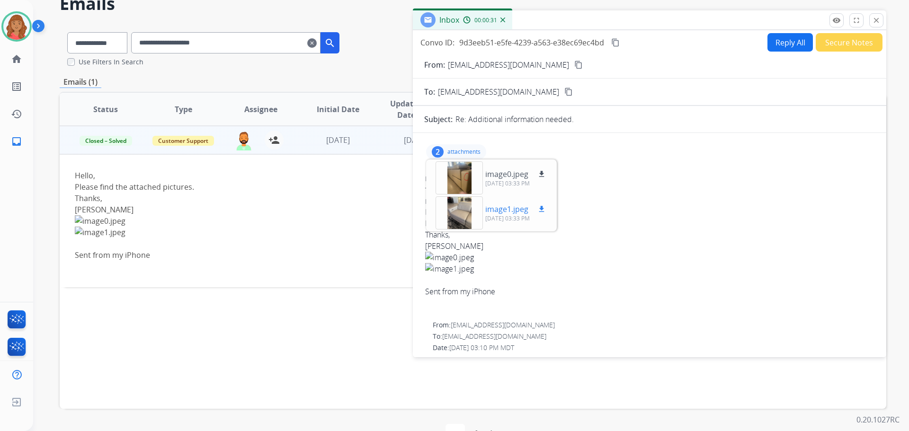
click at [459, 214] on div at bounding box center [459, 213] width 47 height 33
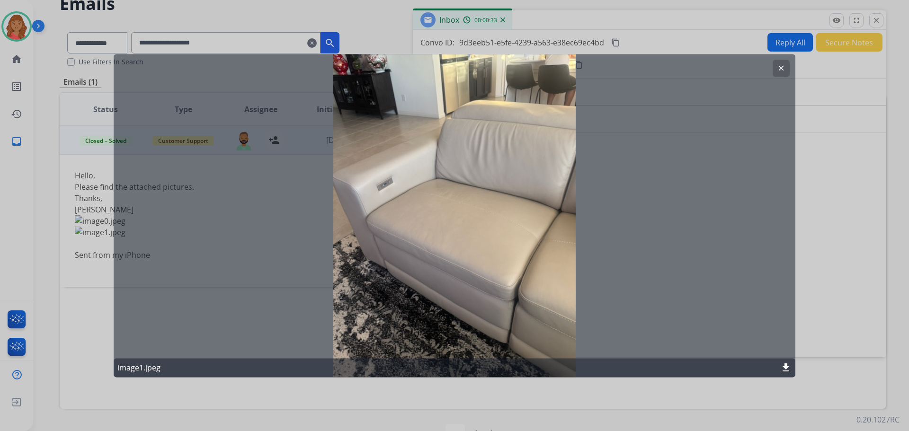
click at [511, 68] on button "clear" at bounding box center [781, 68] width 17 height 17
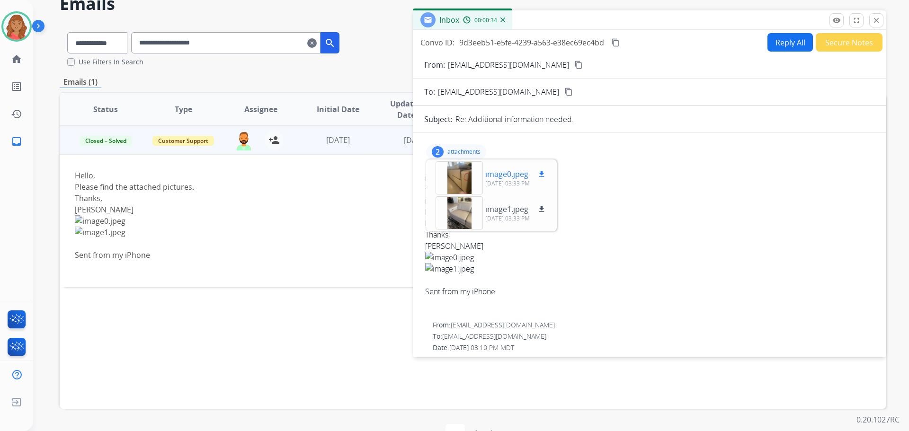
drag, startPoint x: 454, startPoint y: 175, endPoint x: 458, endPoint y: 176, distance: 4.8
click at [458, 176] on div at bounding box center [459, 178] width 47 height 33
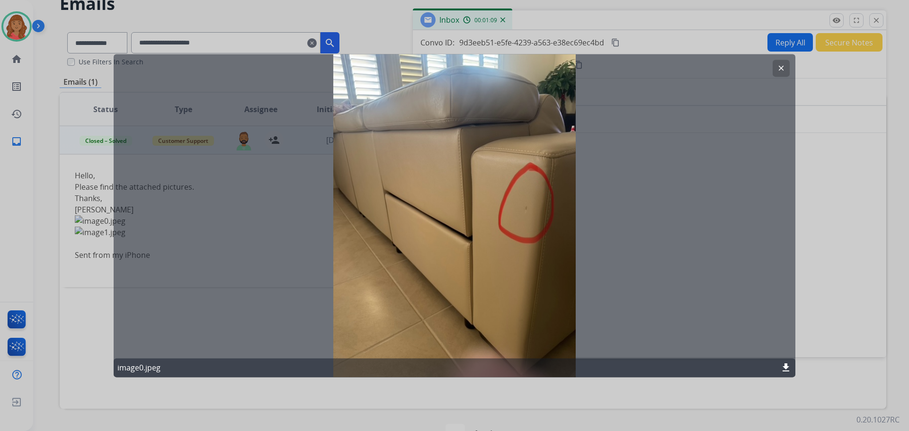
click at [511, 68] on mat-icon "clear" at bounding box center [781, 68] width 9 height 9
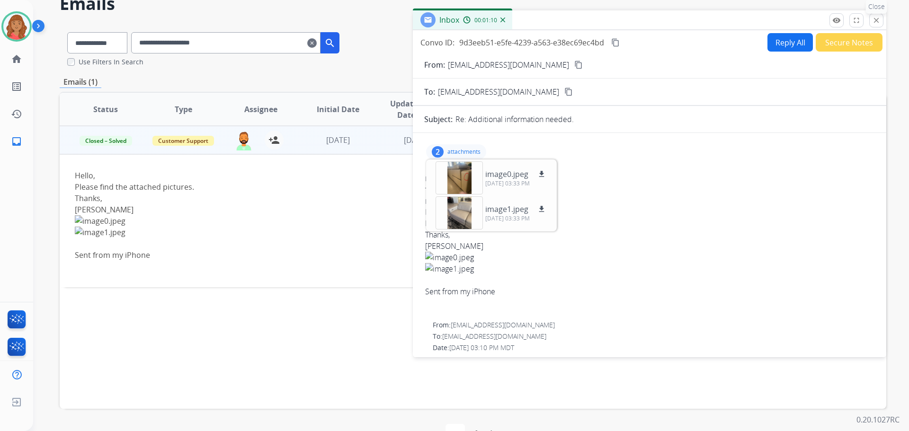
click at [511, 18] on mat-icon "close" at bounding box center [876, 20] width 9 height 9
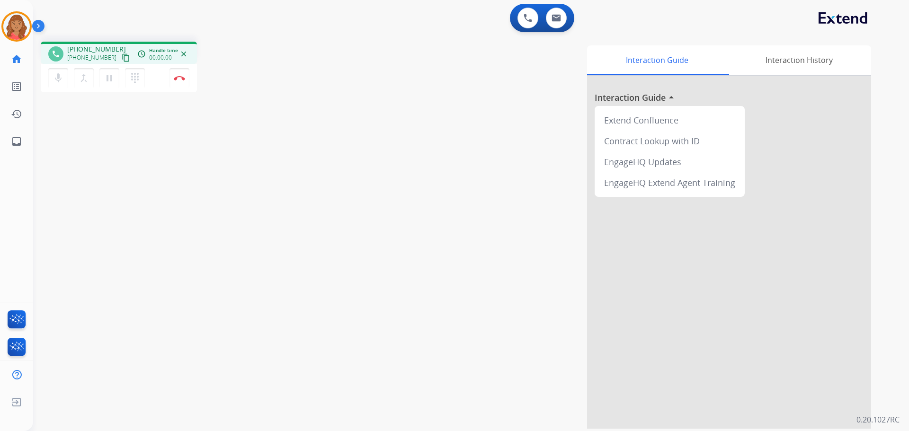
drag, startPoint x: 118, startPoint y: 55, endPoint x: 48, endPoint y: 51, distance: 70.7
click at [122, 55] on mat-icon "content_copy" at bounding box center [126, 58] width 9 height 9
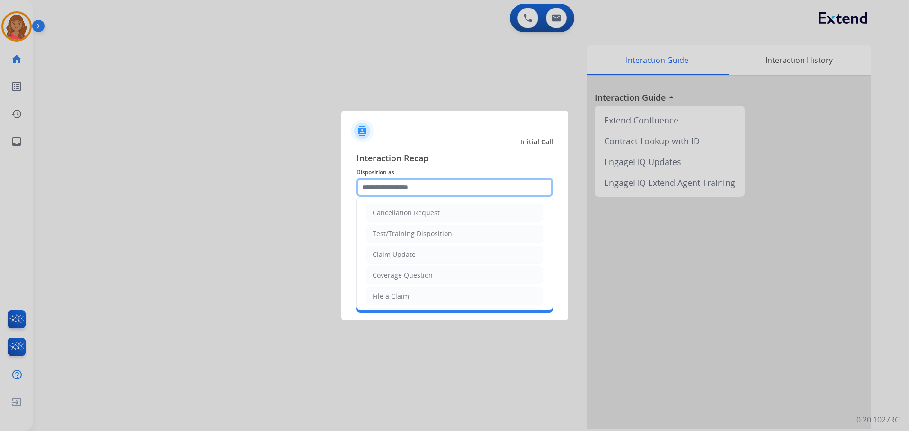
click at [418, 190] on input "text" at bounding box center [455, 187] width 197 height 19
type input "*"
drag, startPoint x: 389, startPoint y: 251, endPoint x: 376, endPoint y: 239, distance: 18.1
click at [389, 251] on div "Claim Update" at bounding box center [394, 254] width 43 height 9
type input "**********"
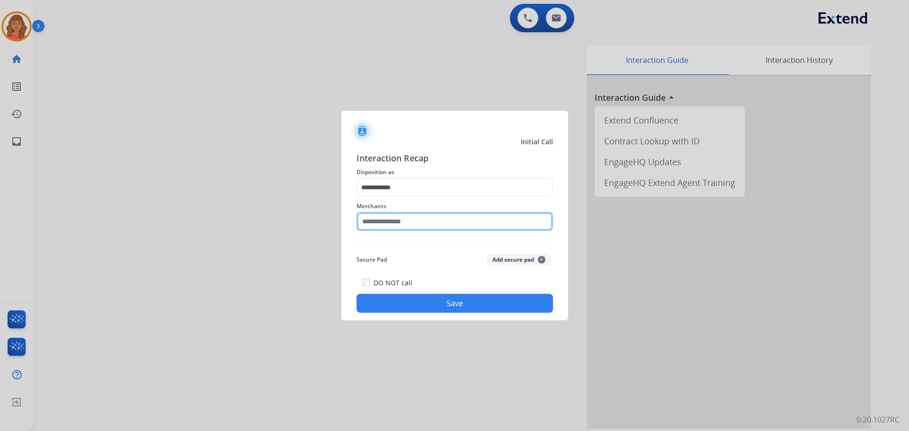
click at [380, 226] on input "text" at bounding box center [455, 221] width 197 height 19
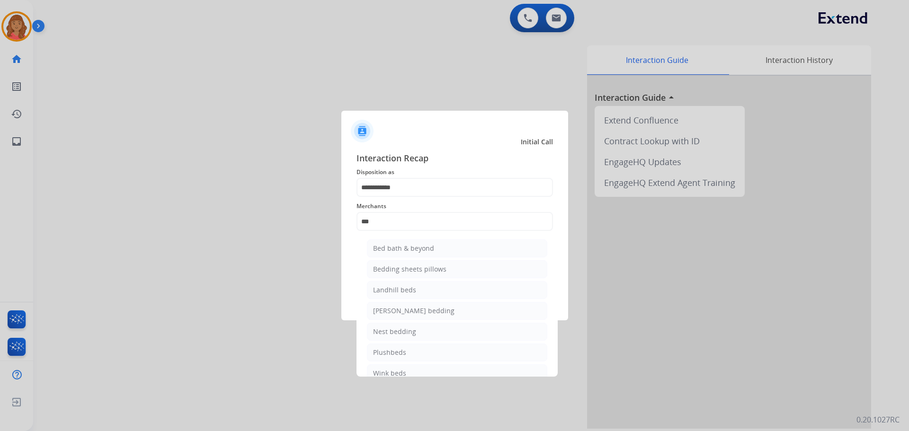
click at [393, 249] on div "Bed bath & beyond" at bounding box center [403, 248] width 61 height 9
type input "**********"
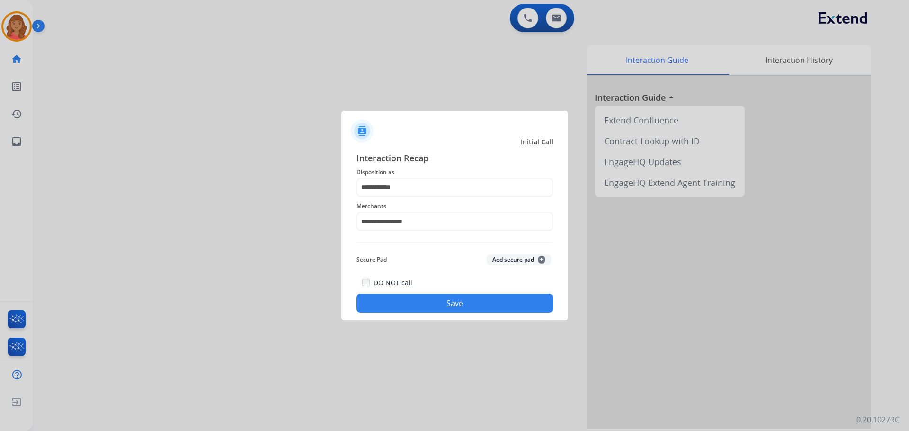
drag, startPoint x: 422, startPoint y: 300, endPoint x: 398, endPoint y: 300, distance: 23.7
click at [422, 300] on button "Save" at bounding box center [455, 303] width 197 height 19
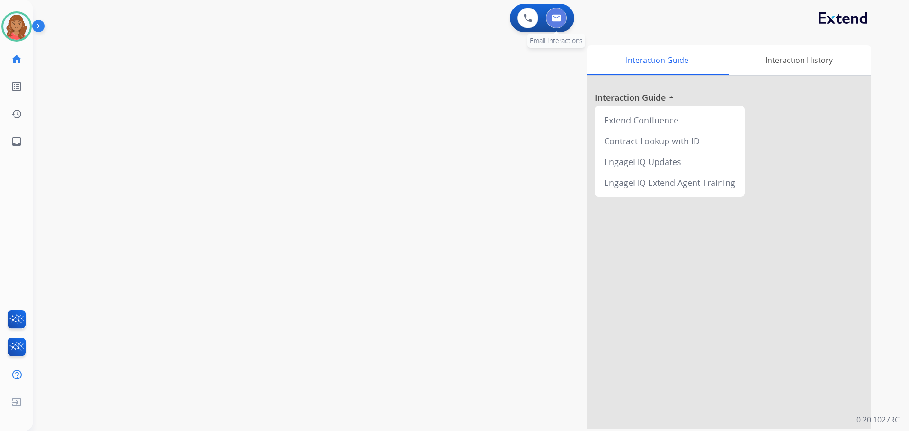
click at [511, 16] on img at bounding box center [556, 18] width 9 height 8
select select "**********"
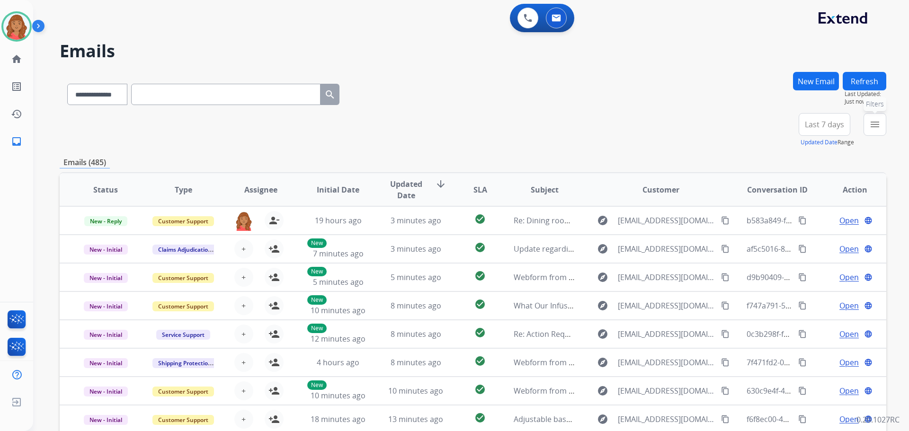
click at [511, 122] on mat-icon "menu" at bounding box center [875, 124] width 11 height 11
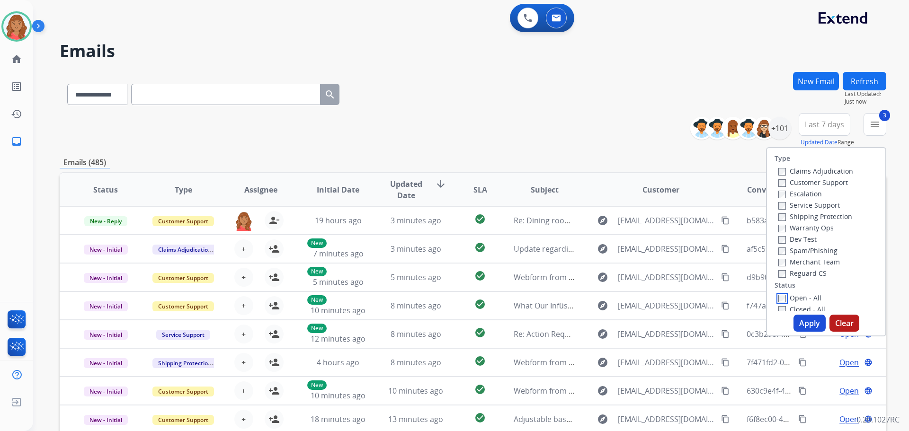
click at [511, 304] on div "Open - All Closed - All New - Initial New - Reply On-hold – Internal On-hold - …" at bounding box center [826, 360] width 103 height 136
click at [511, 215] on label "Closed - All" at bounding box center [802, 214] width 47 height 9
click at [511, 318] on button "Apply" at bounding box center [810, 323] width 32 height 17
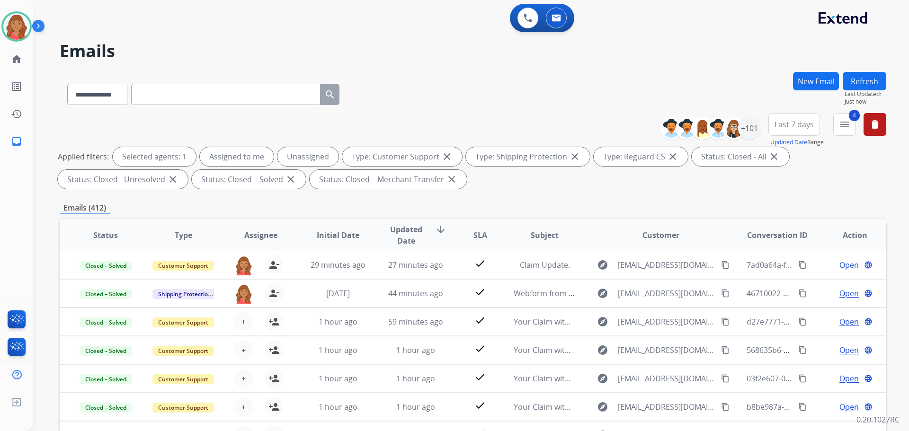
scroll to position [0, 0]
click at [511, 133] on div "+101" at bounding box center [749, 128] width 23 height 23
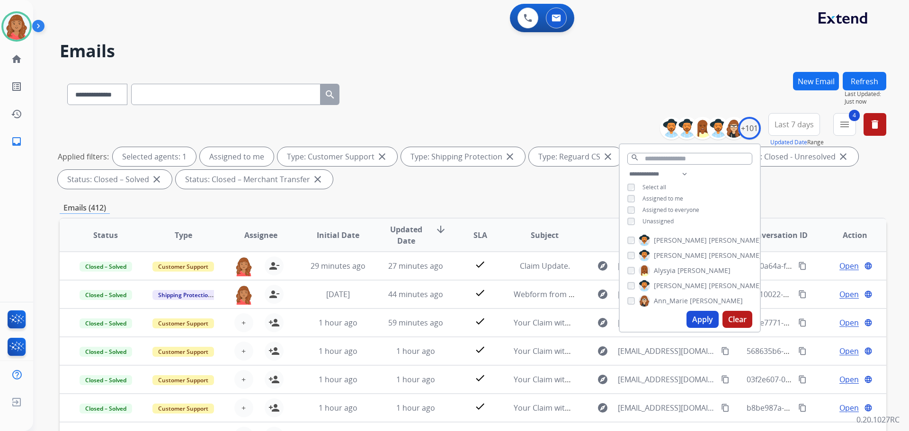
click at [511, 322] on button "Apply" at bounding box center [703, 319] width 32 height 17
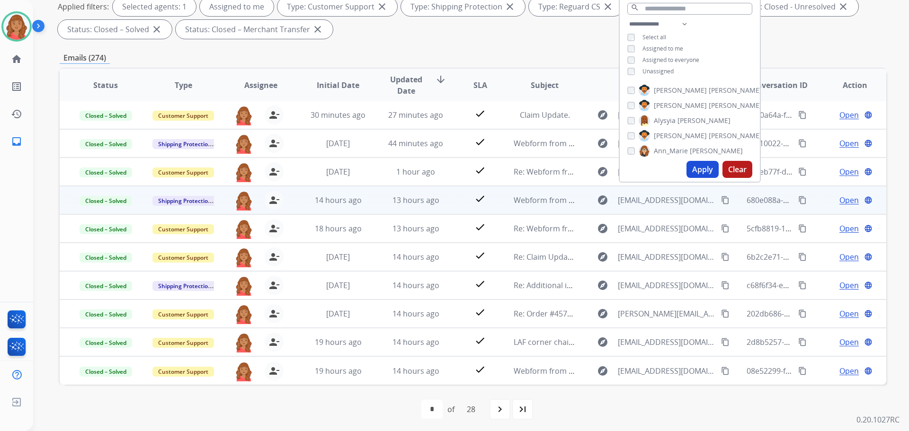
scroll to position [153, 0]
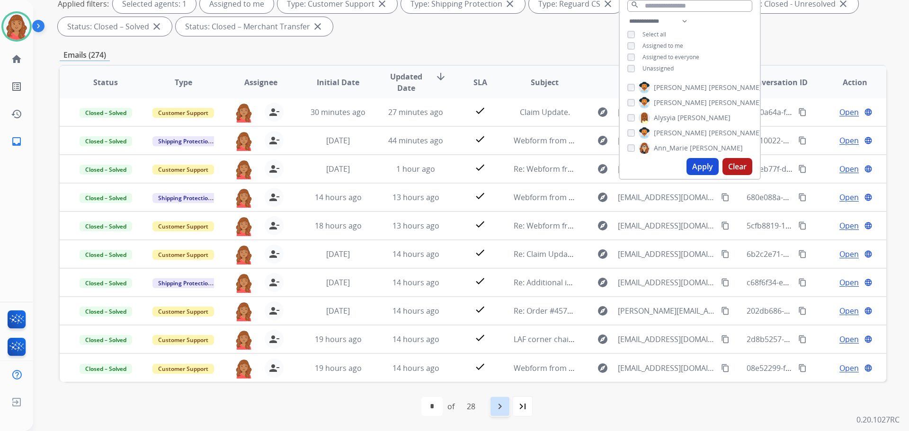
click at [498, 409] on mat-icon "navigate_next" at bounding box center [499, 406] width 11 height 11
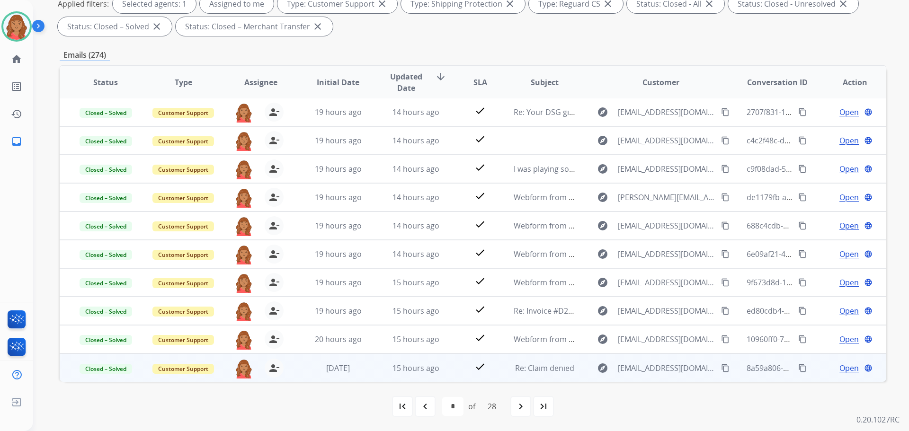
click at [511, 372] on span "Open" at bounding box center [849, 368] width 19 height 11
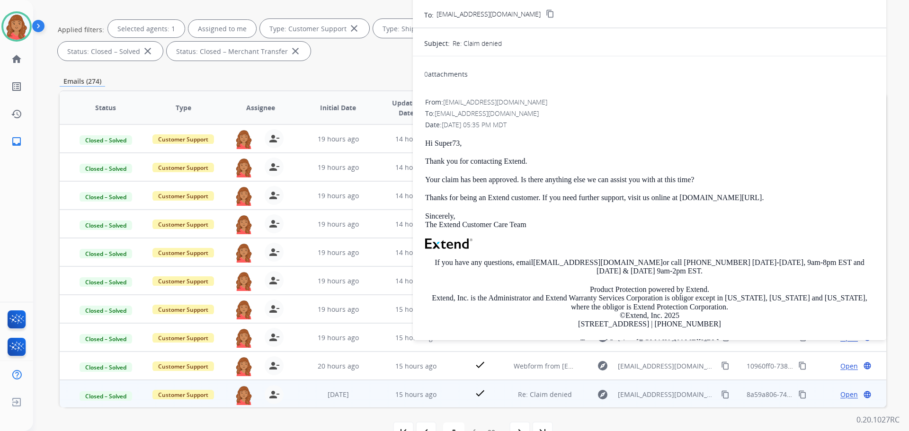
scroll to position [54, 0]
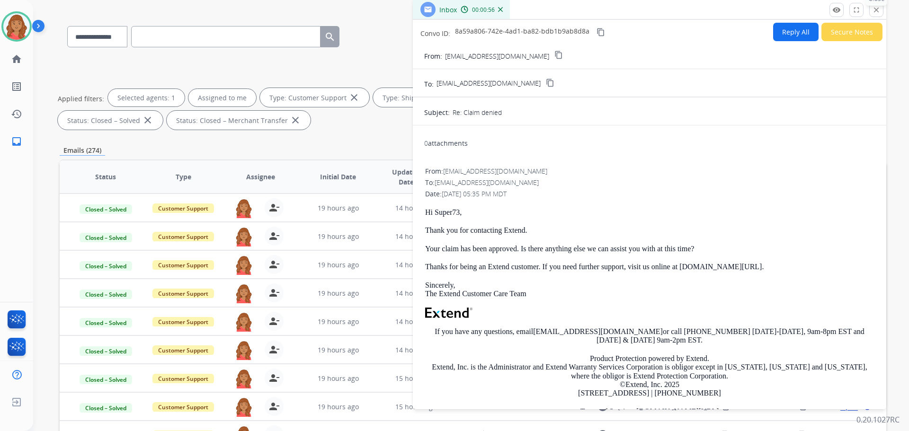
click at [511, 12] on mat-icon "close" at bounding box center [876, 10] width 9 height 9
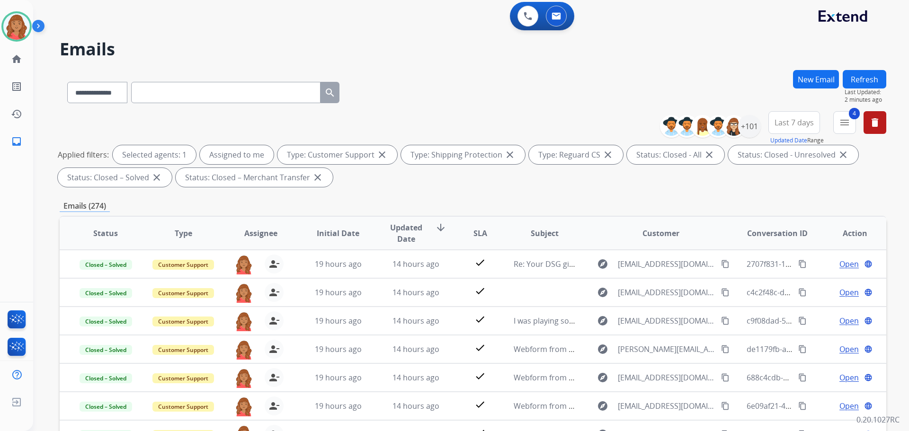
scroll to position [0, 0]
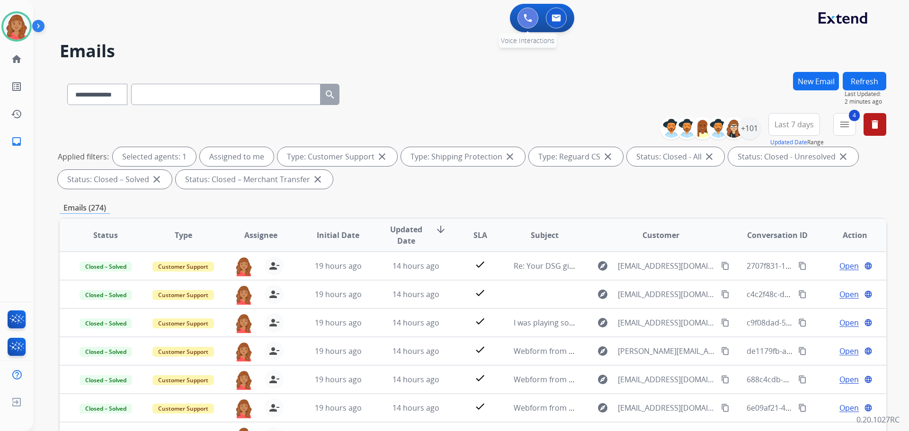
click at [511, 19] on img at bounding box center [528, 18] width 9 height 9
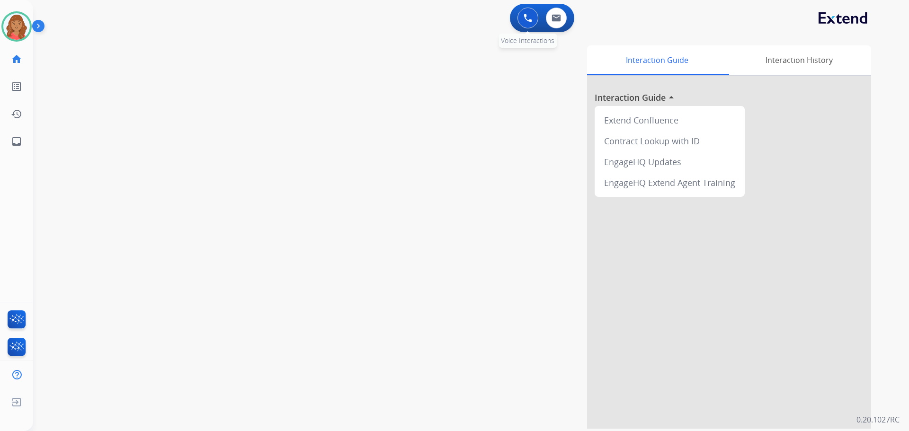
click at [511, 18] on img at bounding box center [528, 18] width 9 height 9
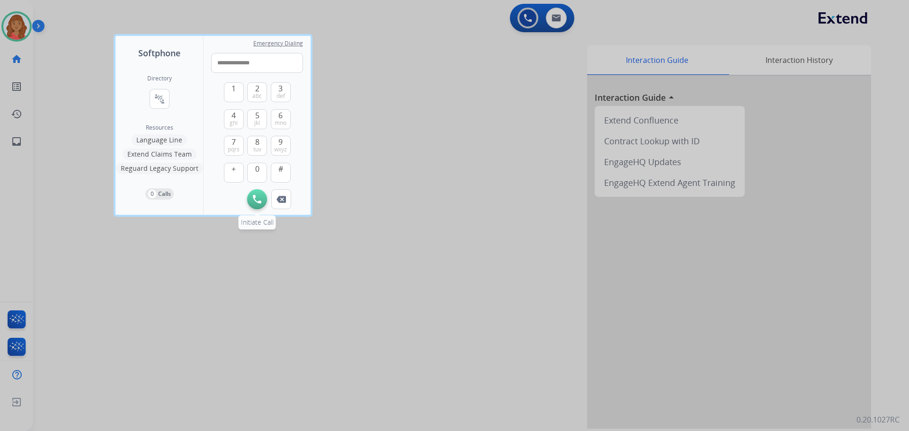
type input "**********"
click at [254, 196] on img at bounding box center [257, 199] width 9 height 9
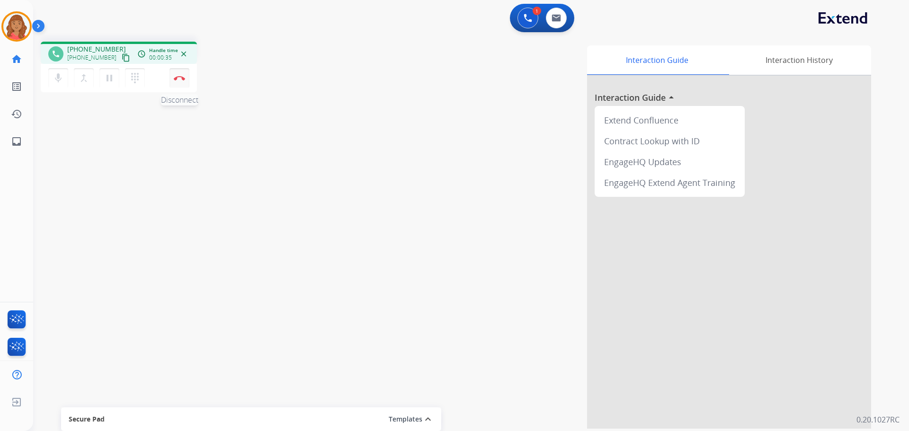
click at [177, 74] on button "Disconnect" at bounding box center [180, 78] width 20 height 20
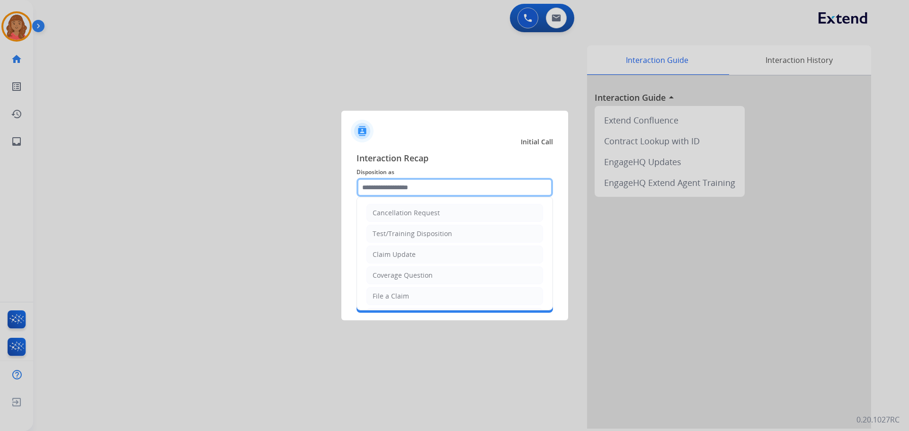
click at [378, 191] on input "text" at bounding box center [455, 187] width 197 height 19
click at [386, 256] on div "Claim Update" at bounding box center [394, 254] width 43 height 9
type input "**********"
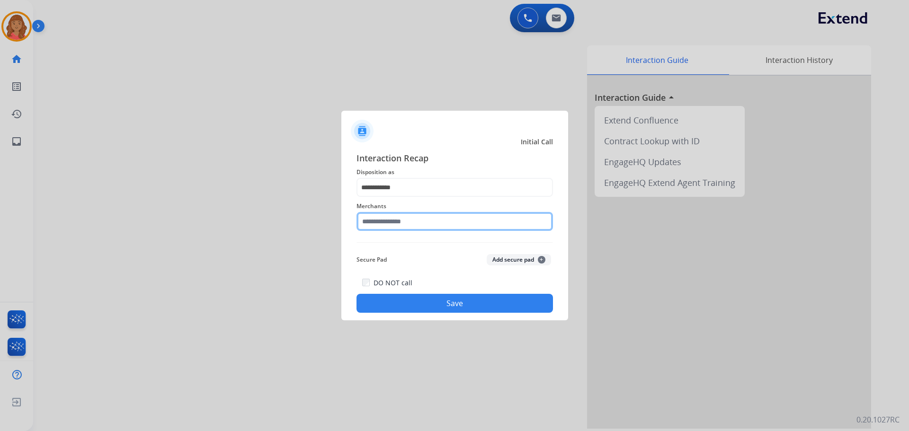
click at [376, 225] on input "text" at bounding box center [455, 221] width 197 height 19
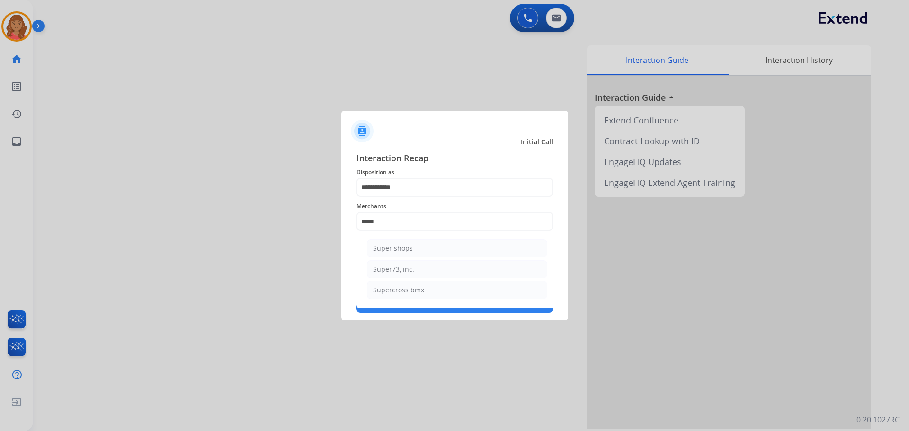
click at [394, 270] on div "Super73, inc." at bounding box center [393, 269] width 41 height 9
type input "**********"
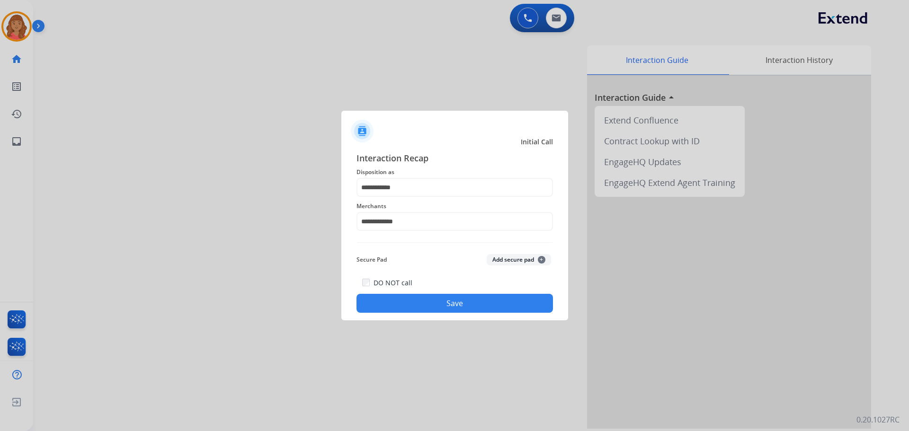
click at [415, 304] on button "Save" at bounding box center [455, 303] width 197 height 19
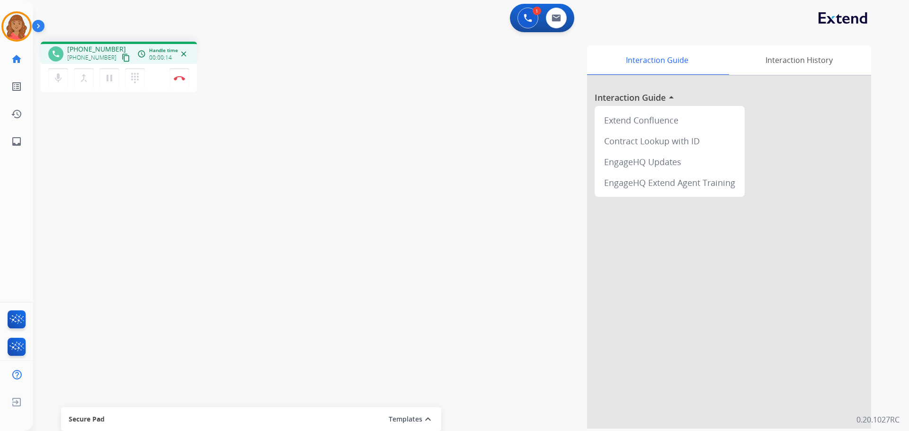
click at [122, 59] on mat-icon "content_copy" at bounding box center [126, 58] width 9 height 9
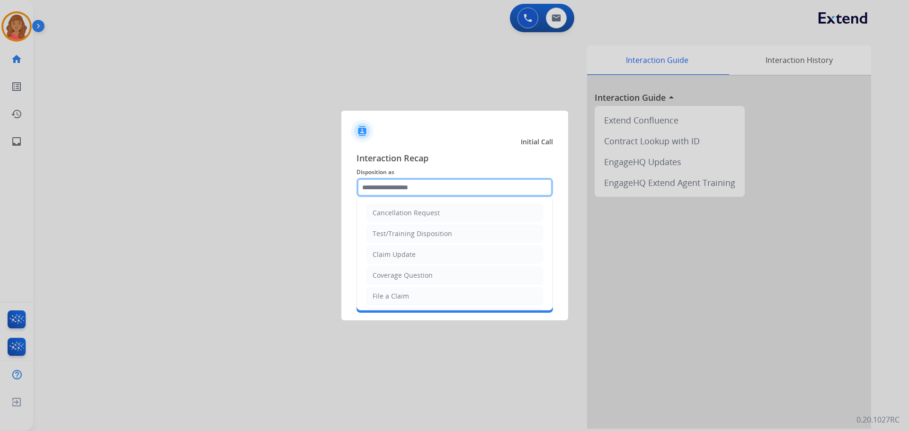
click at [404, 193] on input "text" at bounding box center [455, 187] width 197 height 19
drag, startPoint x: 386, startPoint y: 255, endPoint x: 386, endPoint y: 221, distance: 34.1
click at [387, 255] on div "Claim Update" at bounding box center [394, 254] width 43 height 9
type input "**********"
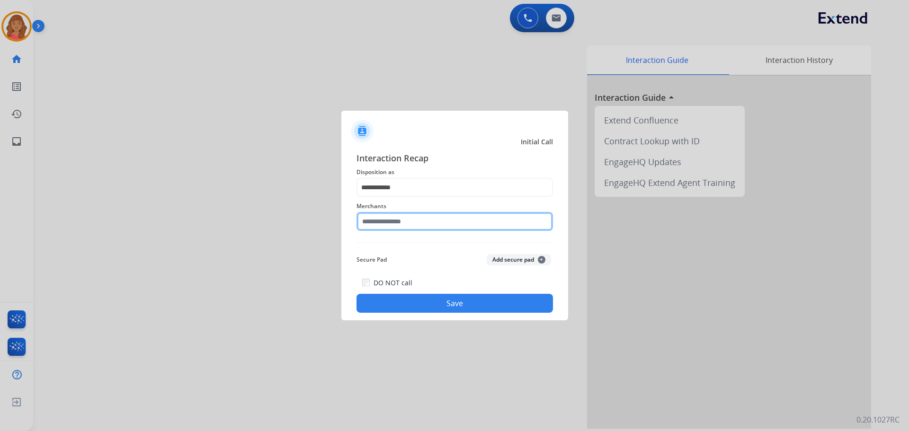
click at [386, 230] on input "text" at bounding box center [455, 221] width 197 height 19
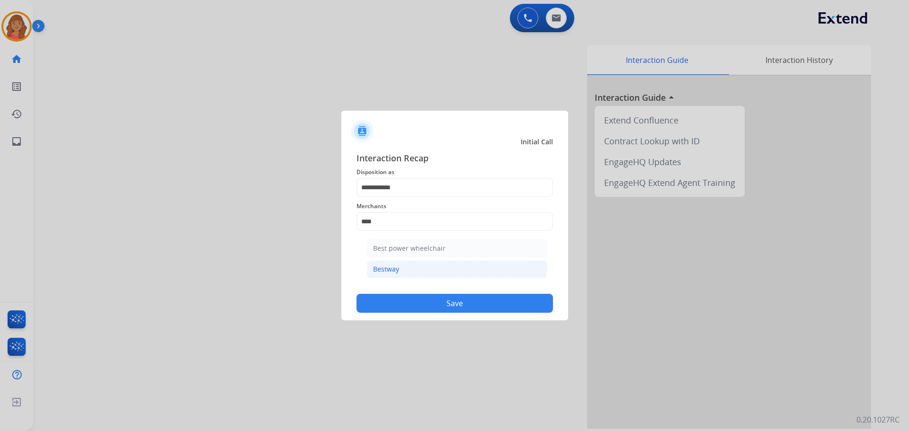
click at [395, 267] on div "Bestway" at bounding box center [386, 269] width 26 height 9
type input "*******"
click at [405, 299] on button "Save" at bounding box center [455, 303] width 197 height 19
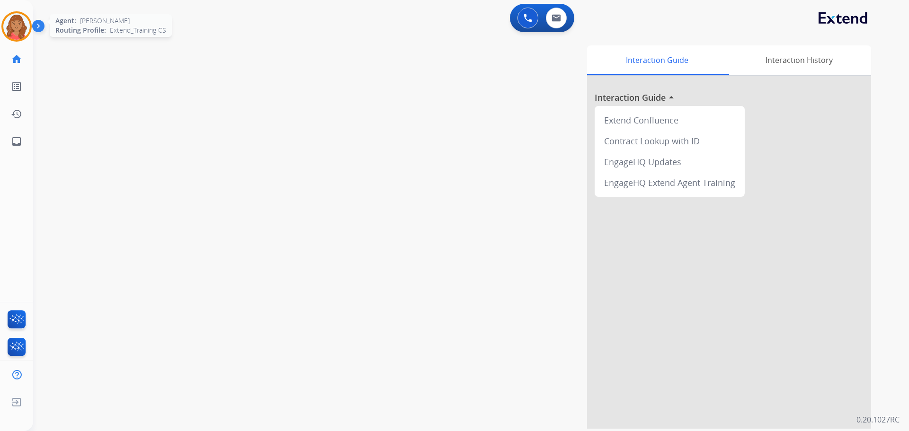
click at [20, 26] on img at bounding box center [16, 26] width 27 height 27
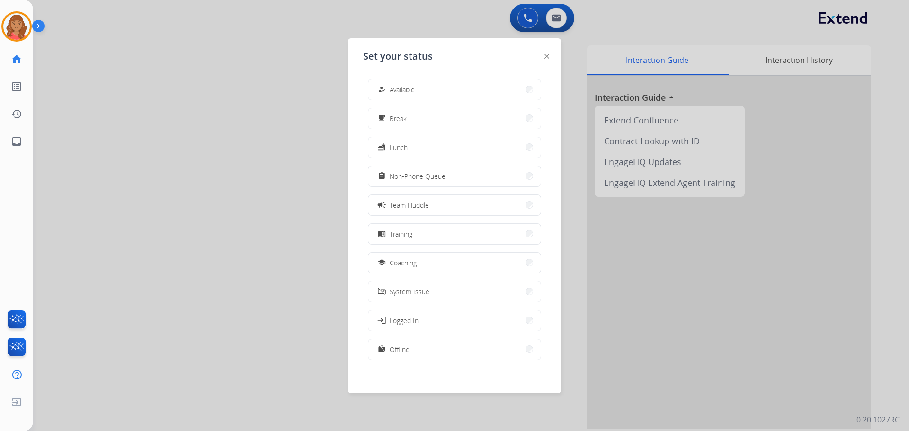
drag, startPoint x: 439, startPoint y: 179, endPoint x: 447, endPoint y: 179, distance: 7.6
click at [441, 179] on span "Non-Phone Queue" at bounding box center [418, 176] width 56 height 10
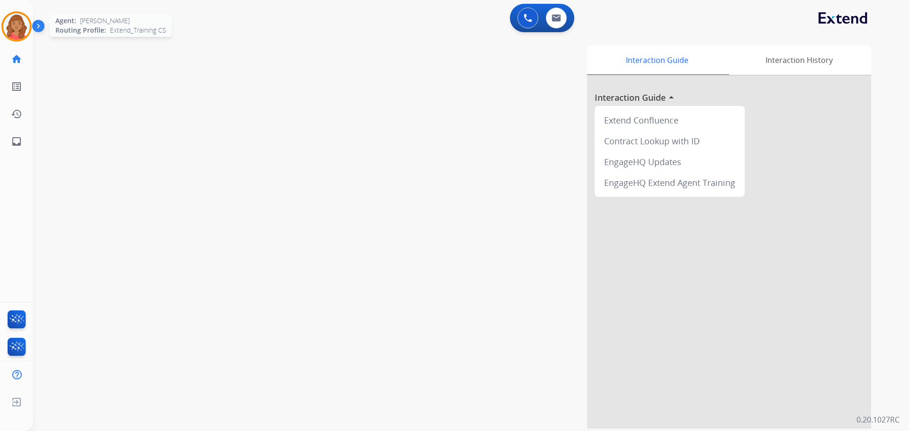
click at [22, 21] on img at bounding box center [16, 26] width 27 height 27
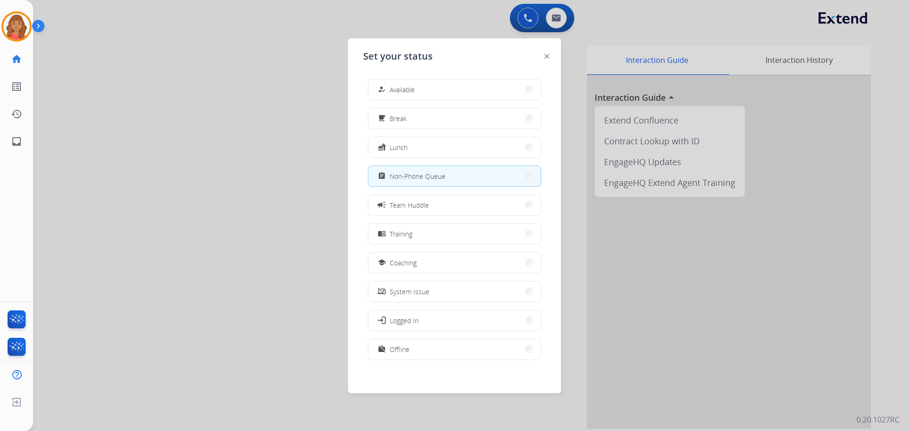
drag, startPoint x: 434, startPoint y: 88, endPoint x: 416, endPoint y: 184, distance: 98.2
click at [434, 89] on button "how_to_reg Available" at bounding box center [454, 90] width 172 height 20
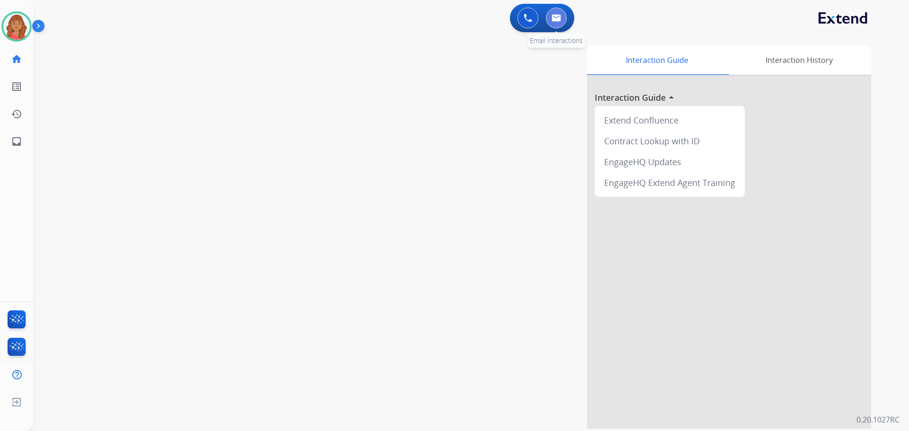
click at [511, 18] on img at bounding box center [556, 18] width 9 height 8
select select "**********"
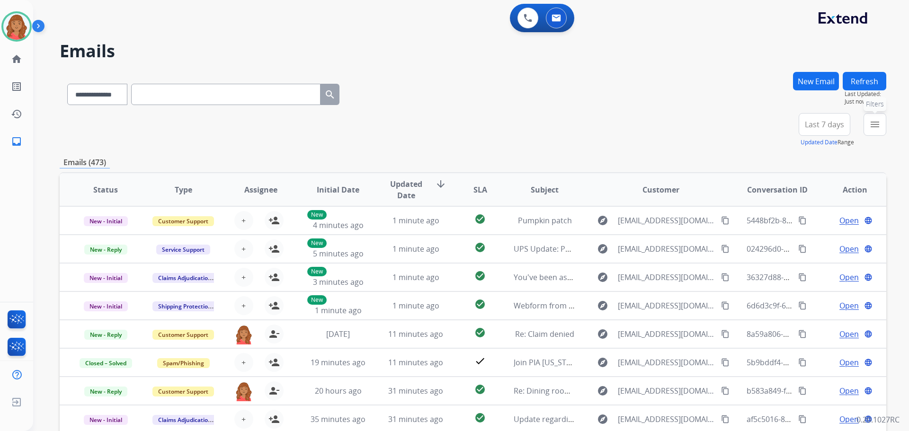
click at [511, 126] on mat-icon "menu" at bounding box center [875, 124] width 11 height 11
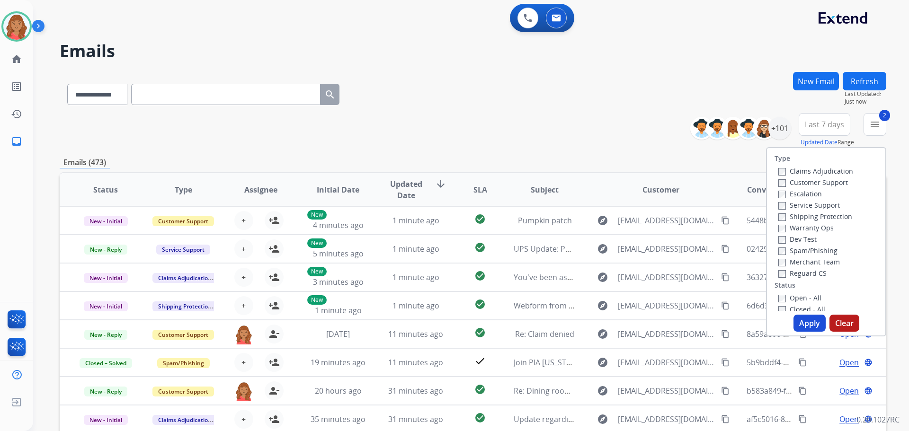
click at [511, 275] on label "Reguard CS" at bounding box center [803, 273] width 48 height 9
drag, startPoint x: 793, startPoint y: 321, endPoint x: 772, endPoint y: 314, distance: 22.2
click at [511, 320] on button "Apply" at bounding box center [810, 323] width 32 height 17
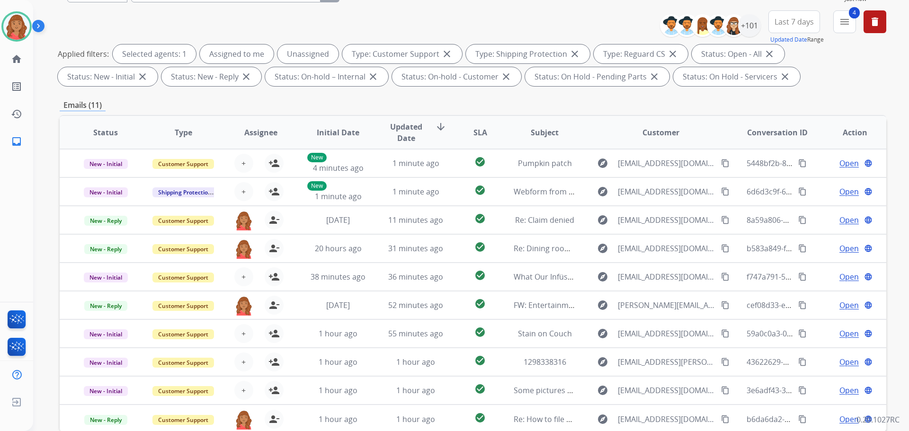
scroll to position [11, 0]
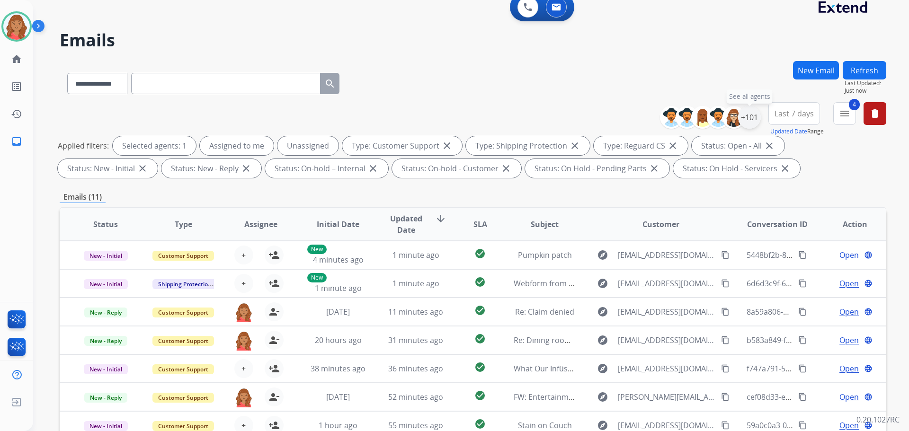
click at [511, 123] on div "+101" at bounding box center [749, 117] width 23 height 23
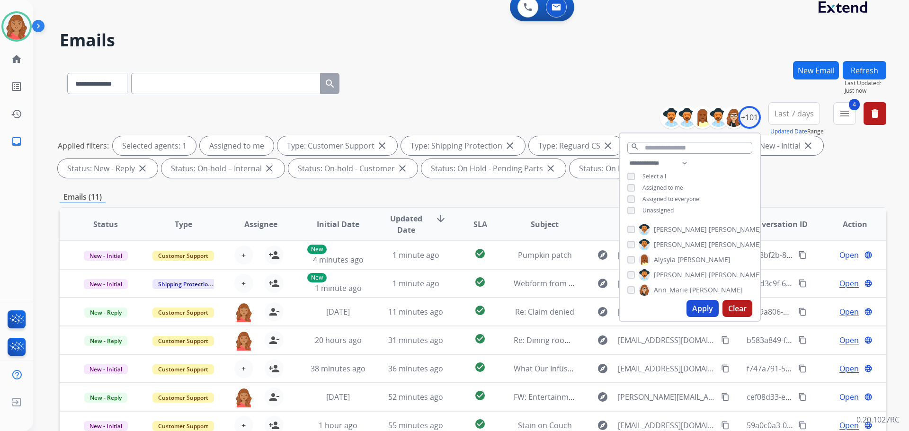
click at [511, 305] on button "Apply" at bounding box center [703, 308] width 32 height 17
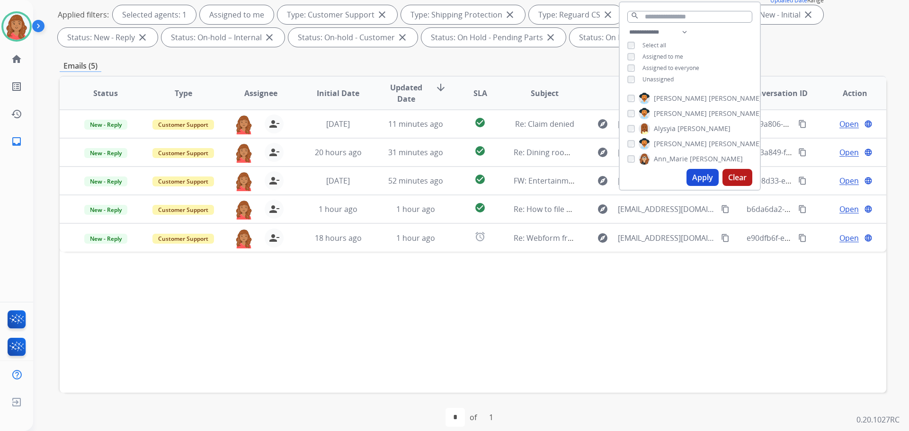
scroll to position [153, 0]
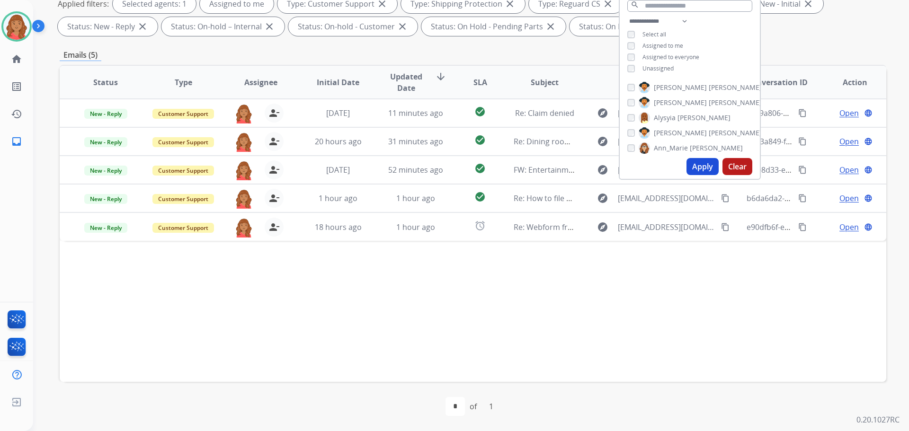
click at [344, 286] on div "Status Type Assignee Initial Date Updated Date arrow_downward SLA Subject Custo…" at bounding box center [473, 223] width 827 height 317
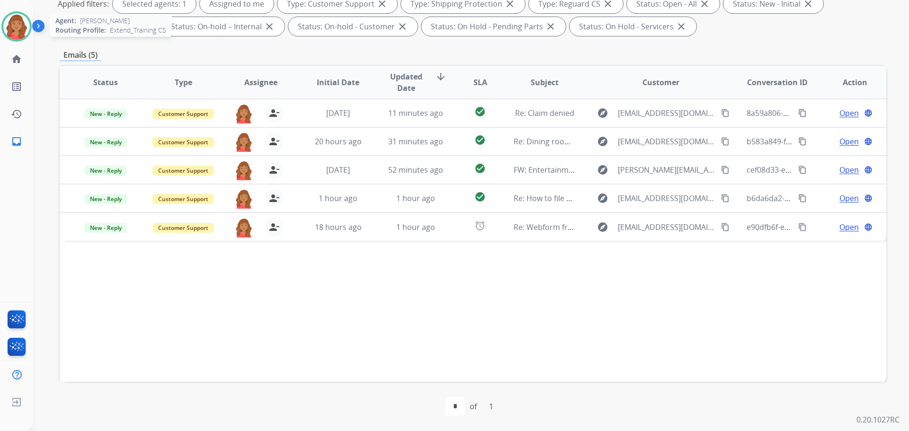
click at [14, 19] on img at bounding box center [16, 26] width 27 height 27
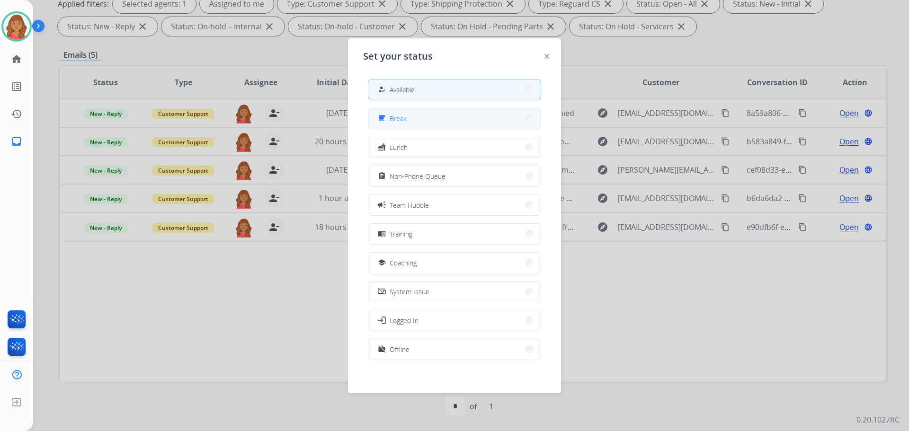
click at [416, 119] on button "free_breakfast Break" at bounding box center [454, 118] width 172 height 20
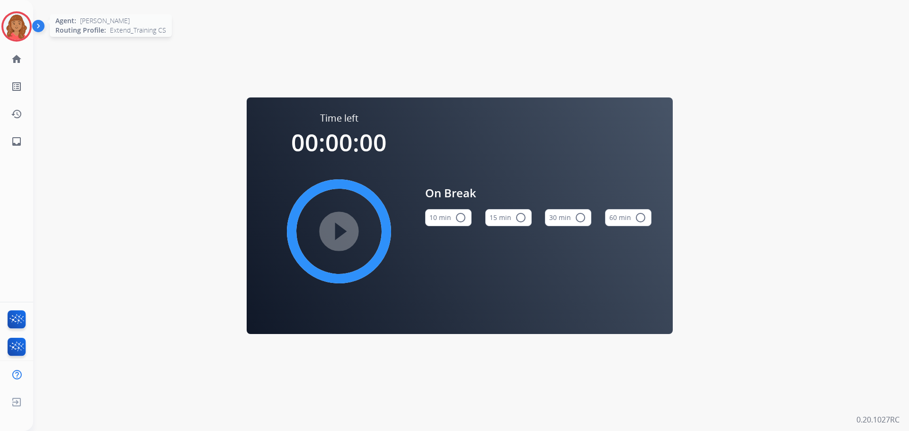
click at [18, 24] on img at bounding box center [16, 26] width 27 height 27
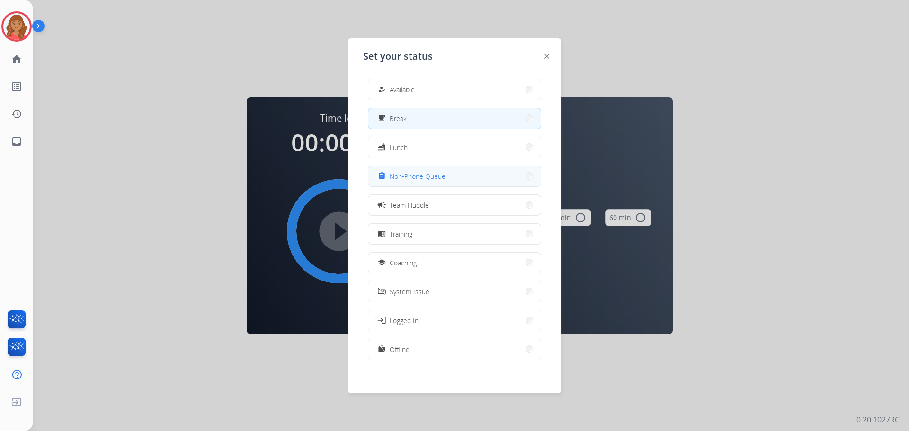
click at [404, 183] on button "assignment Non-Phone Queue" at bounding box center [454, 176] width 172 height 20
